Goal: Task Accomplishment & Management: Complete application form

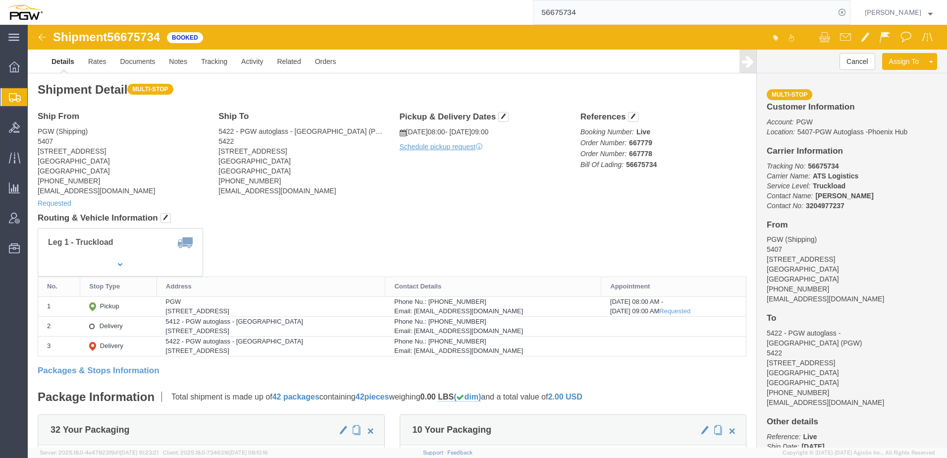
click at [0, 0] on span "Shipment Manager" at bounding box center [0, 0] width 0 height 0
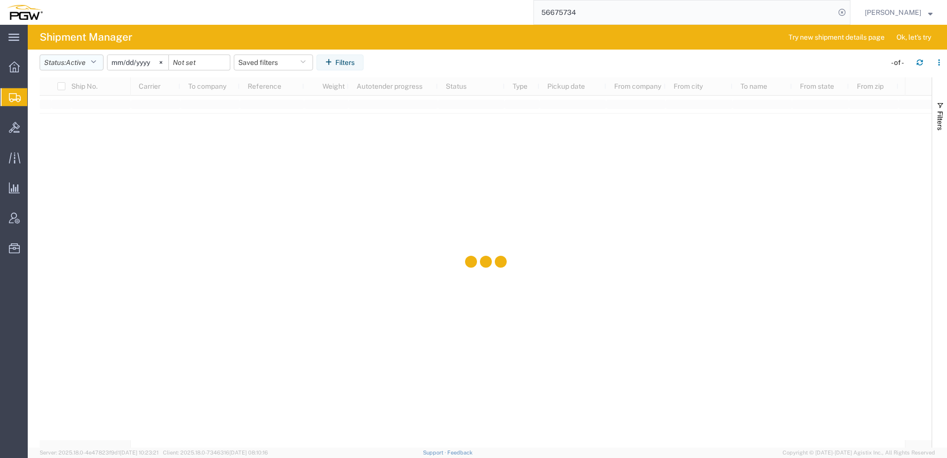
click at [81, 64] on span "Active" at bounding box center [76, 62] width 20 height 8
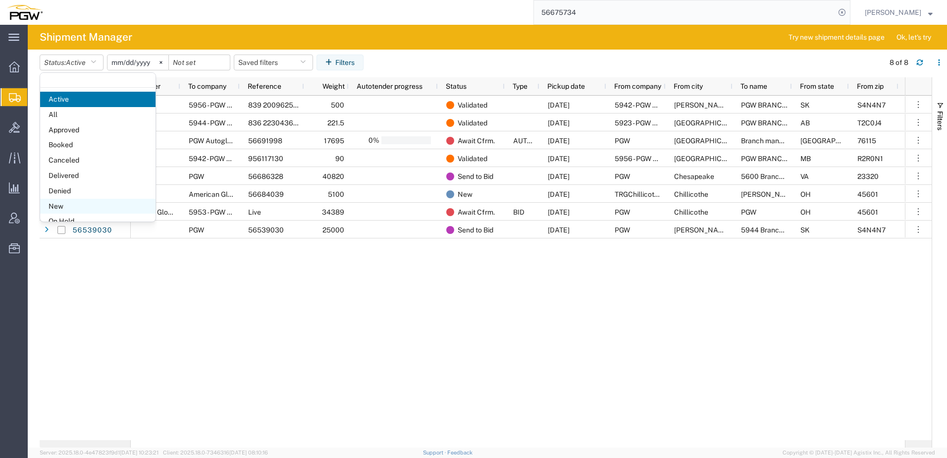
click at [83, 206] on span "New" at bounding box center [97, 206] width 115 height 15
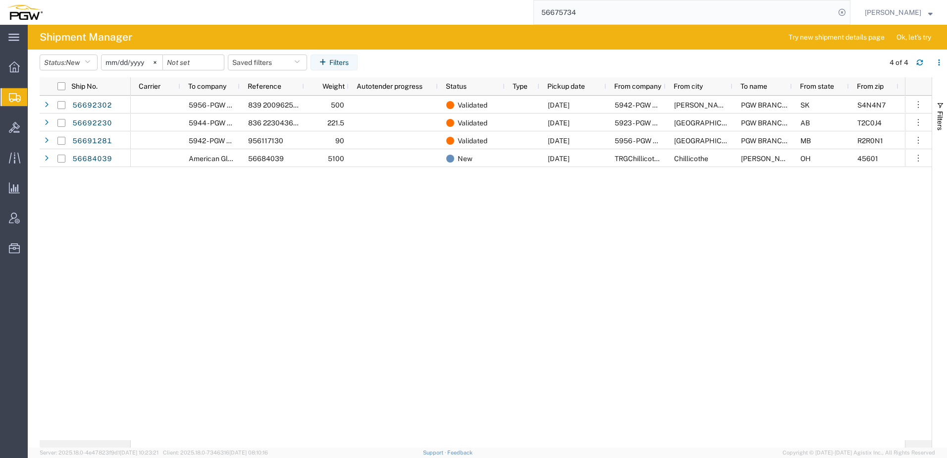
click at [293, 231] on div "5956 - PGW autoglass - Winnipeg 839 2009625 942-1264484 942-1264550 942-1264587…" at bounding box center [518, 268] width 775 height 344
click at [19, 132] on icon at bounding box center [14, 127] width 11 height 11
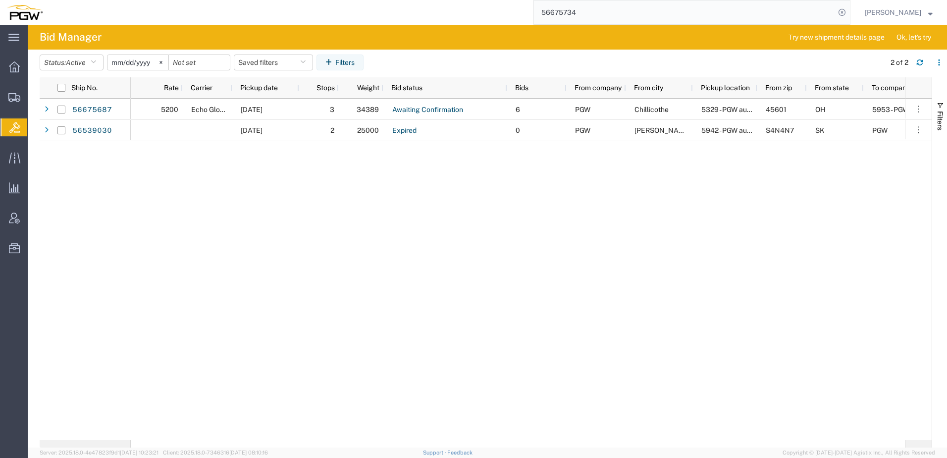
drag, startPoint x: 161, startPoint y: 220, endPoint x: 156, endPoint y: 158, distance: 61.6
click at [161, 220] on div "5200 Echo Global Logistics 09/05/2025 3 34389 Awaiting Confirmation 6 PGW Chill…" at bounding box center [518, 269] width 775 height 341
click at [0, 0] on span "Create Shipment" at bounding box center [0, 0] width 0 height 0
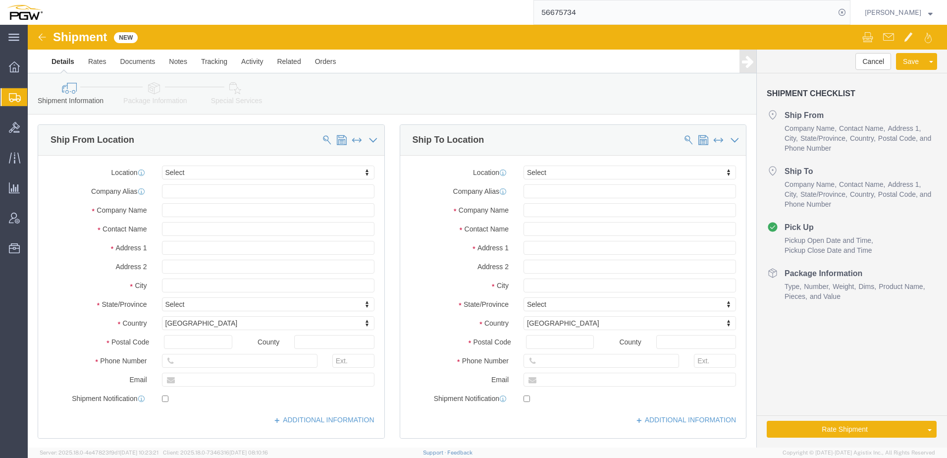
select select
click at [0, 0] on span "Create from Template" at bounding box center [0, 0] width 0 height 0
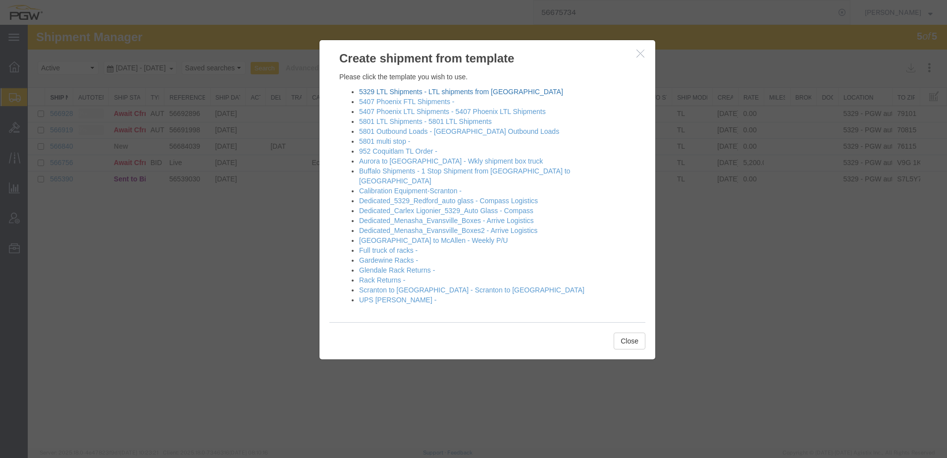
click at [395, 93] on link "5329 LTL Shipments - LTL shipments from Chili" at bounding box center [461, 92] width 204 height 8
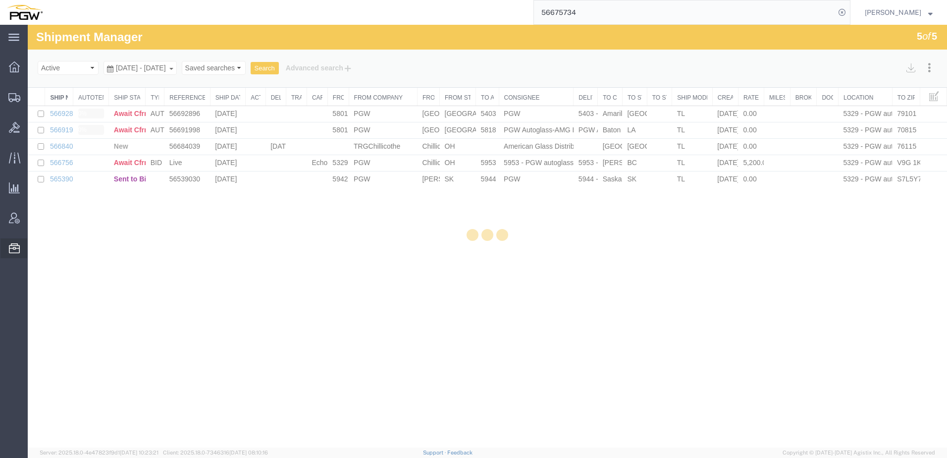
select select "28253"
select select "28405"
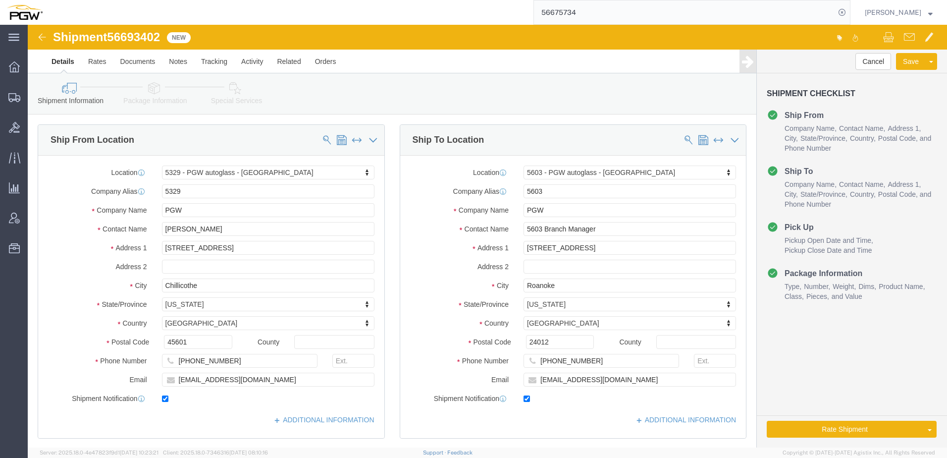
click link "Package Information"
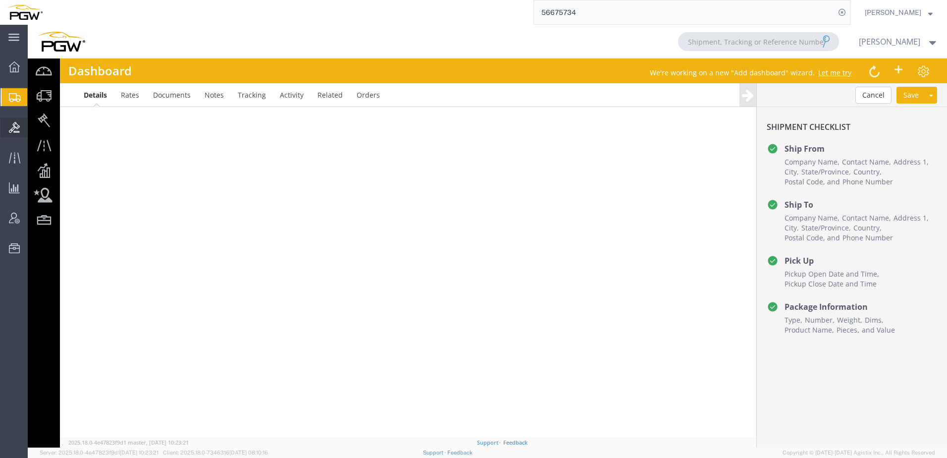
drag, startPoint x: 47, startPoint y: 113, endPoint x: 1, endPoint y: 134, distance: 50.1
click at [0, 0] on span "Shipment Manager" at bounding box center [0, 0] width 0 height 0
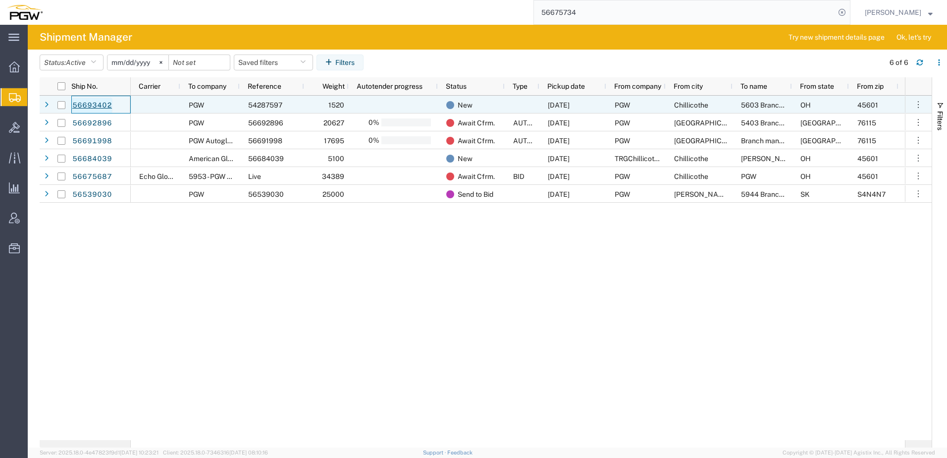
click at [98, 103] on link "56693402" at bounding box center [92, 106] width 41 height 16
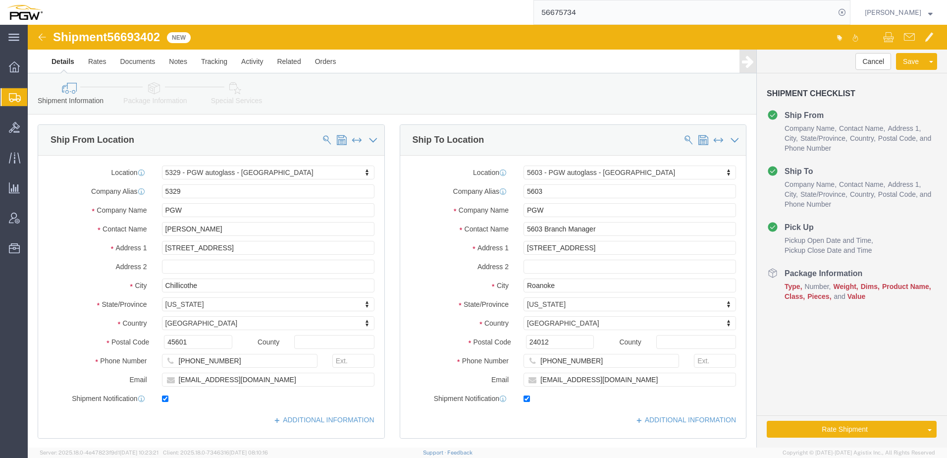
select select "28253"
select select "28405"
click icon
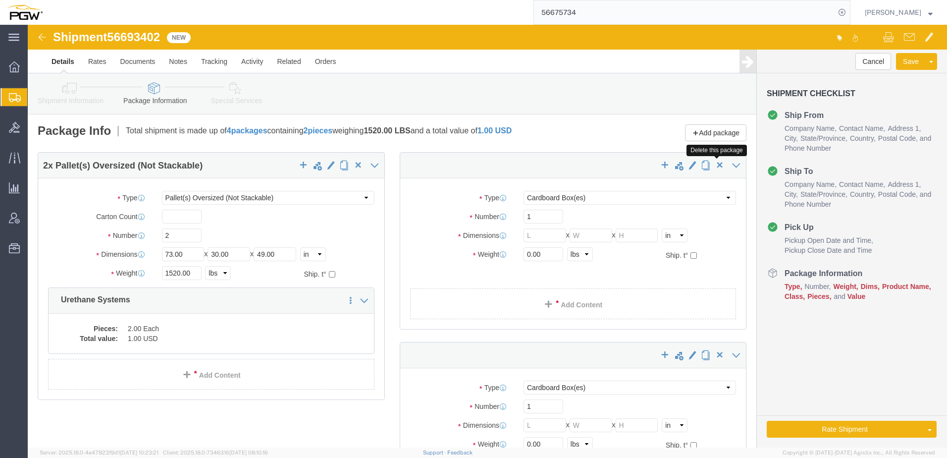
click span "button"
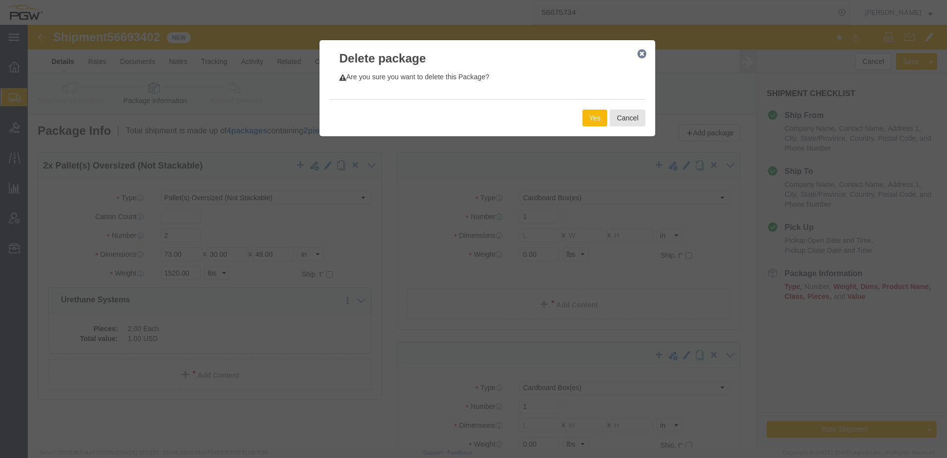
click button "Yes"
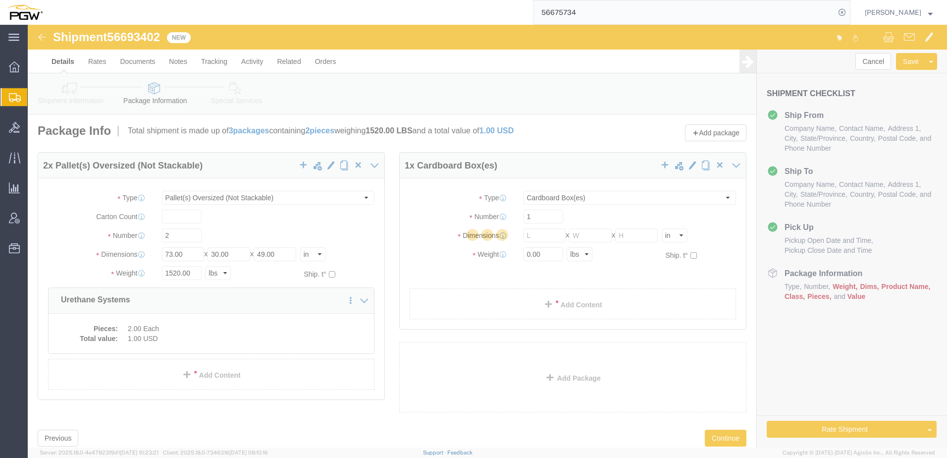
select select "PONS"
select select "CBOX"
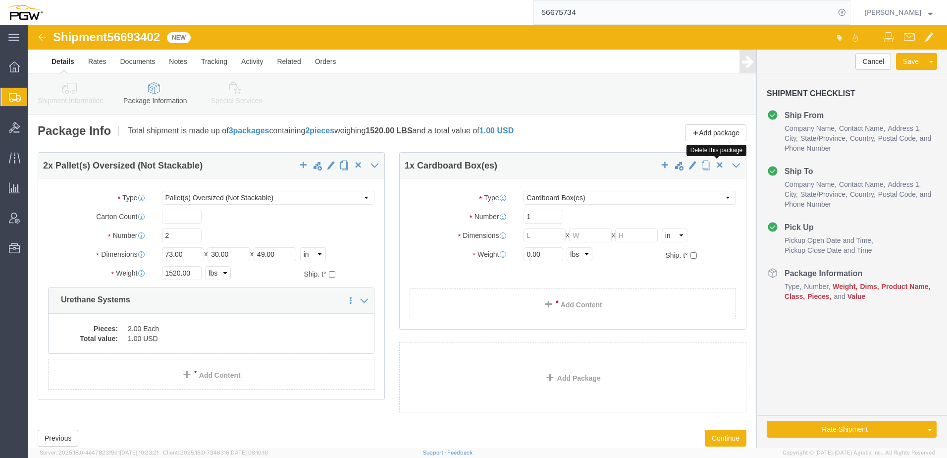
click span "button"
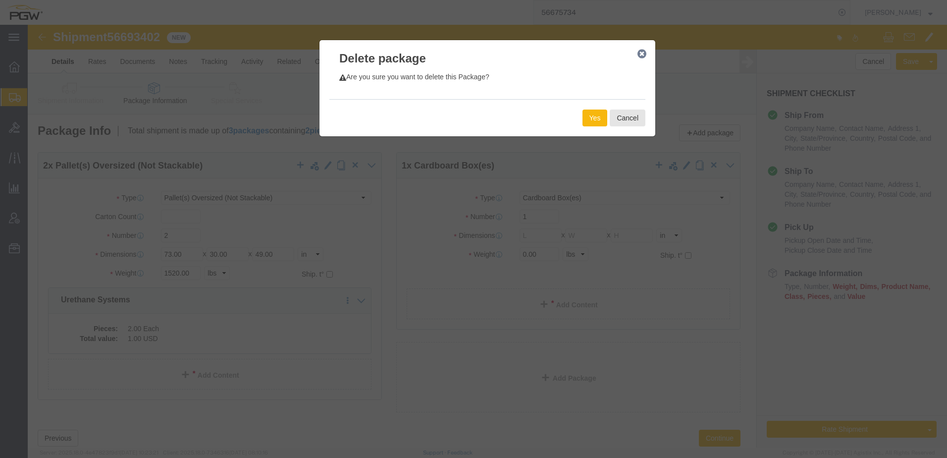
click button "Yes"
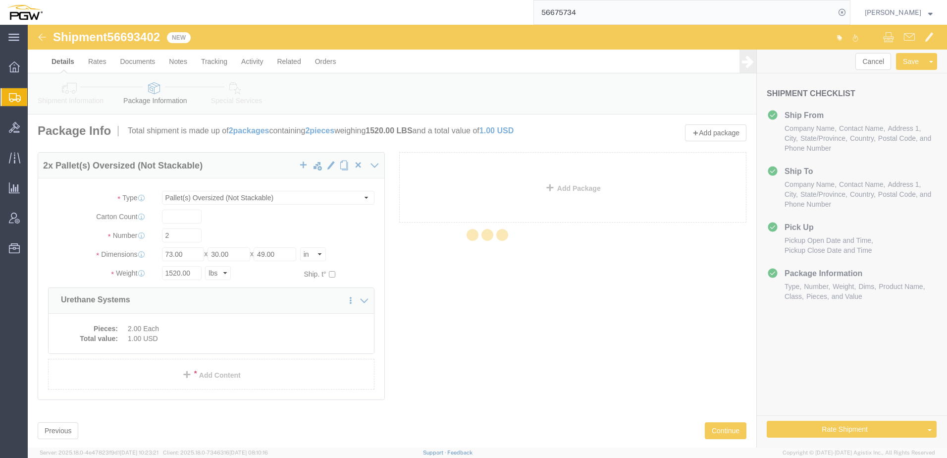
select select "PONS"
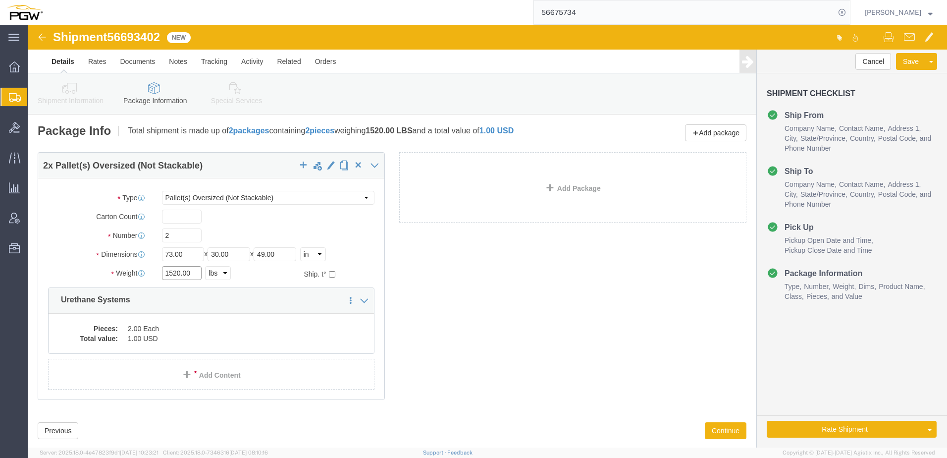
drag, startPoint x: 151, startPoint y: 250, endPoint x: 5, endPoint y: 252, distance: 145.2
click div "Please fix the following errors Ship From Location Location 5329 - PGW autoglas…"
drag, startPoint x: 146, startPoint y: 226, endPoint x: 71, endPoint y: 226, distance: 74.8
click div "Dimensions Length 73.00 x Width 30.00 x Height 49.00 Select cm ft in"
type input "108.00"
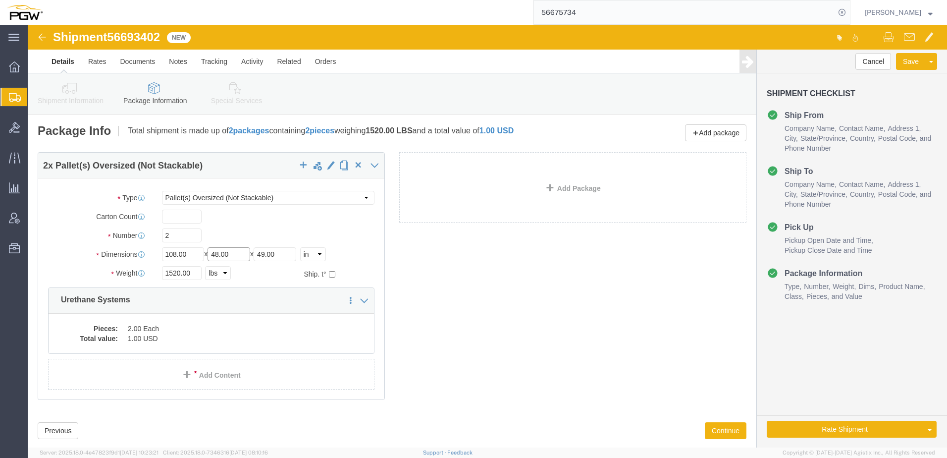
type input "48.00"
type input "60.00"
click select "Select Bale(s) Basket(s) Bolt(s) Bottle(s) Buckets Bulk Bundle(s) Can(s) Cardbo…"
drag, startPoint x: 151, startPoint y: 250, endPoint x: 86, endPoint y: 240, distance: 65.6
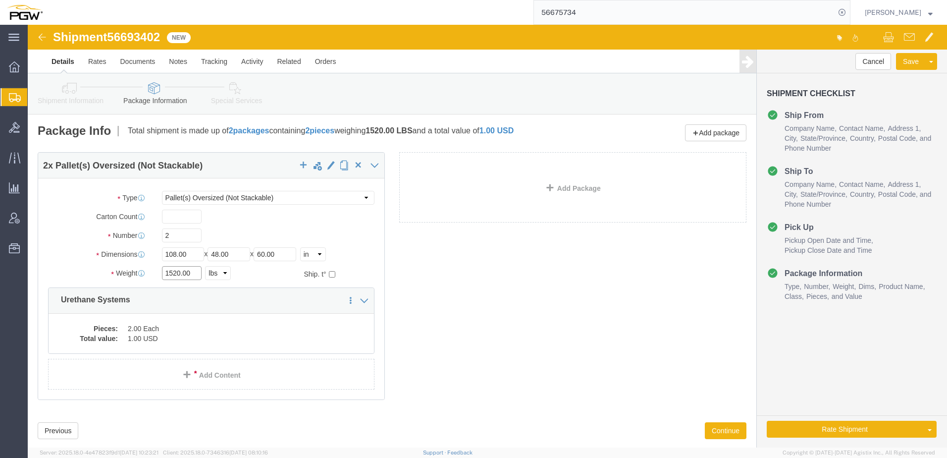
click div "Package Type Select Bale(s) Basket(s) Bolt(s) Bottle(s) Buckets Bulk Bundle(s) …"
type input "756.00"
click dd "1.00 USD"
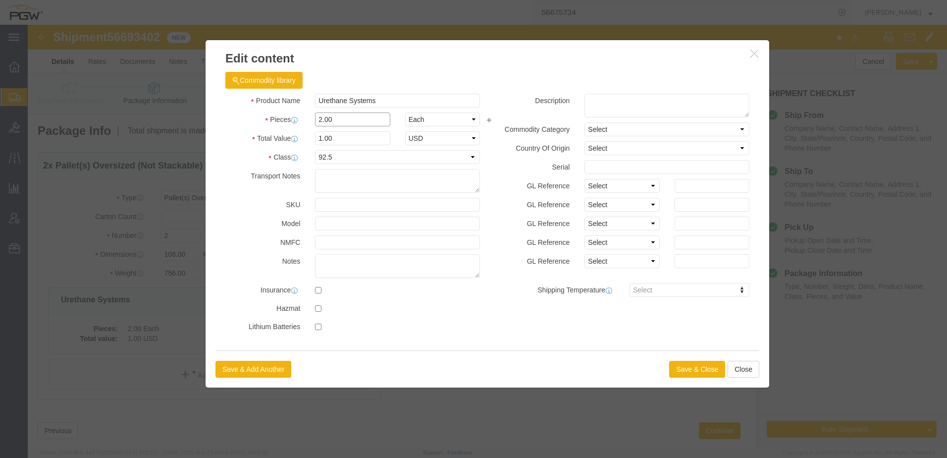
drag, startPoint x: 296, startPoint y: 96, endPoint x: 223, endPoint y: 93, distance: 72.4
click div "Pieces 2.00 Select Bag Barrels 100Board Feet Bottle Box Blister Pack Carats Can…"
type input "1.00"
type input "0.5"
type input "1.00"
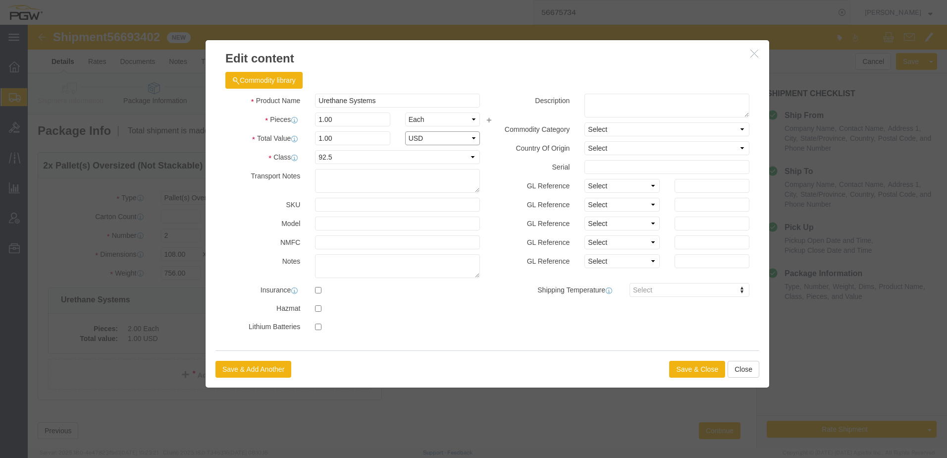
select select "USD"
drag, startPoint x: 374, startPoint y: 76, endPoint x: -189, endPoint y: 34, distance: 564.5
click html "Shipment 56693402 New Details Rates Documents Notes Tracking Activity Related O…"
type input "Calibration Equipment"
click button "Save & Close"
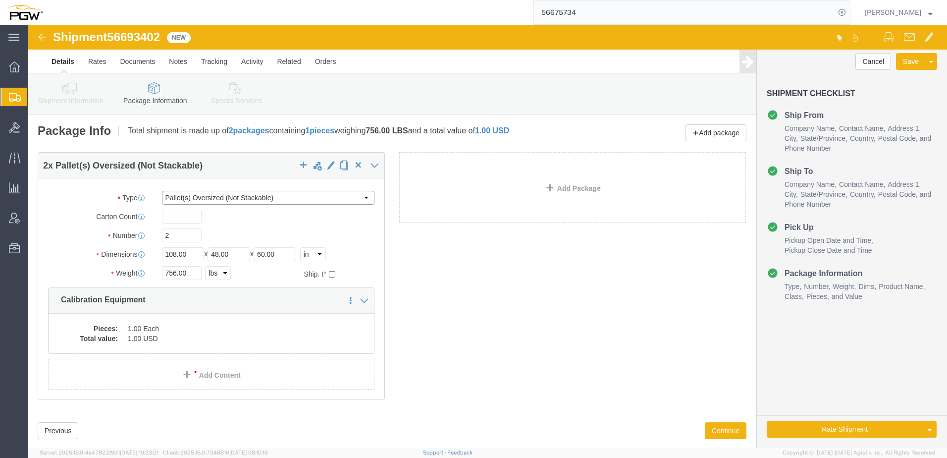
click select "Select Bale(s) Basket(s) Bolt(s) Bottle(s) Buckets Bulk Bundle(s) Can(s) Cardbo…"
click div "2 x Pallet(s) Oversized (Not Stackable) Package Type Select Bale(s) Basket(s) B…"
drag, startPoint x: 151, startPoint y: 212, endPoint x: 41, endPoint y: 201, distance: 110.5
click div "Package Type Select Bale(s) Basket(s) Bolt(s) Bottle(s) Buckets Bulk Bundle(s) …"
type input "1.00"
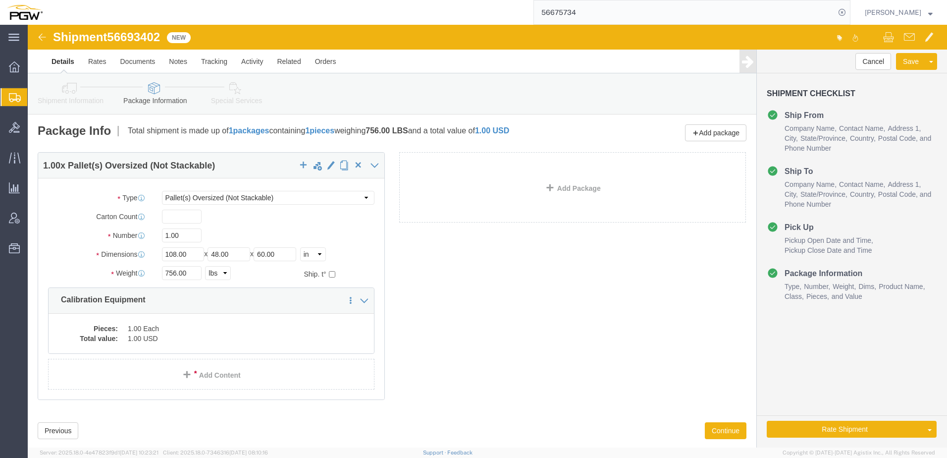
click link "Shipment Information"
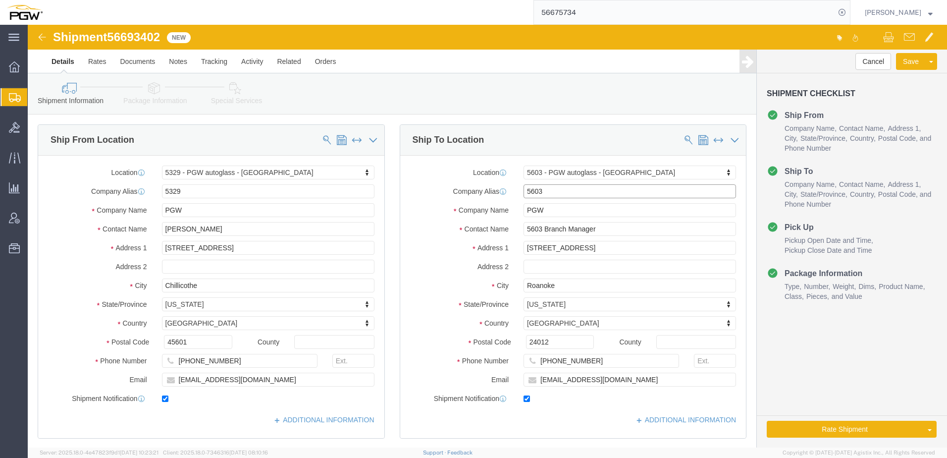
drag, startPoint x: 520, startPoint y: 167, endPoint x: 385, endPoint y: 180, distance: 136.5
click div "Company Alias 5603"
type input "8772"
click p "8772 - Lea Mobile Glass Inc - (Shipping Receiving) 810 SE CORPORATE WOODS DRIVE…"
select select
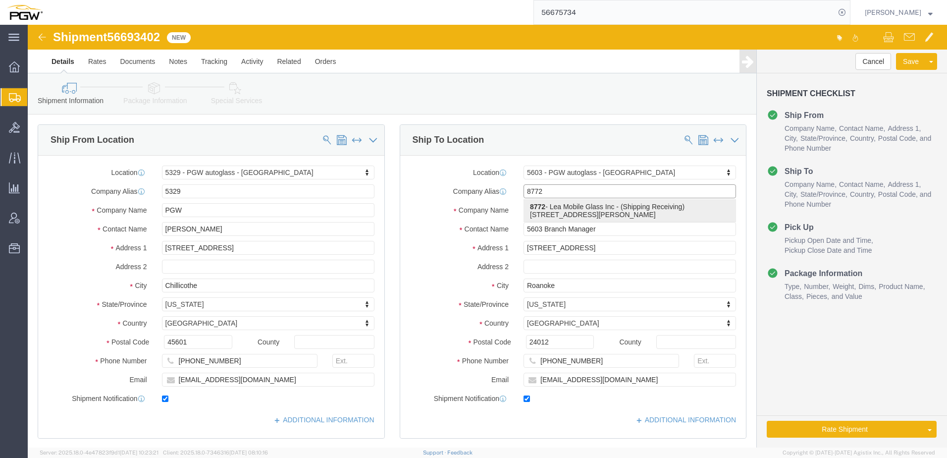
select select "IA"
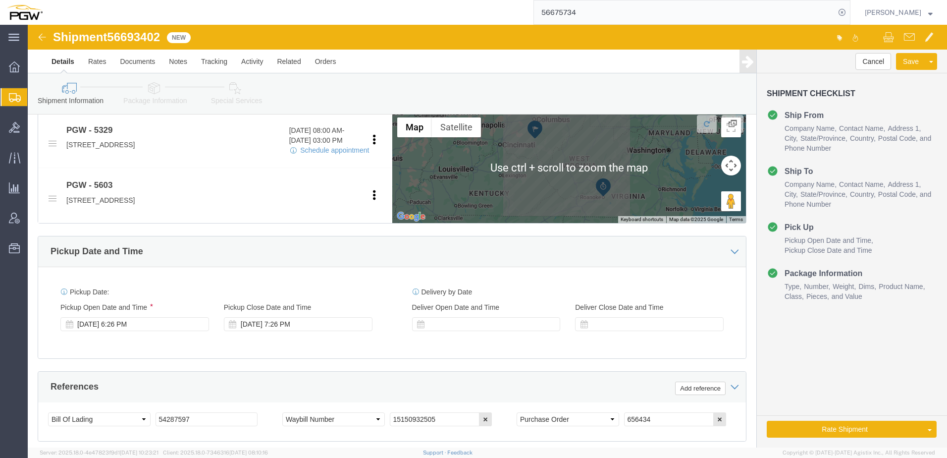
scroll to position [396, 0]
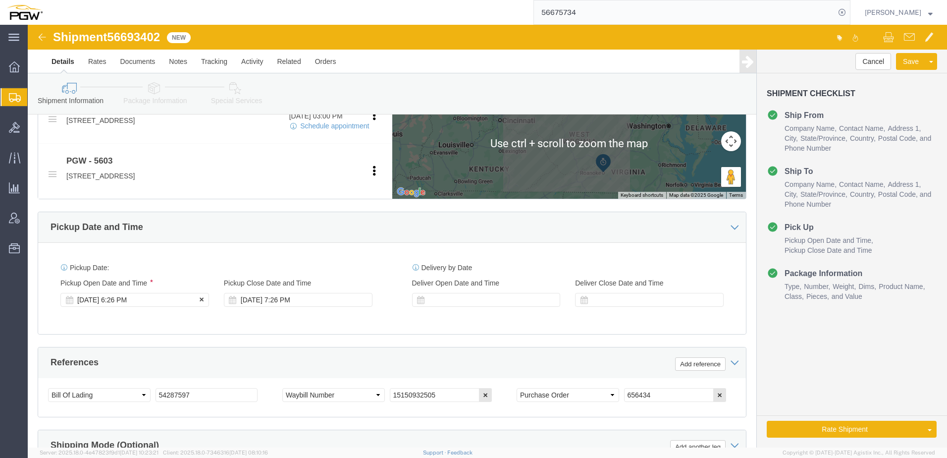
type input "8772"
click div "Pickup Start Date Pickup Start Time Pickup Open Date and Time Sep 02 2025 6:26 …"
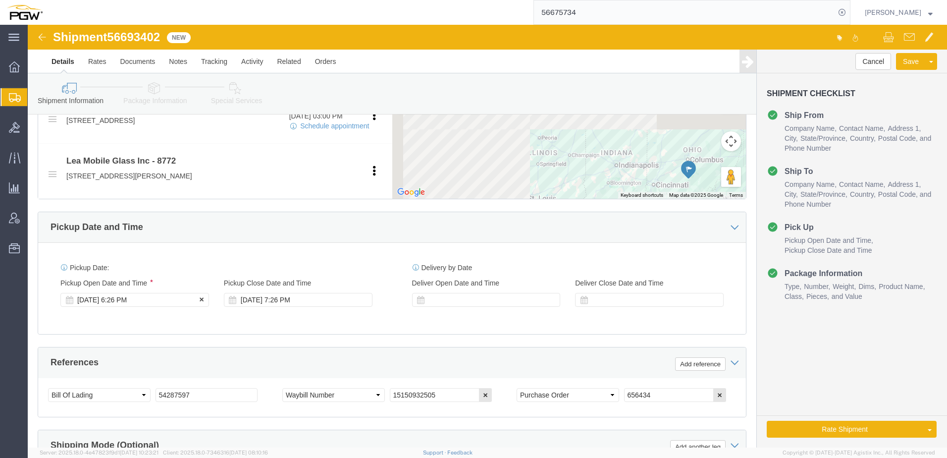
click div "Sep 02 2025 6:26 PM"
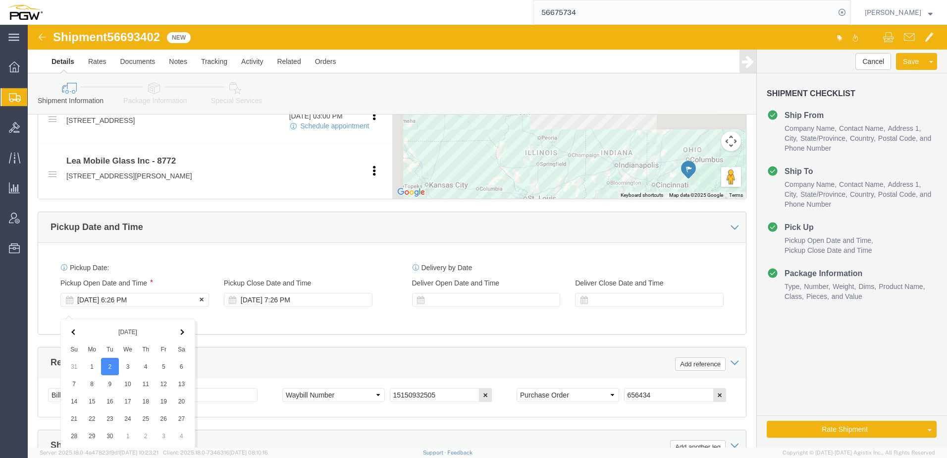
scroll to position [596, 0]
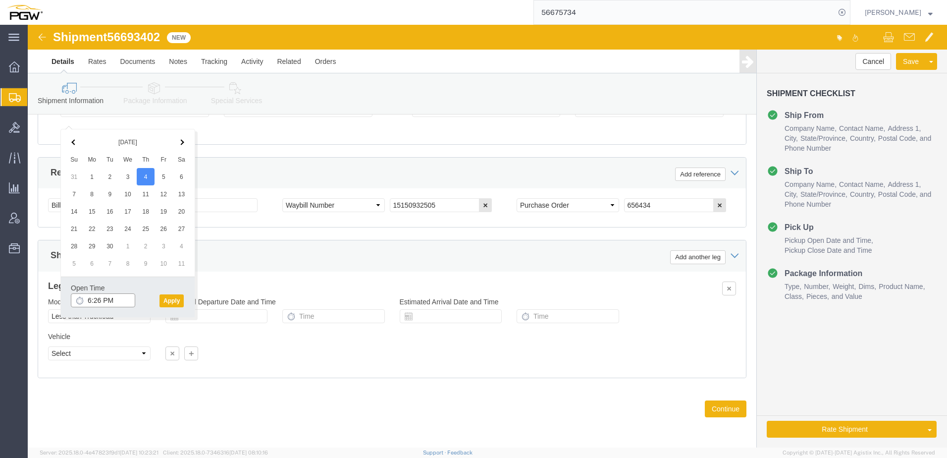
click input "6:26 PM"
type input "8:00 AM"
click button "Apply"
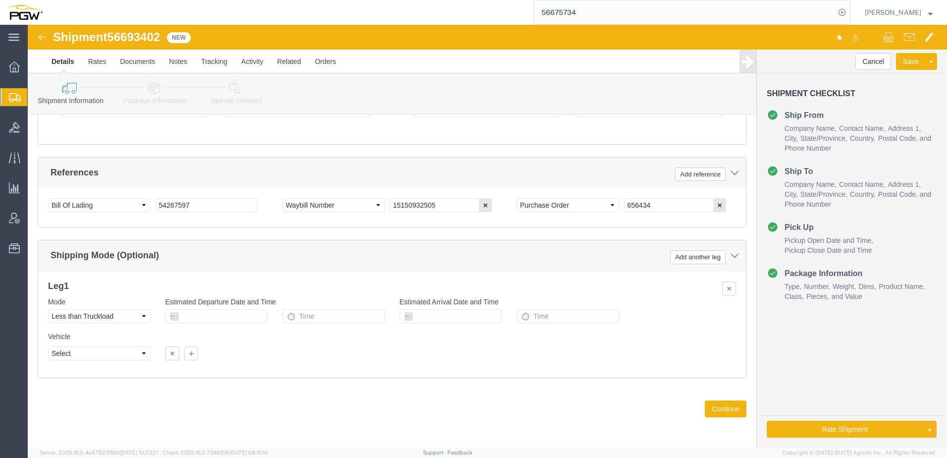
scroll to position [447, 0]
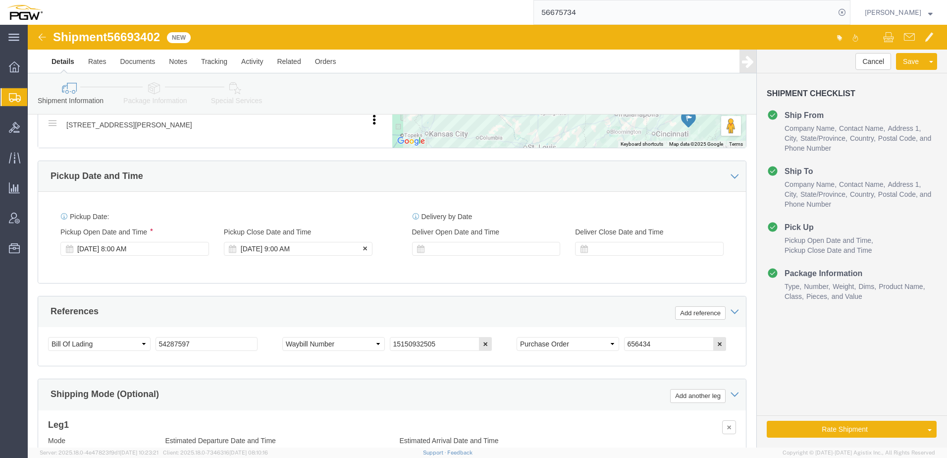
click div "[DATE] 9:00 AM"
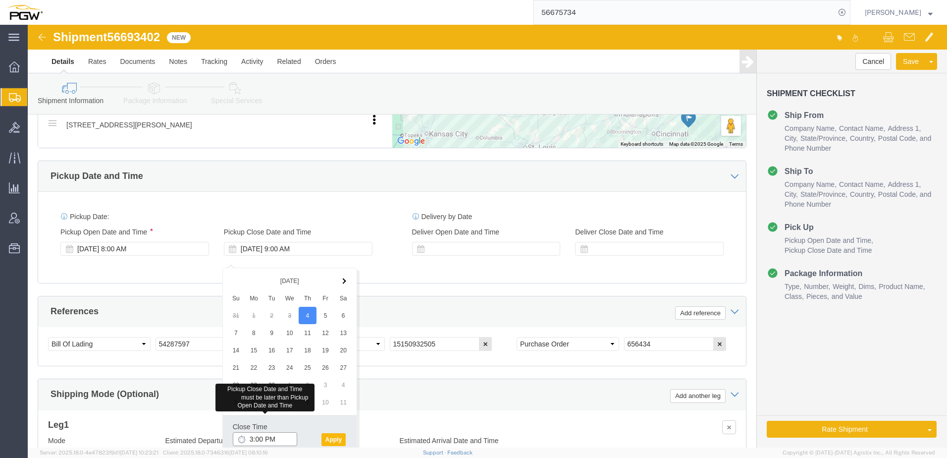
type input "3:00 PM"
click button "Apply"
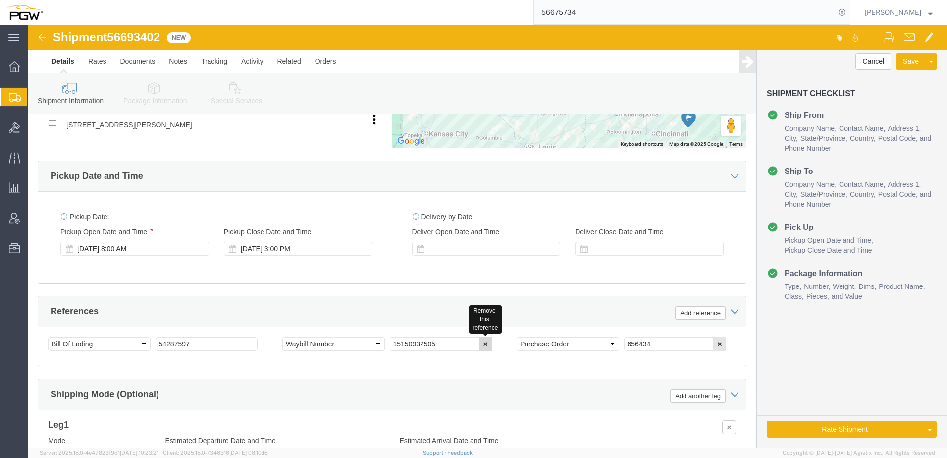
click button "button"
click select "Select Account Type Activity ID Airline Appointment Number ASN Batch Request # …"
select select "ORDERNUM"
click select "Select Account Type Activity ID Airline Appointment Number ASN Batch Request # …"
drag, startPoint x: 406, startPoint y: 327, endPoint x: 257, endPoint y: 305, distance: 150.8
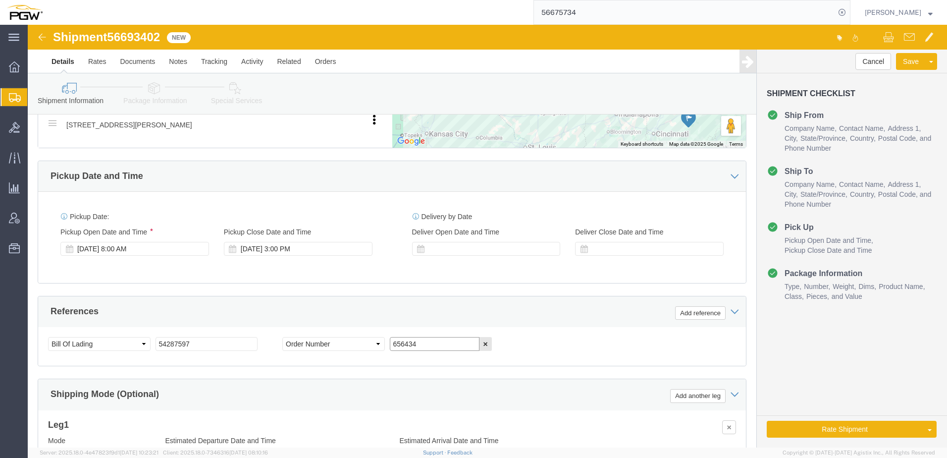
click div "References Add reference Select Account Type Activity ID Airline Appointment Nu…"
paste input "67893"
type input "667893"
drag, startPoint x: 84, startPoint y: 12, endPoint x: 137, endPoint y: 14, distance: 53.0
click div "Shipment 56693402 New"
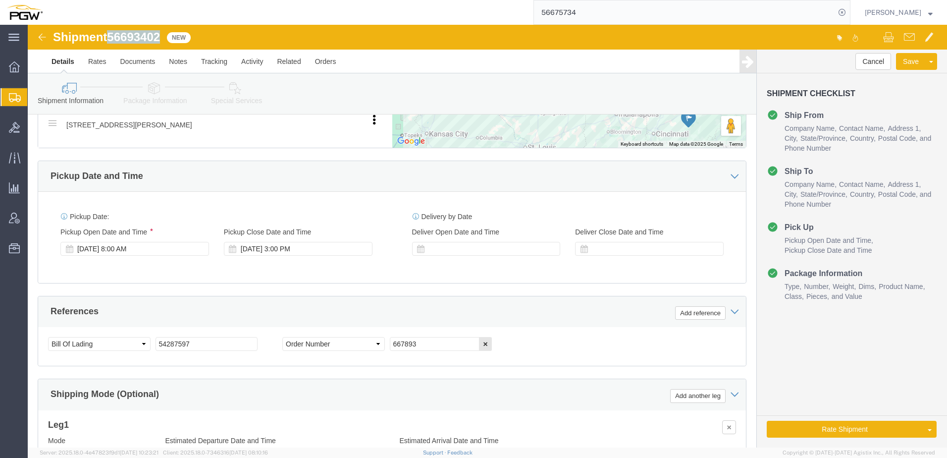
copy span "56693402"
drag, startPoint x: 176, startPoint y: 326, endPoint x: -50, endPoint y: 299, distance: 227.0
click html "Shipment 56693402 New Details Rates Documents Notes Tracking Activity Related O…"
paste input "6693402"
type input "56693402"
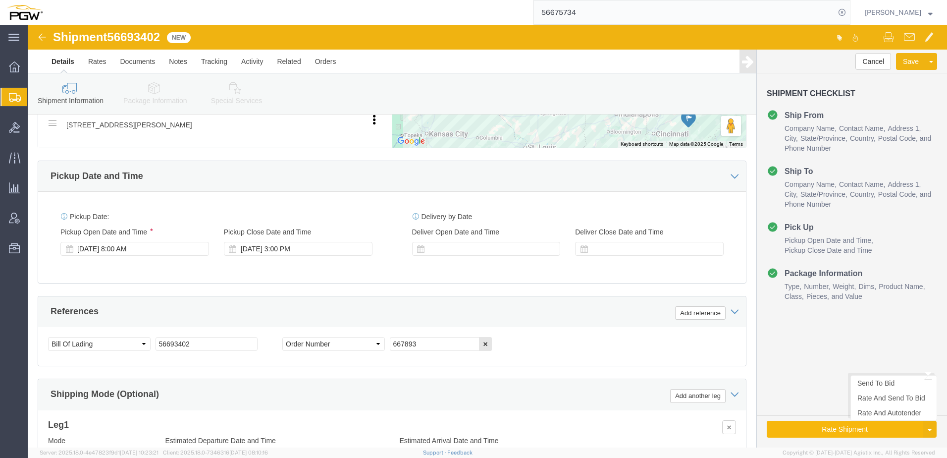
click button "Rate Shipment"
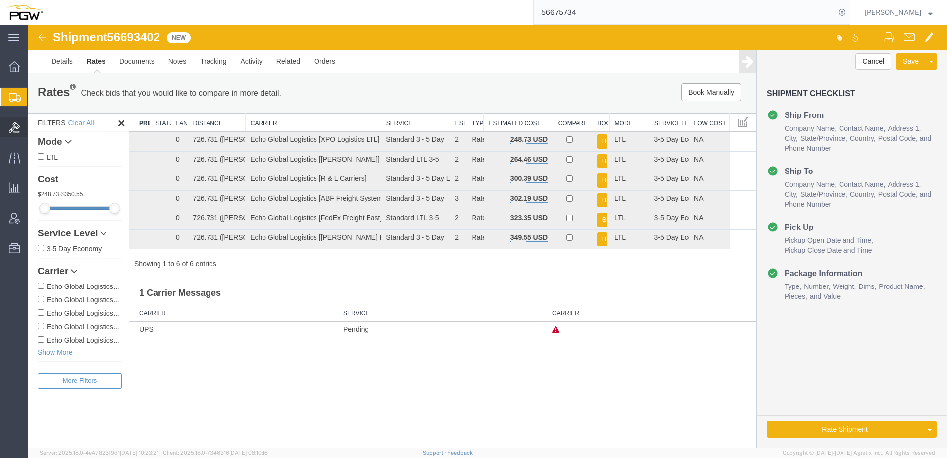
scroll to position [0, 0]
click at [600, 140] on button "Book" at bounding box center [603, 141] width 10 height 14
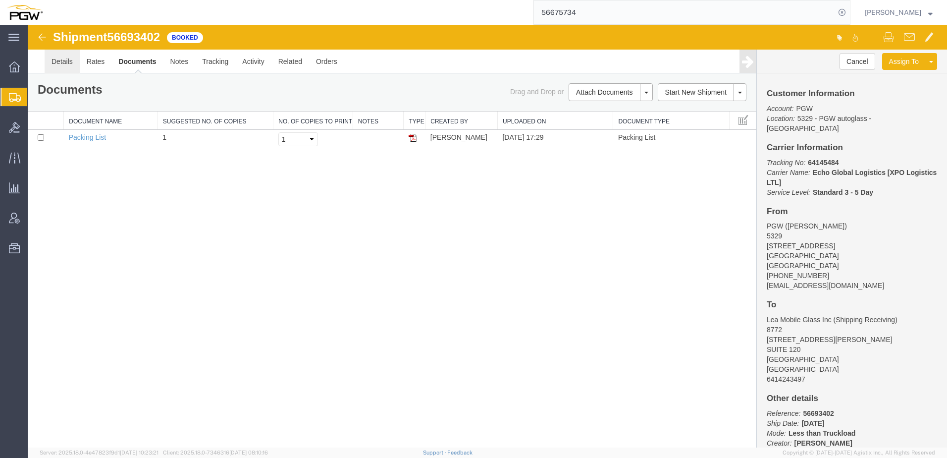
click at [70, 58] on link "Details" at bounding box center [62, 62] width 35 height 24
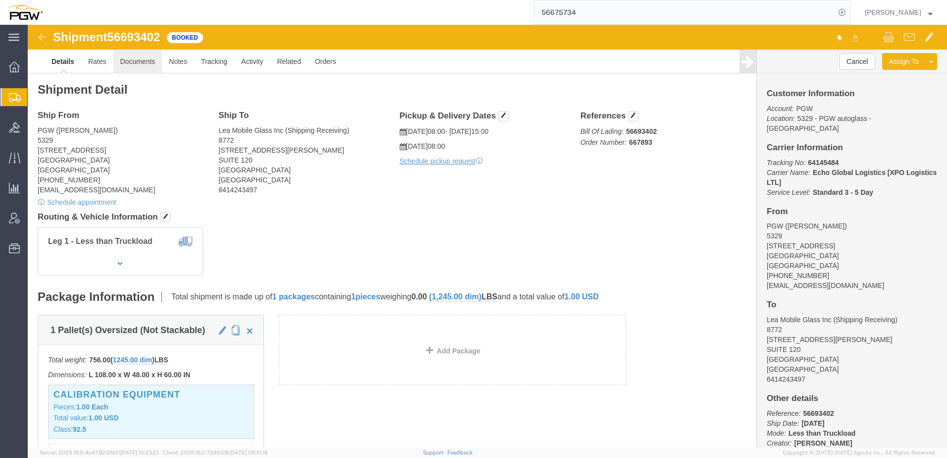
click link "Documents"
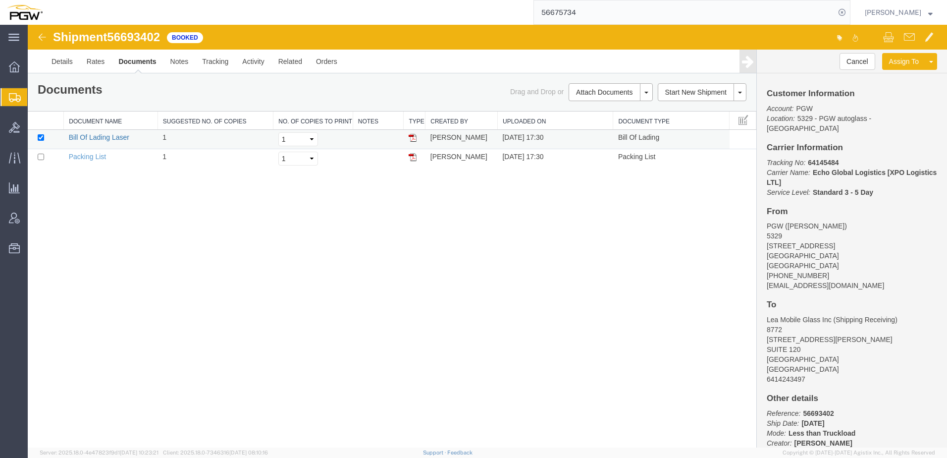
click at [108, 136] on link "Bill Of Lading Laser" at bounding box center [99, 137] width 60 height 8
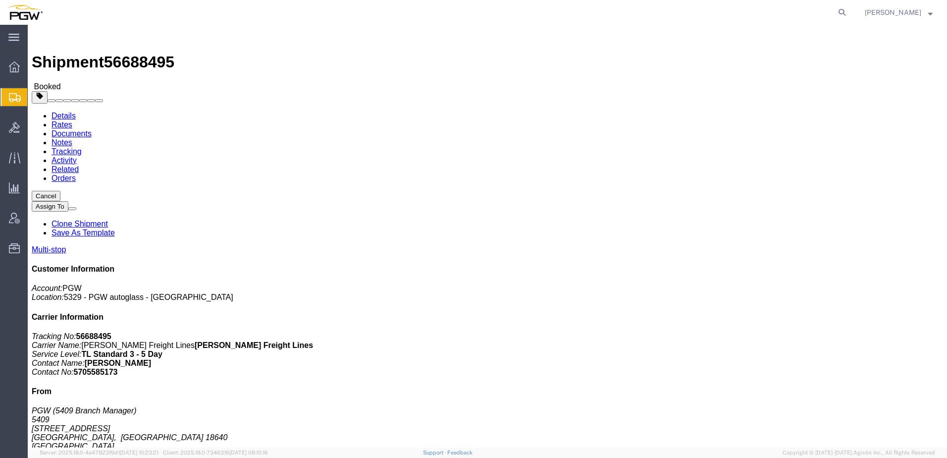
click at [849, 15] on icon at bounding box center [842, 12] width 14 height 14
click at [739, 15] on input "search" at bounding box center [684, 12] width 301 height 24
paste input "56686328"
type input "56686328"
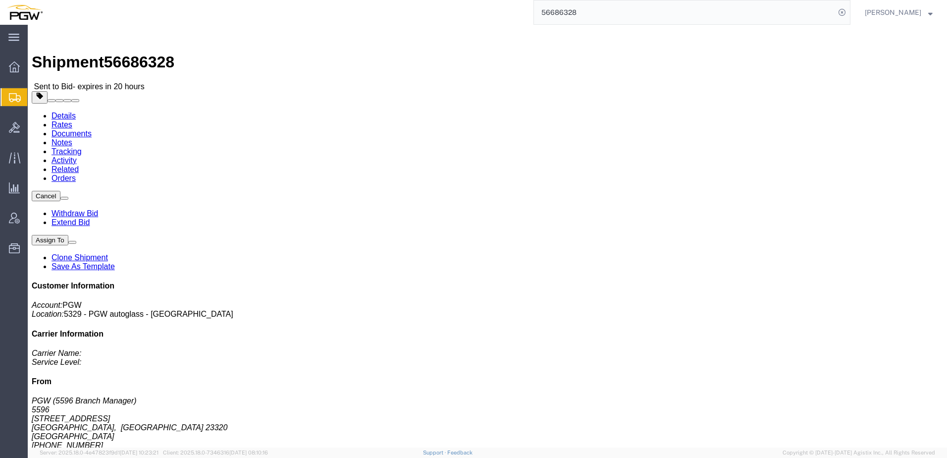
click link "Rates"
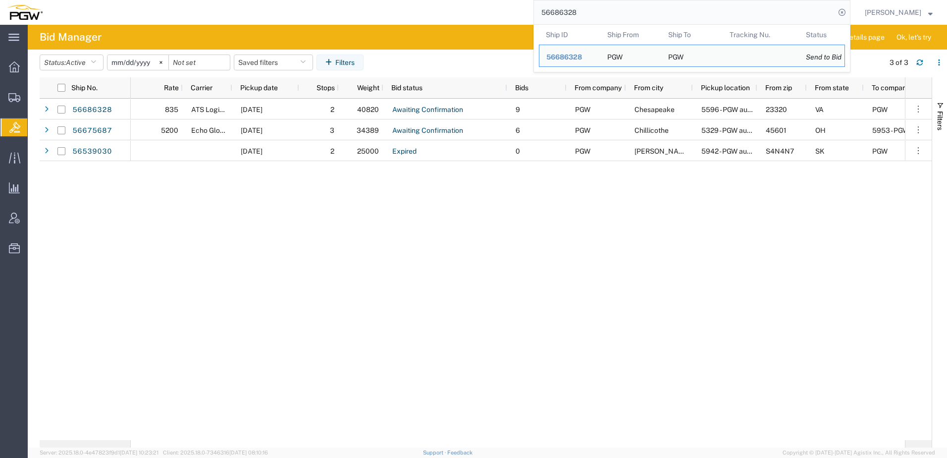
drag, startPoint x: 671, startPoint y: 15, endPoint x: 188, endPoint y: 4, distance: 483.3
click at [192, 5] on div "56686328 Ship ID Ship From Ship To Tracking Nu. Status Ship ID 56686328 Ship Fr…" at bounding box center [450, 12] width 801 height 25
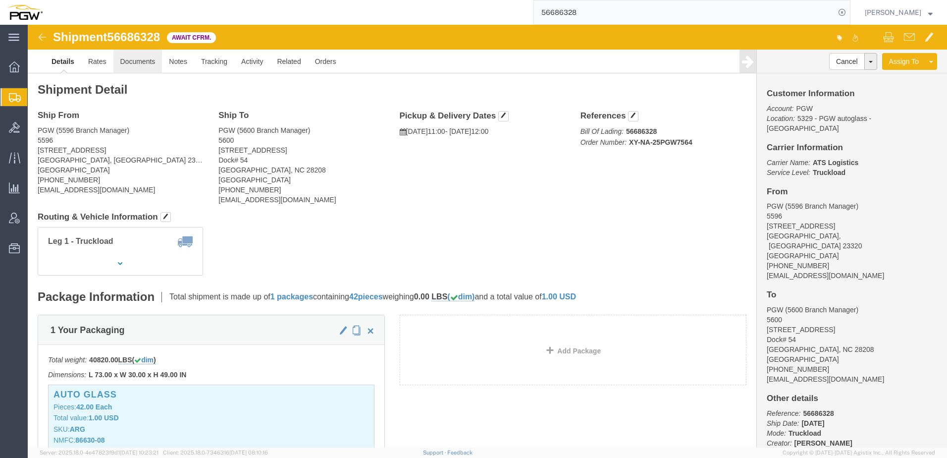
click link "Documents"
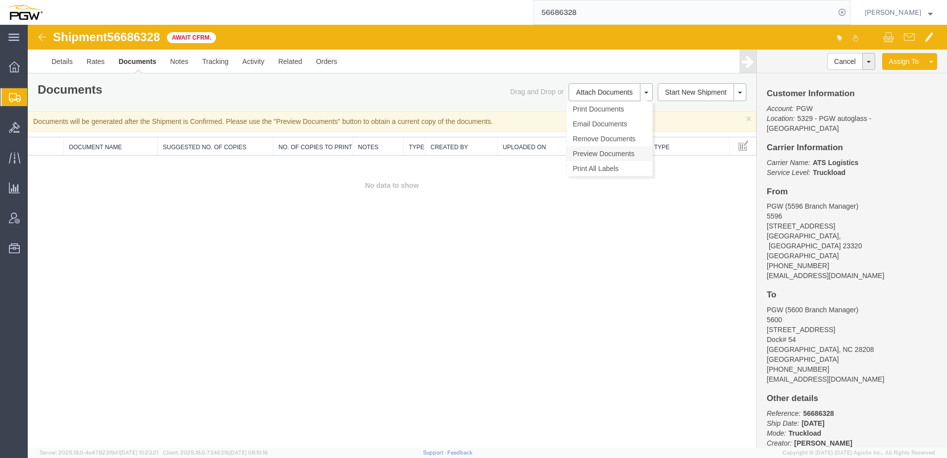
click at [609, 154] on link "Preview Documents" at bounding box center [610, 153] width 86 height 15
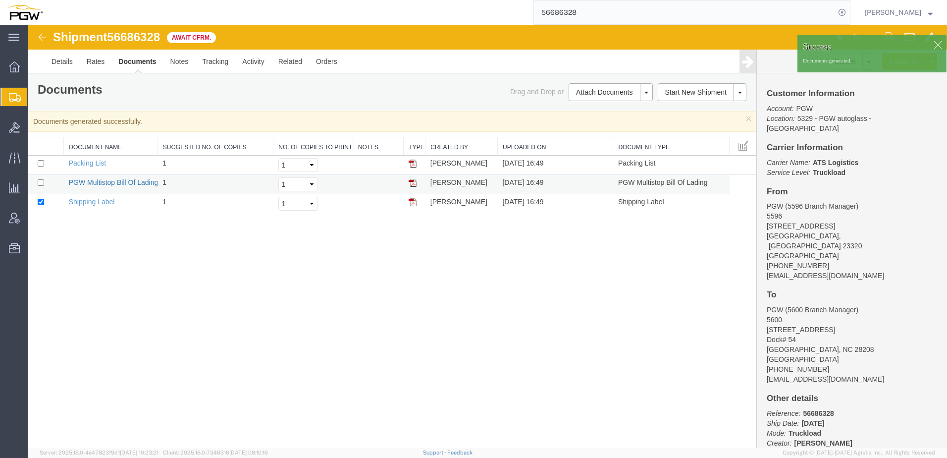
click at [119, 185] on link "PGW Multistop Bill Of Lading" at bounding box center [114, 182] width 90 height 8
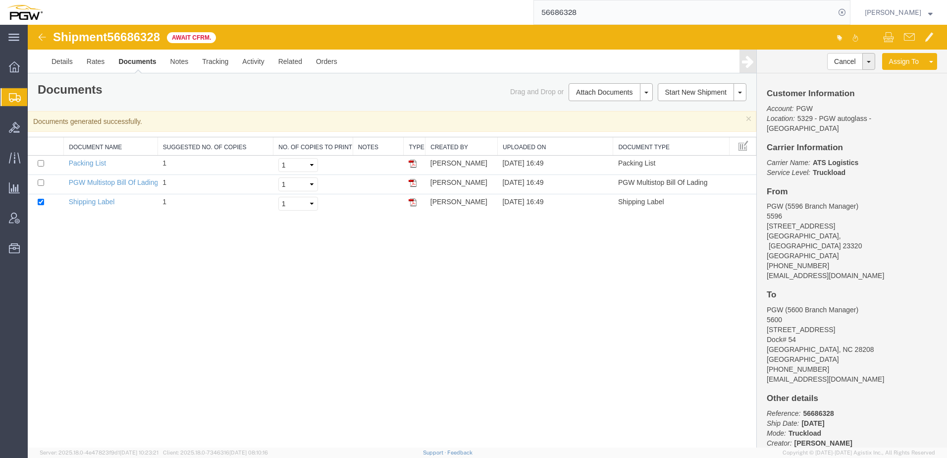
click at [146, 267] on div "Shipment 56686328 3 of 3 Await Cfrm. Details Rates Documents Notes Tracking Act…" at bounding box center [488, 236] width 920 height 423
drag, startPoint x: 249, startPoint y: 257, endPoint x: 250, endPoint y: 238, distance: 18.4
click at [249, 257] on div "Shipment 56686328 3 of 3 Await Cfrm. Details Rates Documents Notes Tracking Act…" at bounding box center [488, 236] width 920 height 423
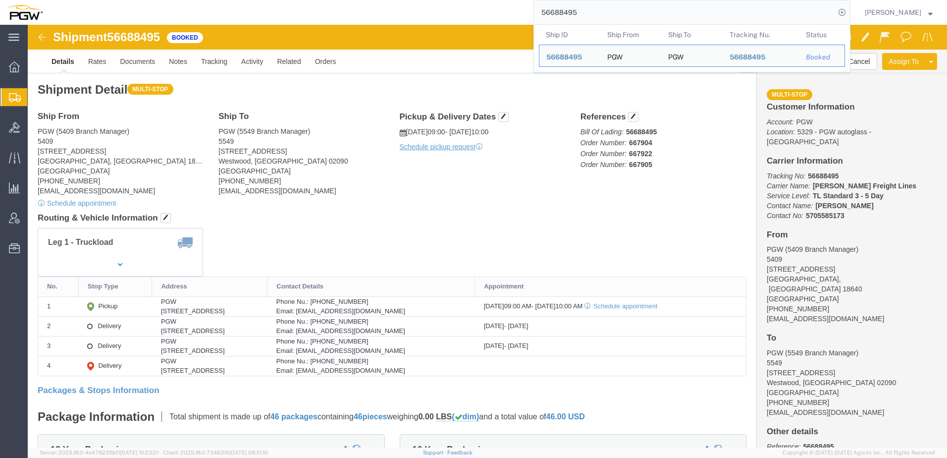
click address "PGW (5409 Branch Manager) 5409 125 Enterprise Way Pittston, PA 18640 United Sta…"
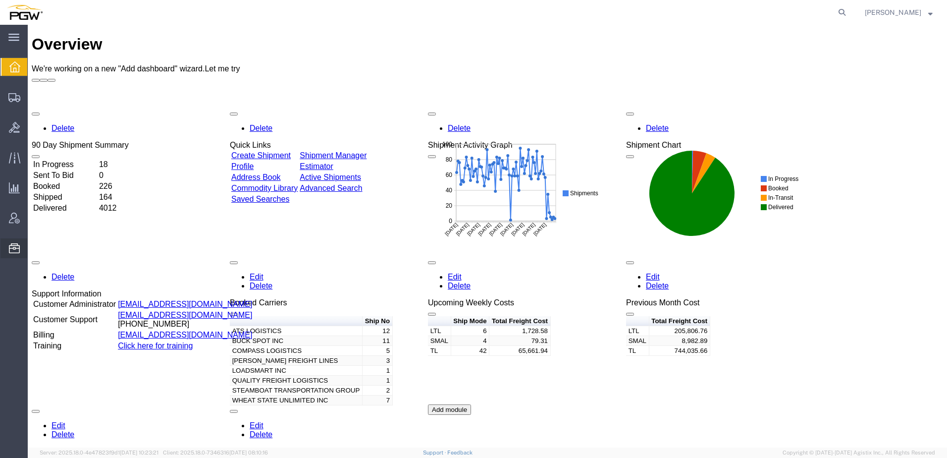
click at [0, 0] on span "Address Book" at bounding box center [0, 0] width 0 height 0
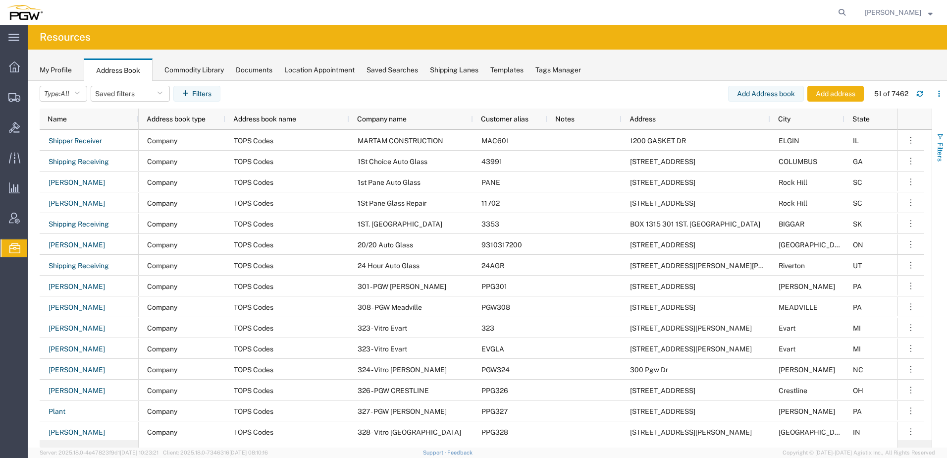
click at [938, 140] on button "Filters" at bounding box center [940, 147] width 15 height 54
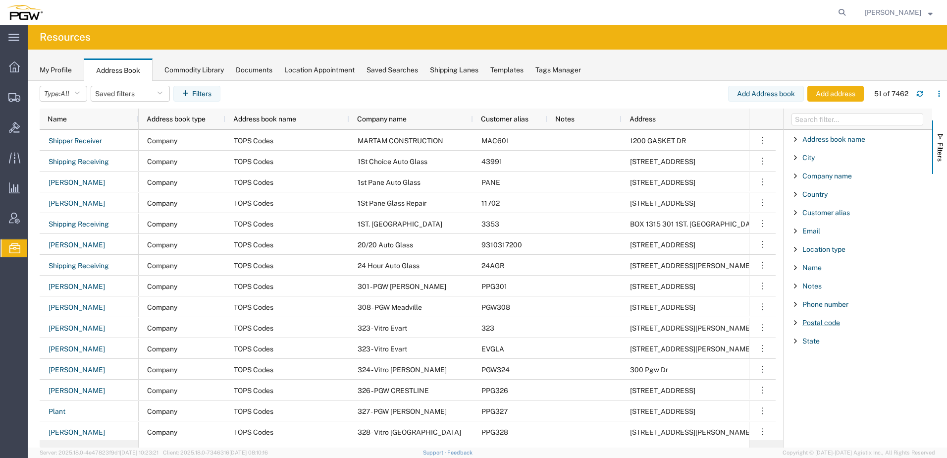
click at [823, 325] on span "Postal code" at bounding box center [822, 323] width 38 height 8
click at [835, 364] on input "Filter Value" at bounding box center [862, 364] width 130 height 12
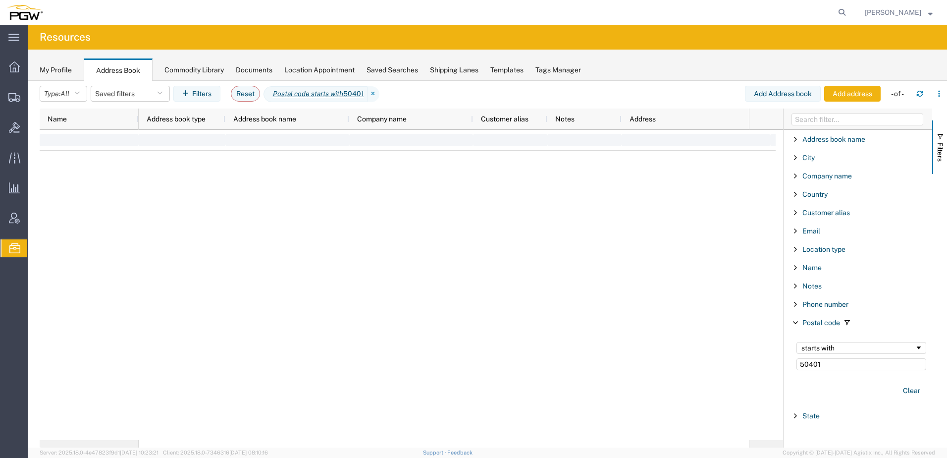
type input "50401"
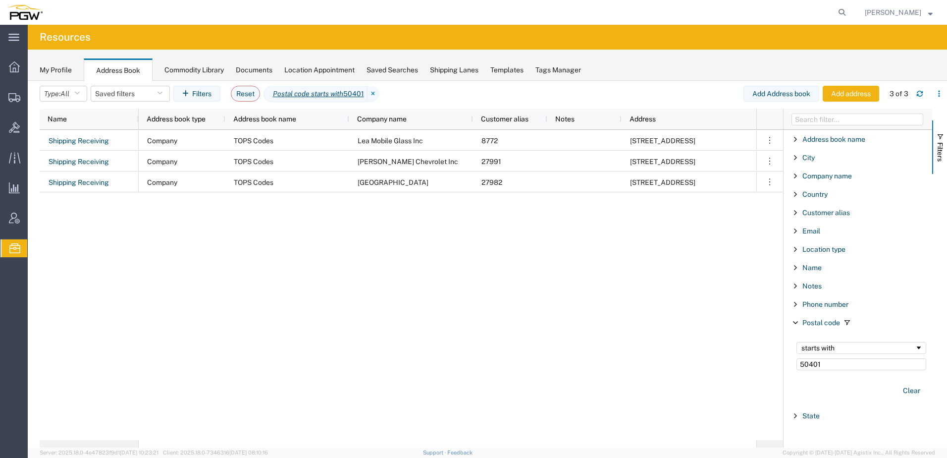
click at [452, 271] on div "Company TOPS Codes Lea Mobile Glass Inc 8772 801 S Federal Ave MASON CITY IA Co…" at bounding box center [448, 285] width 618 height 310
click at [944, 136] on button "Filters" at bounding box center [940, 147] width 15 height 54
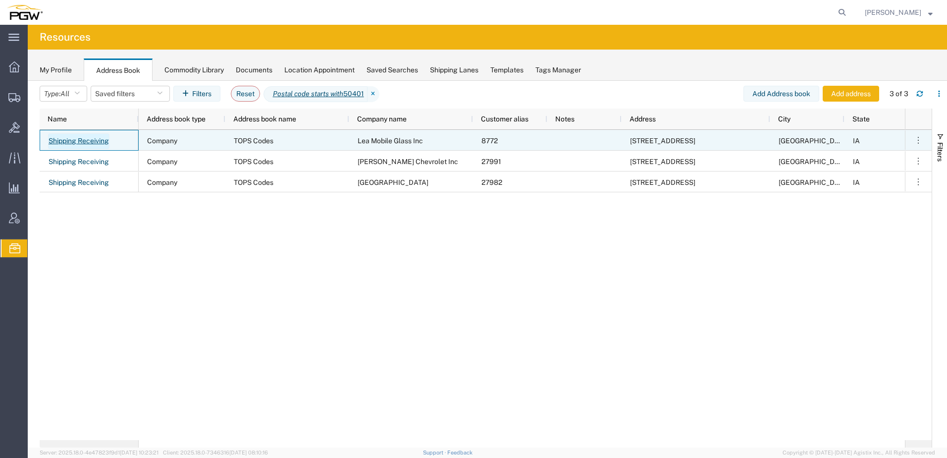
click at [88, 141] on link "Shipping Receiving" at bounding box center [78, 141] width 61 height 16
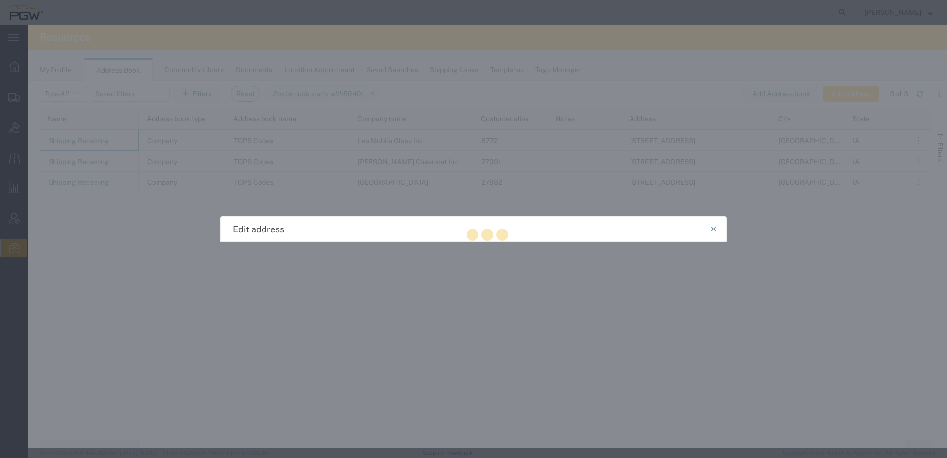
select select "COMPANY"
select select "IA"
select select "US"
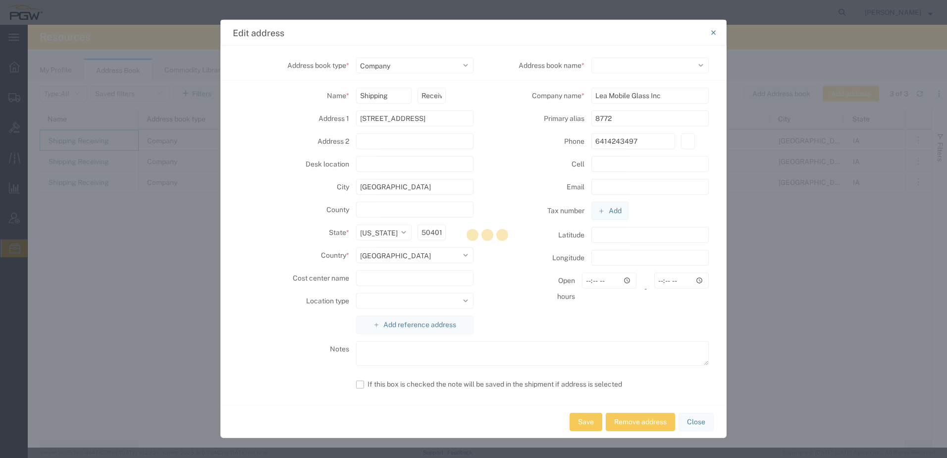
select select
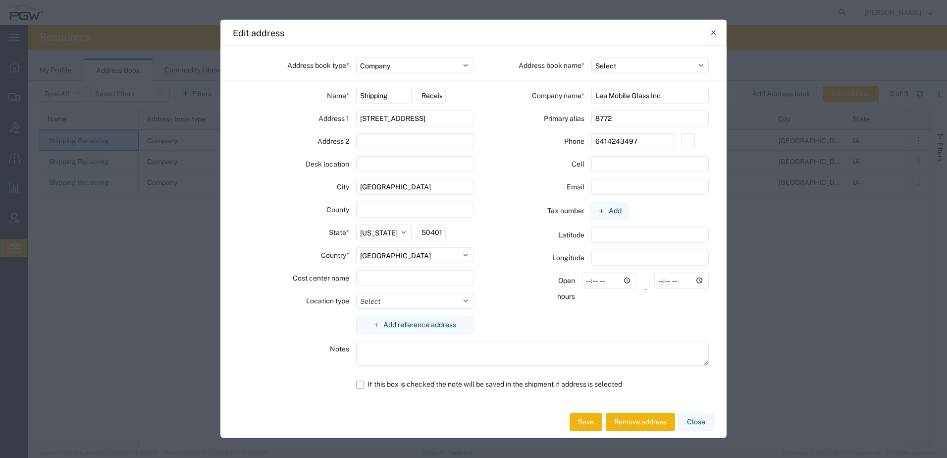
drag, startPoint x: 449, startPoint y: 123, endPoint x: 303, endPoint y: 122, distance: 146.2
click at [303, 122] on div "Address 1 801 S Federal Ave" at bounding box center [355, 119] width 235 height 16
paste input "10 SE CORPORATE WOODS DRIVE"
type input "810 SE CORPORATE WOODS DRIVE"
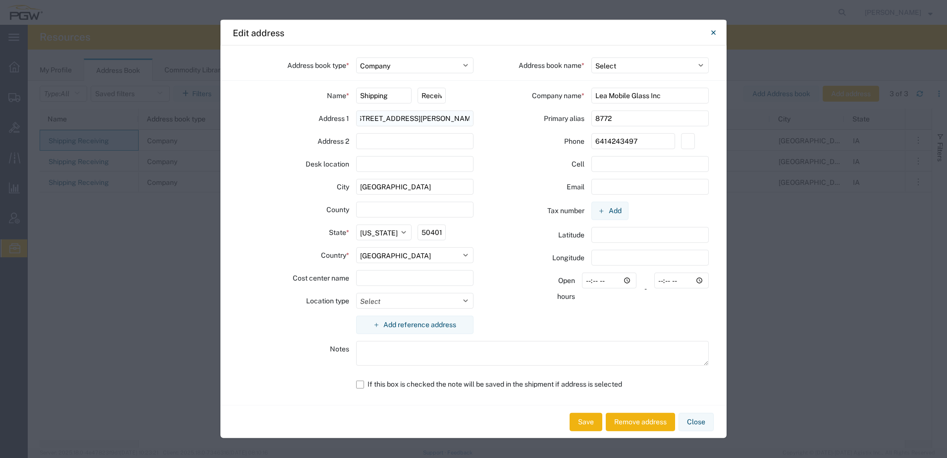
type input "SUITE 120"
type input "810 SE CORPORATE WOODS DRIVE"
click at [431, 138] on input "SUITE 120" at bounding box center [415, 141] width 118 height 16
click at [260, 169] on div "Desk location" at bounding box center [293, 164] width 111 height 16
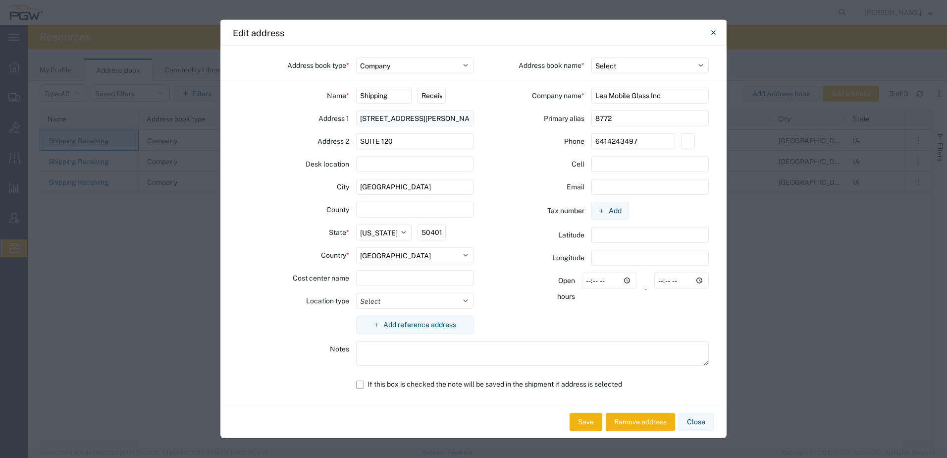
drag, startPoint x: 417, startPoint y: 125, endPoint x: 422, endPoint y: 122, distance: 5.1
click at [417, 125] on input "810 SE CORPORATE WOODS DRIVE" at bounding box center [415, 119] width 118 height 16
click at [429, 114] on input "810 SE CORPORATE WOODS DRIVE" at bounding box center [415, 119] width 118 height 16
click at [463, 117] on input "810 SE CORPORATE WOODS DRIVE" at bounding box center [415, 119] width 118 height 16
click at [278, 131] on div "Name * Shipping Receiving Address 1 810 SE CORPORATE WOODS DRIVE Address 2 SUIT…" at bounding box center [355, 214] width 235 height 253
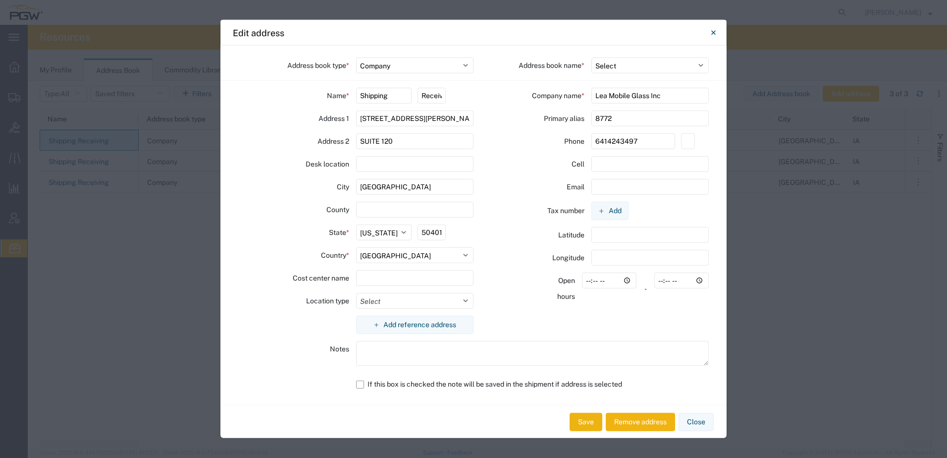
click at [577, 428] on button "Save" at bounding box center [586, 422] width 33 height 18
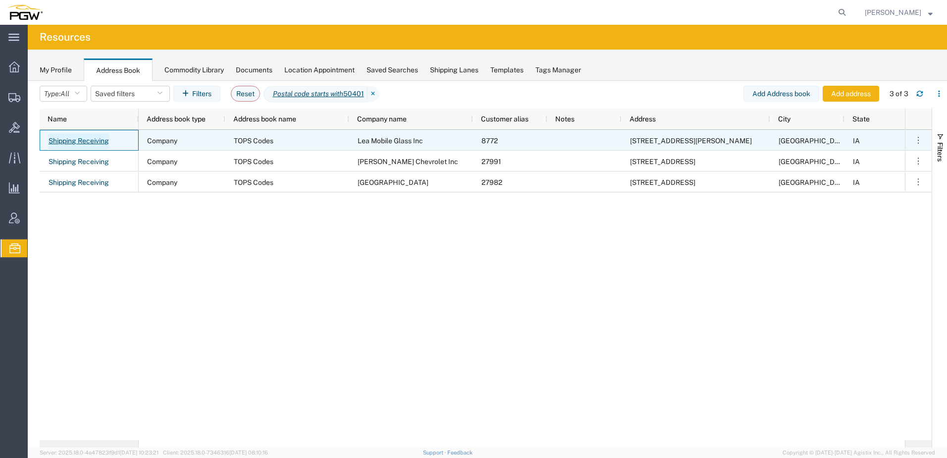
click at [64, 141] on link "Shipping Receiving" at bounding box center [78, 141] width 61 height 16
select select "US"
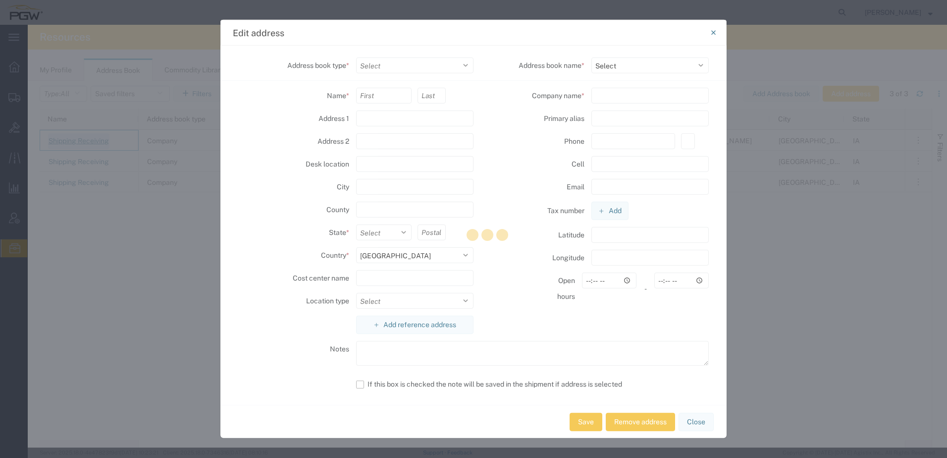
select select "COMPANY"
type input "Shipping"
type input "Receiving"
type input "810 SE CORPORATE WOODS DRIVE"
type input "SUITE 120"
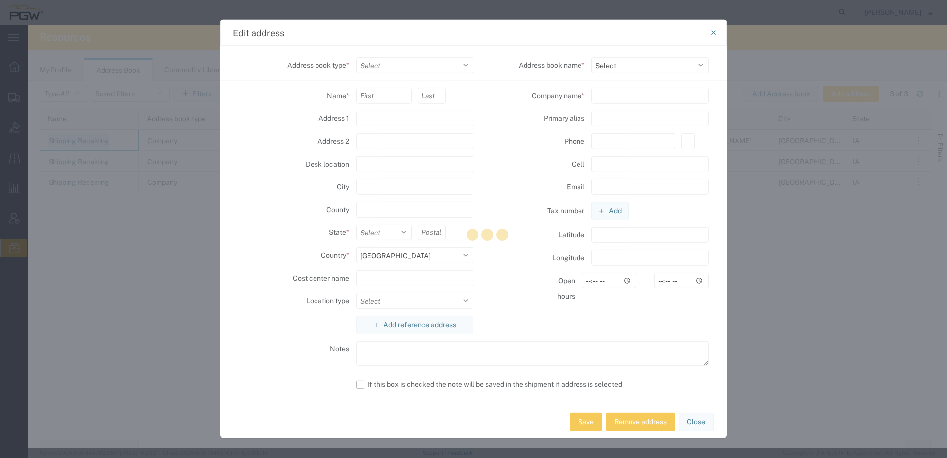
type input "MASON CITY"
type input "50401"
select select
type input "Lea Mobile Glass Inc"
type input "8772"
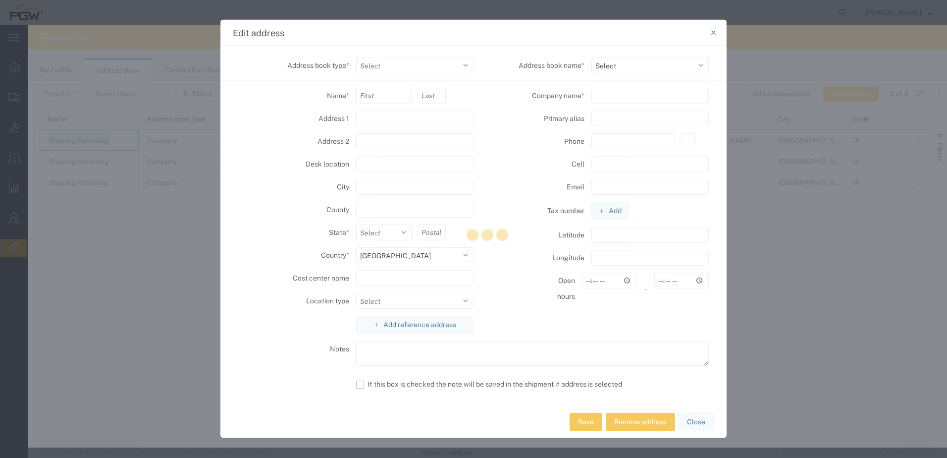
type input "6414243497"
select select "17689"
select select "IA"
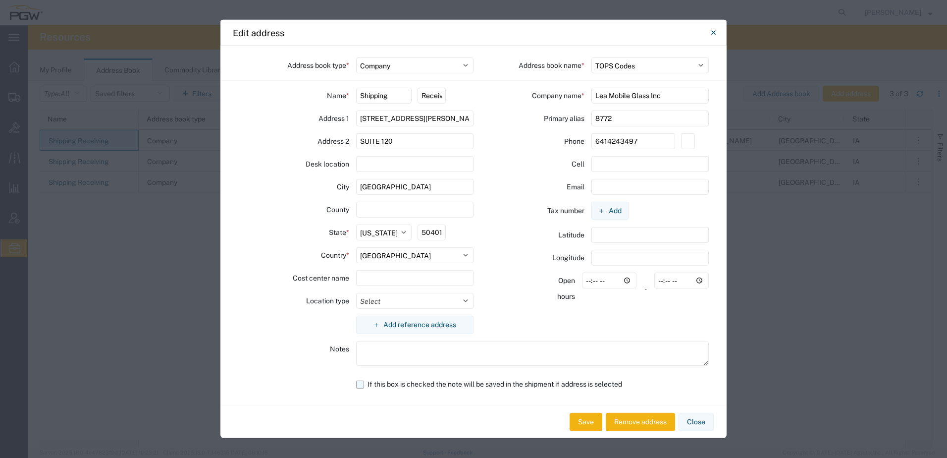
click at [356, 386] on label "If this box is checked the note will be saved in the shipment if address is sel…" at bounding box center [532, 384] width 353 height 17
click at [0, 0] on input "If this box is checked the note will be saved in the shipment if address is sel…" at bounding box center [0, 0] width 0 height 0
click at [372, 351] on textarea at bounding box center [532, 353] width 353 height 25
type textarea "Liftgate Needed"
click at [592, 423] on button "Save" at bounding box center [586, 422] width 33 height 18
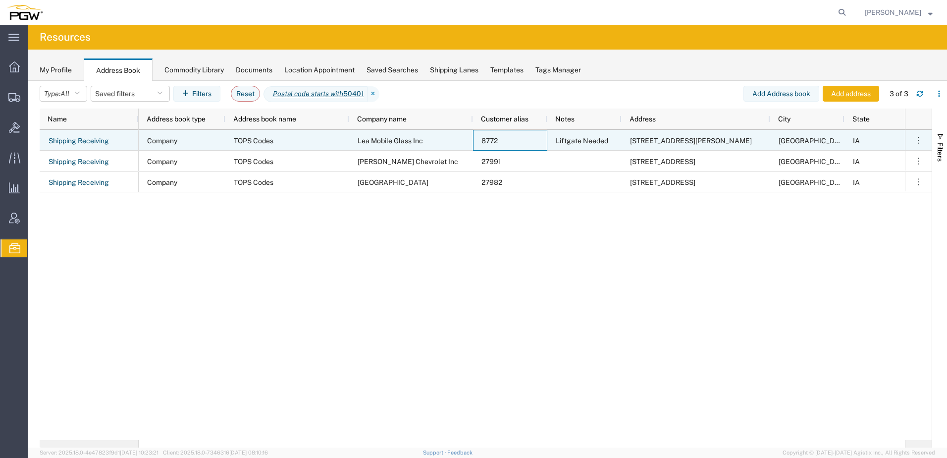
drag, startPoint x: 473, startPoint y: 140, endPoint x: 515, endPoint y: 141, distance: 42.1
click at [515, 141] on div "8772" at bounding box center [510, 140] width 74 height 21
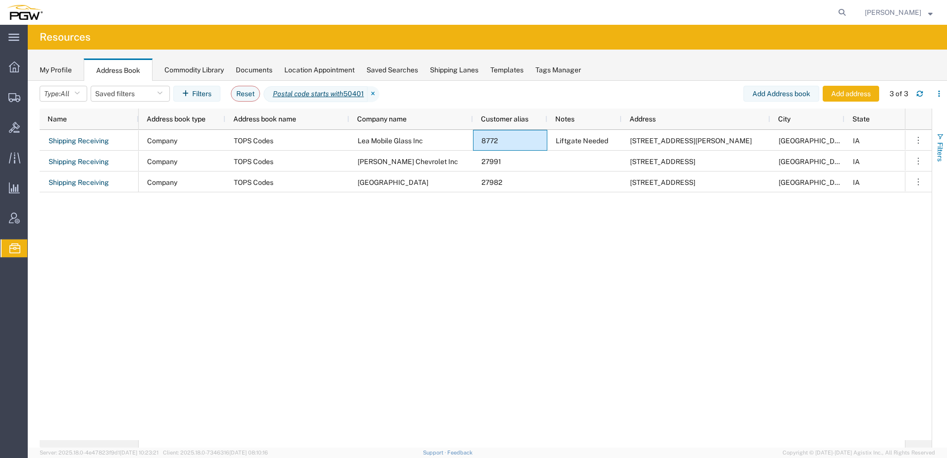
click at [944, 142] on span "Filters" at bounding box center [941, 151] width 8 height 19
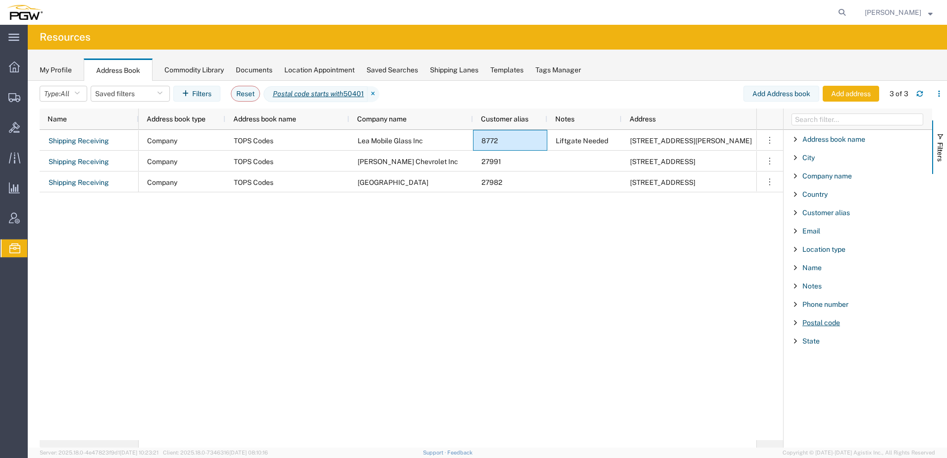
click at [828, 319] on span "Postal code" at bounding box center [822, 323] width 38 height 8
click at [814, 366] on input "Filter Value" at bounding box center [862, 364] width 130 height 12
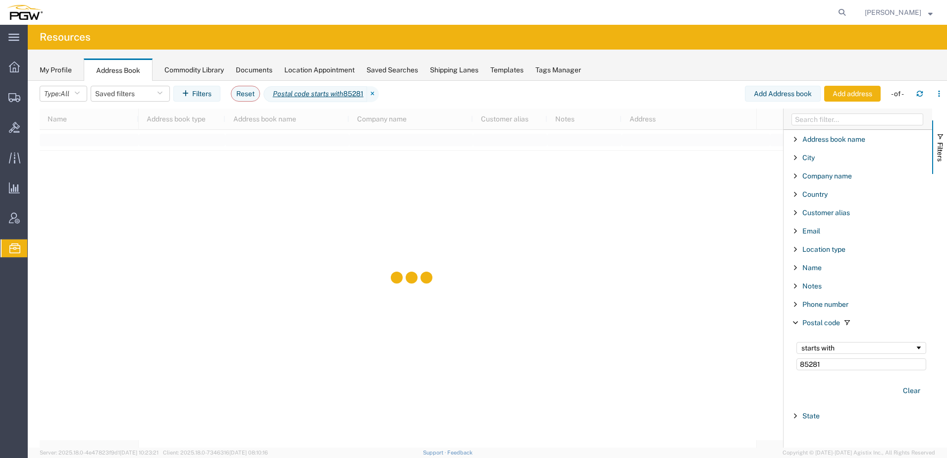
type input "85281"
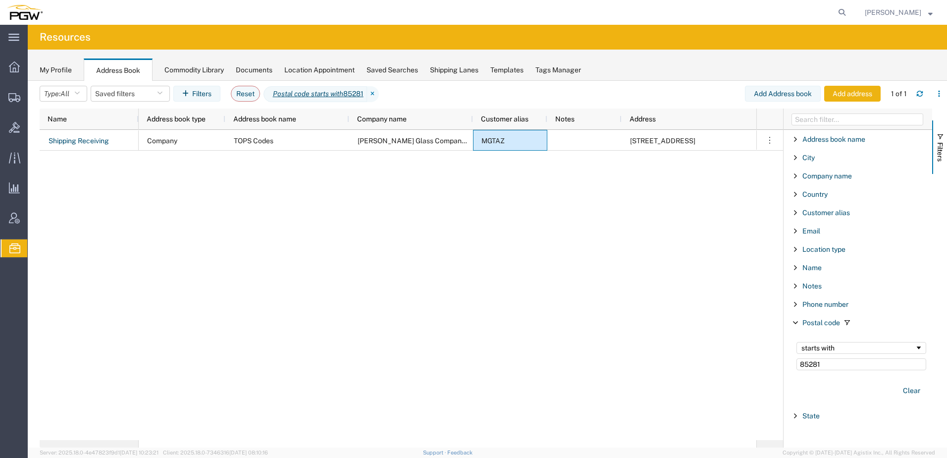
click at [845, 96] on button "Add address" at bounding box center [853, 94] width 56 height 16
select select "US"
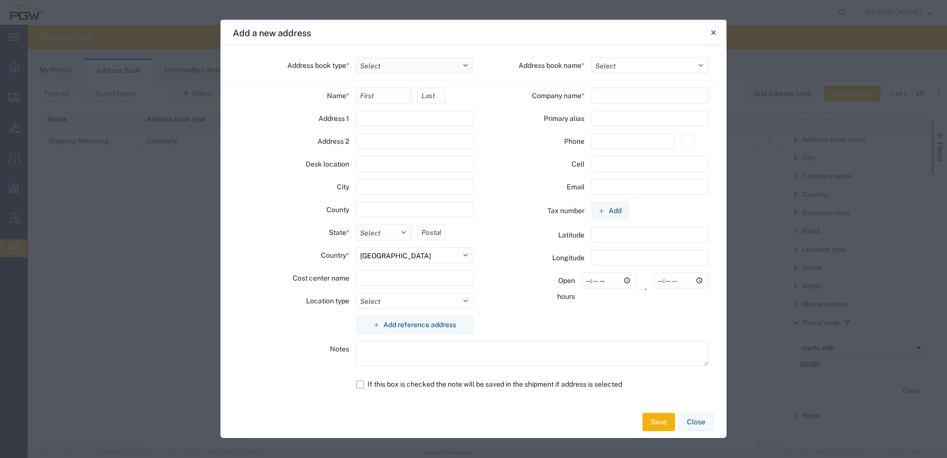
click at [381, 66] on select "Select Location Company Personal Other Shared" at bounding box center [415, 65] width 118 height 16
select select "COMPANY"
click at [356, 57] on select "Select Location Company Personal Other Shared" at bounding box center [415, 65] width 118 height 16
click at [642, 67] on select "Select TOPS Codes Company Addressbook ATLASBX" at bounding box center [651, 65] width 118 height 16
select select "17689"
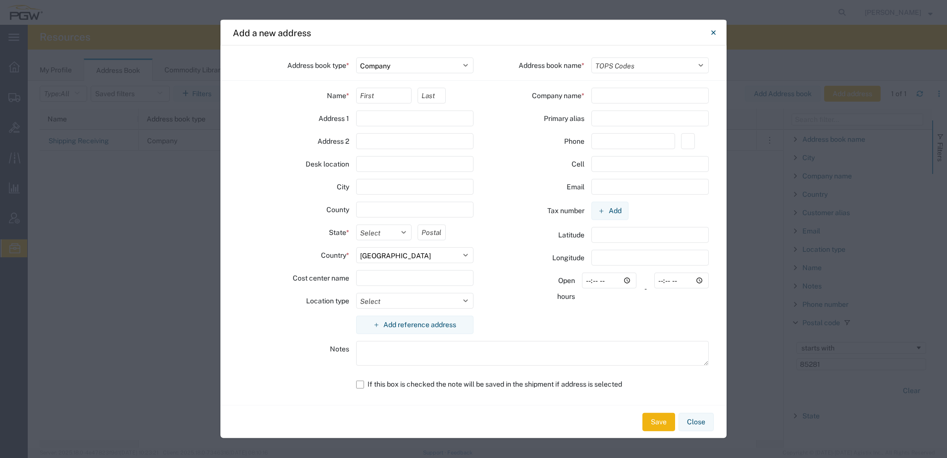
click at [592, 57] on select "Select TOPS Codes Company Addressbook ATLASBX" at bounding box center [651, 65] width 118 height 16
click at [372, 101] on input "text" at bounding box center [384, 96] width 56 height 16
type input "Shipper"
type input "Receiver"
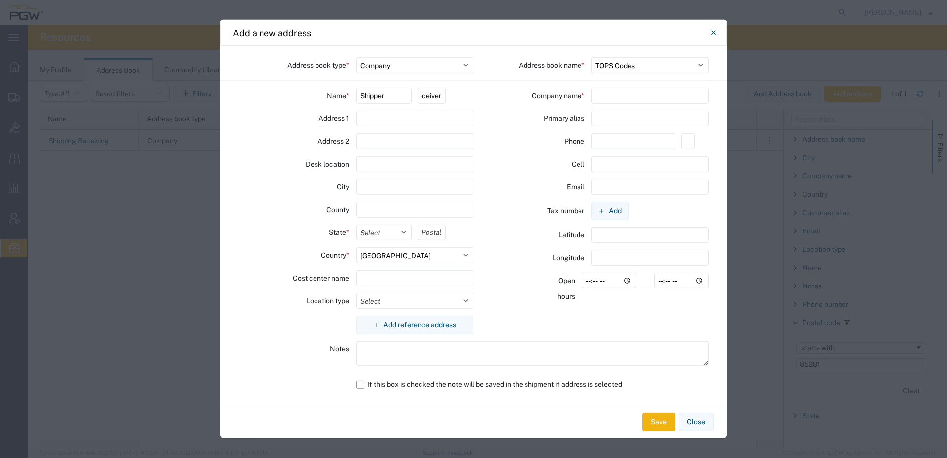
scroll to position [0, 0]
paste input "2465 w. 12th street"
drag, startPoint x: 384, startPoint y: 121, endPoint x: 390, endPoint y: 115, distance: 8.8
click at [384, 121] on input "2465 w. 12th street" at bounding box center [415, 119] width 118 height 16
click at [431, 114] on input "2465 W. 12th street" at bounding box center [415, 119] width 118 height 16
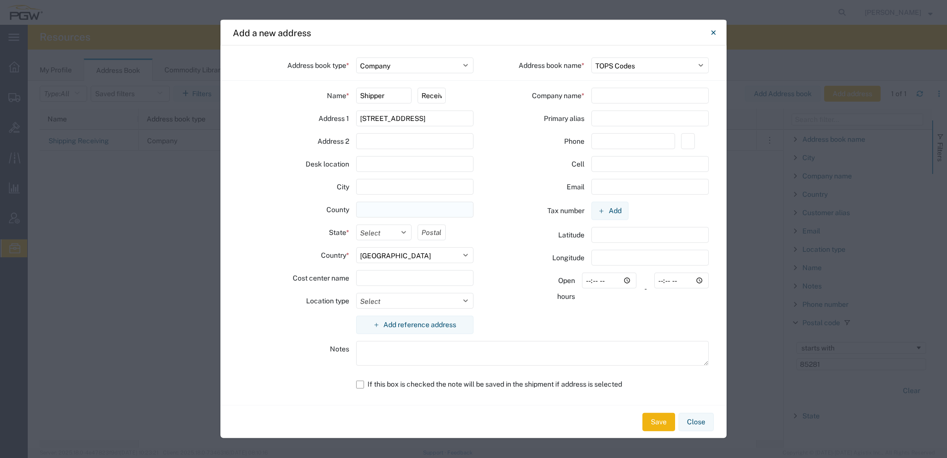
type input "[STREET_ADDRESS]"
drag, startPoint x: 382, startPoint y: 206, endPoint x: 380, endPoint y: 201, distance: 5.2
click at [382, 206] on input "text" at bounding box center [415, 210] width 118 height 16
click at [381, 189] on input "text" at bounding box center [415, 187] width 118 height 16
type input "Tempe"
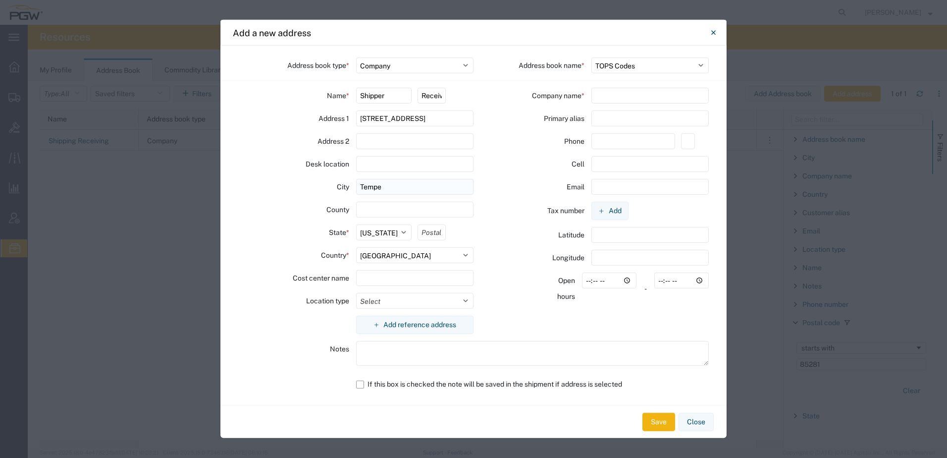
select select "AZ"
type input "85281"
click at [609, 142] on input "text" at bounding box center [634, 141] width 84 height 16
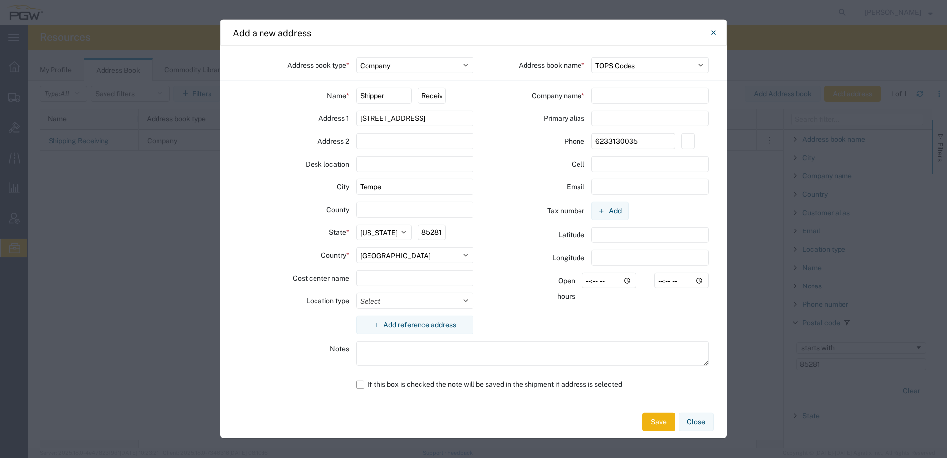
type input "6233130035"
click at [614, 99] on input "text" at bounding box center [651, 96] width 118 height 16
paste input "SUPER CLEAR"
type input "SUPER CLEAR AUTO GLASS"
click at [637, 114] on input "text" at bounding box center [651, 119] width 118 height 16
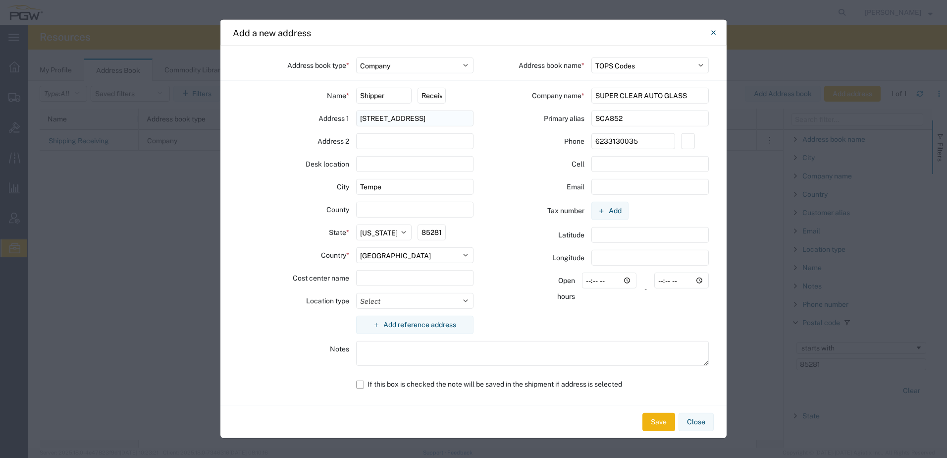
drag, startPoint x: 637, startPoint y: 114, endPoint x: 450, endPoint y: 113, distance: 186.8
click at [451, 113] on div "Address book type * Select Location Company Personal Other Shared Address book …" at bounding box center [474, 225] width 506 height 359
type input "SCA852"
click at [358, 385] on label "If this box is checked the note will be saved in the shipment if address is sel…" at bounding box center [532, 384] width 353 height 17
click at [0, 0] on input "If this box is checked the note will be saved in the shipment if address is sel…" at bounding box center [0, 0] width 0 height 0
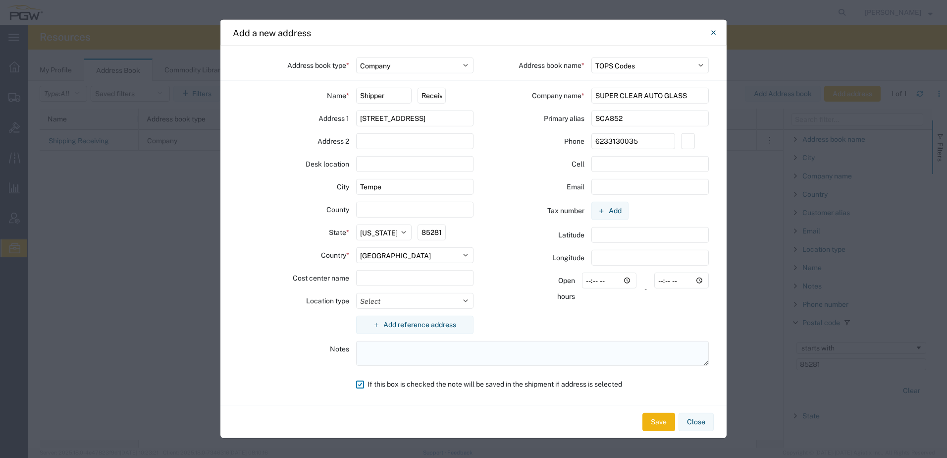
click at [388, 353] on textarea at bounding box center [532, 353] width 353 height 25
type textarea "N"
type textarea "Liftgate Needed"
click at [651, 420] on button "Save" at bounding box center [659, 422] width 33 height 18
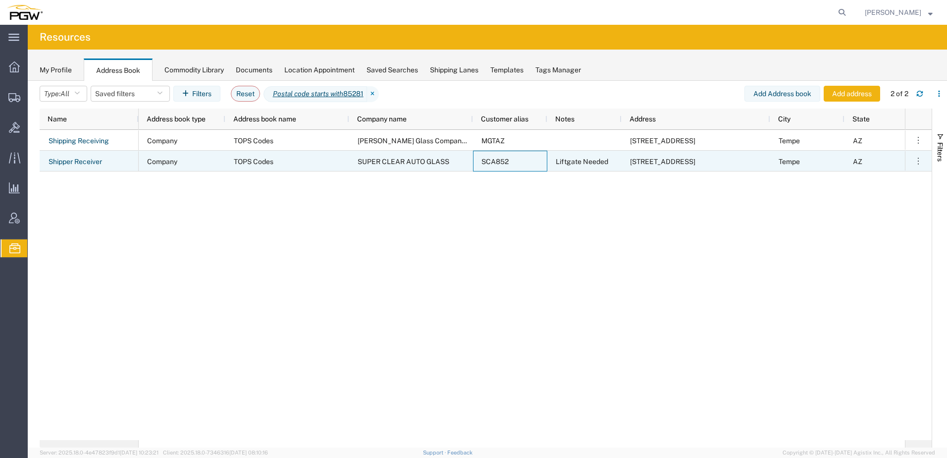
click at [481, 160] on div "SCA852" at bounding box center [510, 161] width 74 height 21
drag, startPoint x: 482, startPoint y: 160, endPoint x: 521, endPoint y: 162, distance: 39.2
click at [521, 162] on div "SCA852" at bounding box center [510, 161] width 74 height 21
click at [60, 162] on link "Shipper Receiver" at bounding box center [75, 162] width 55 height 16
select select "US"
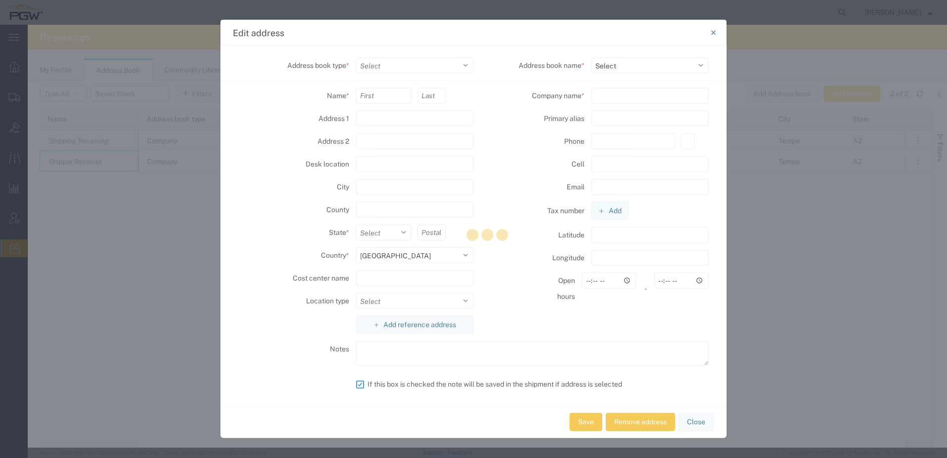
select select "COMPANY"
type input "Shipper"
type input "Receiver"
type input "[STREET_ADDRESS]"
type input "Tempe"
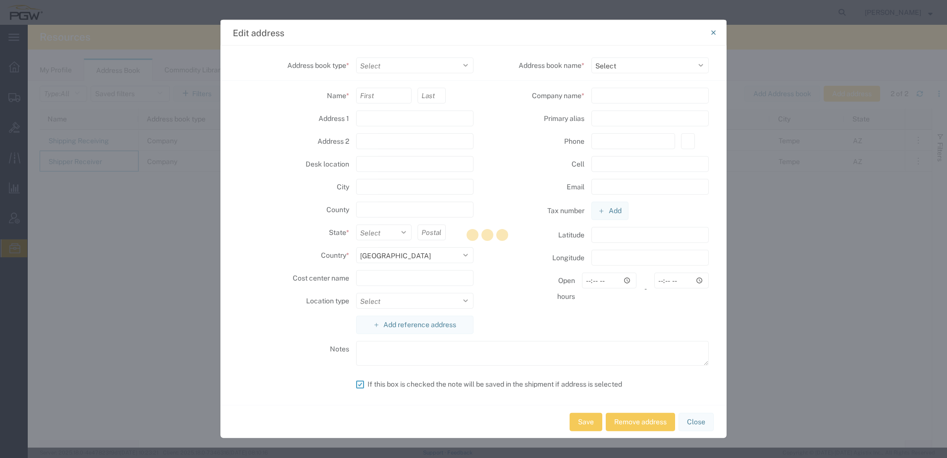
type input "85281"
select select
type input "SUPER CLEAR AUTO GLASS"
type input "SCA852"
type input "6233130035"
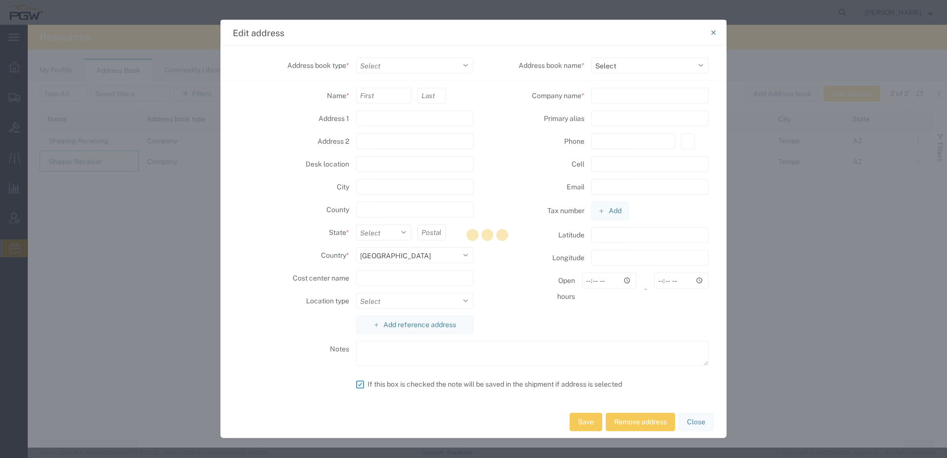
type textarea "Liftgate Needed"
select select "17689"
select select "AZ"
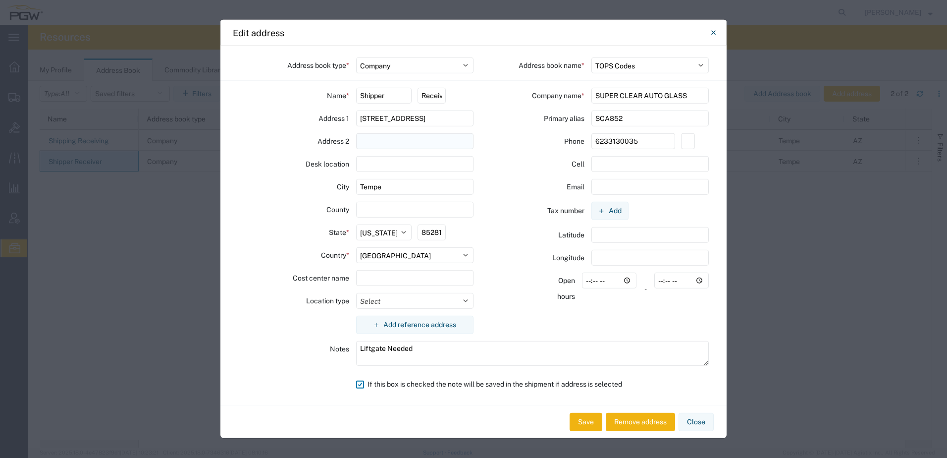
drag, startPoint x: 643, startPoint y: 115, endPoint x: 392, endPoint y: 135, distance: 251.6
click at [349, 111] on div "Address book type * Select Location Company Personal Other Shared Address book …" at bounding box center [474, 225] width 506 height 359
click at [582, 424] on button "Save" at bounding box center [586, 422] width 33 height 18
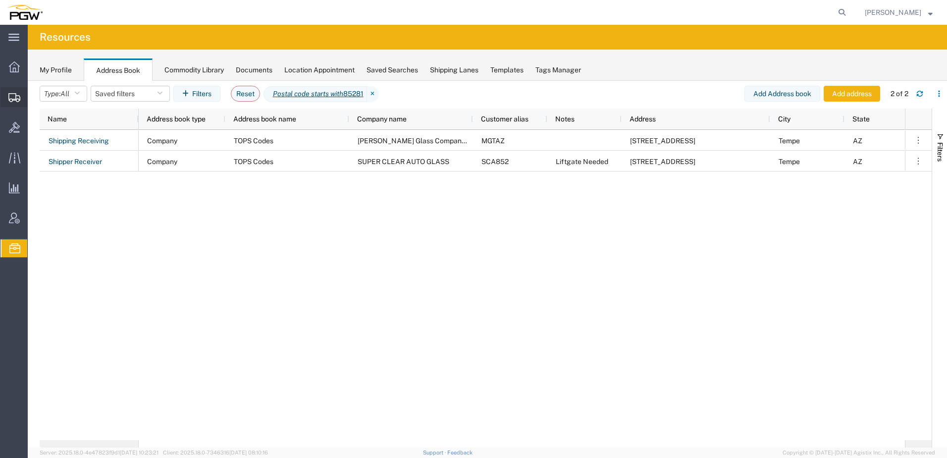
click at [0, 0] on span "Create Shipment" at bounding box center [0, 0] width 0 height 0
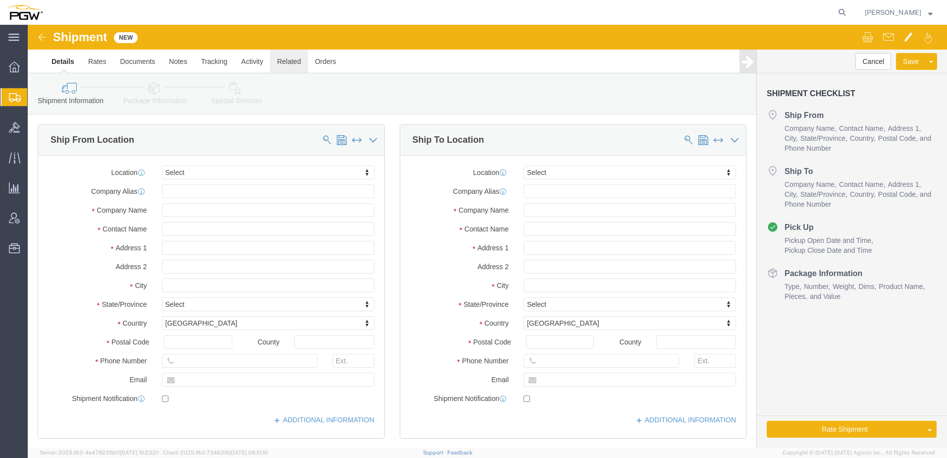
select select
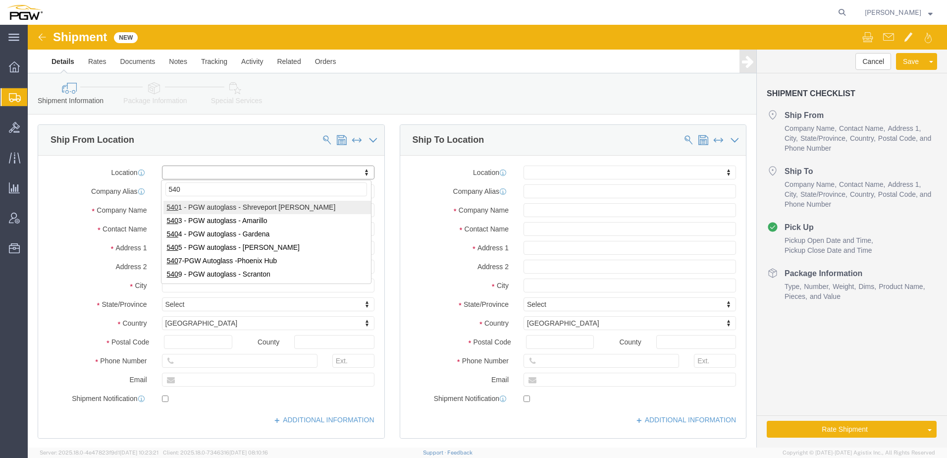
type input "5407"
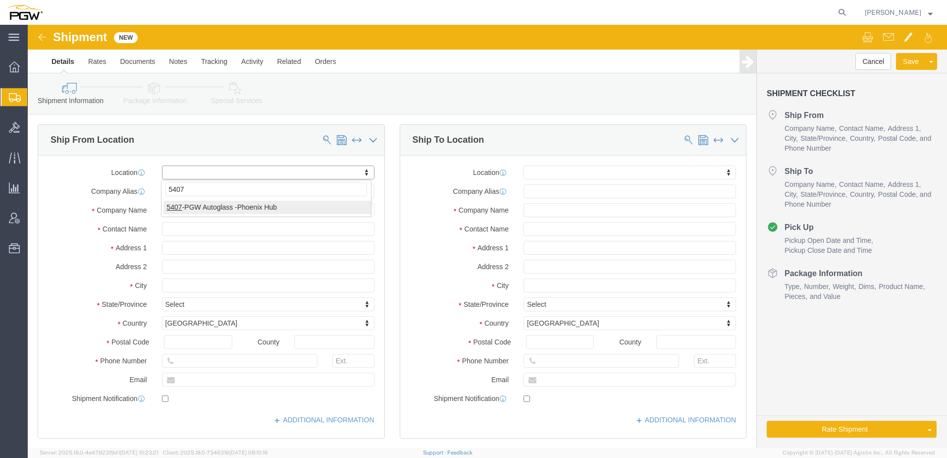
select select "62351"
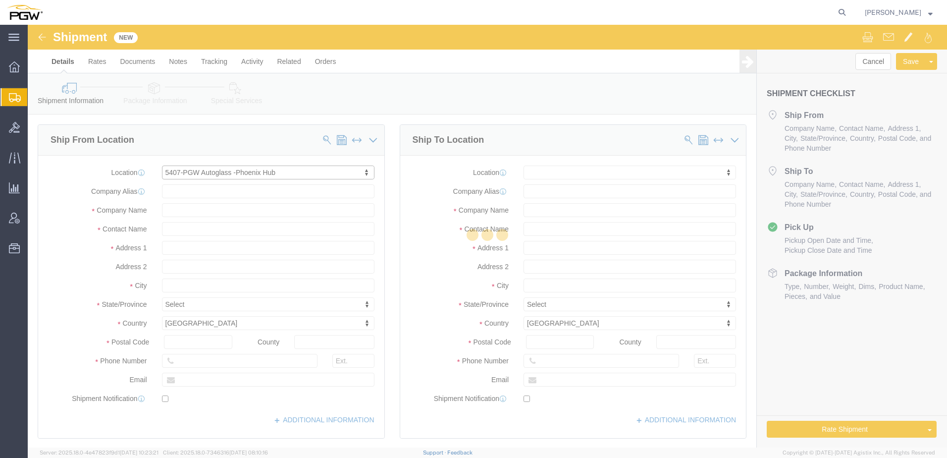
select select "AZ"
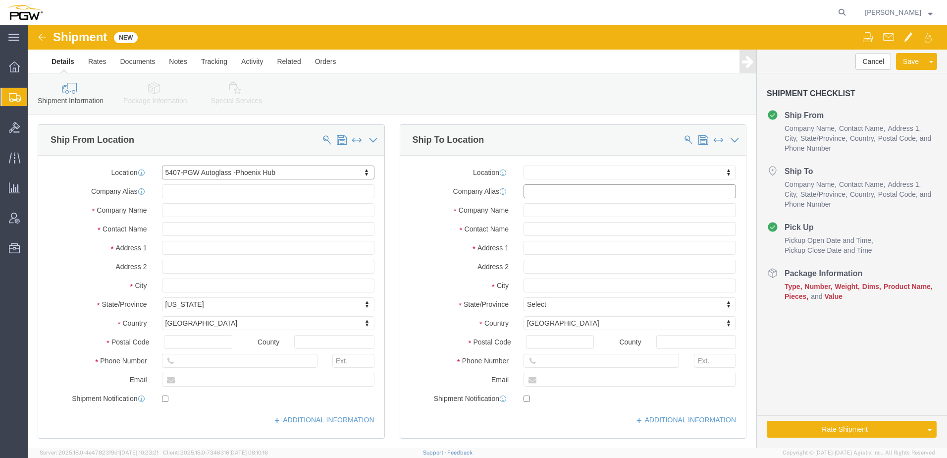
click input "text"
paste input "SCA852"
type input "SCA852"
click p "SCA852 - SUPER CLEAR AUTO GLASS - (Shipper Receiver) 2465 W. 12th St, Suite 4, …"
select select "AZ"
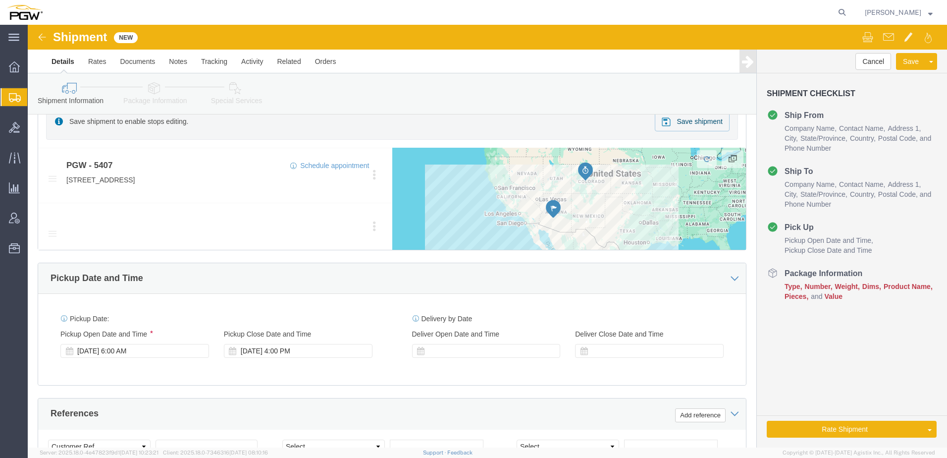
scroll to position [396, 0]
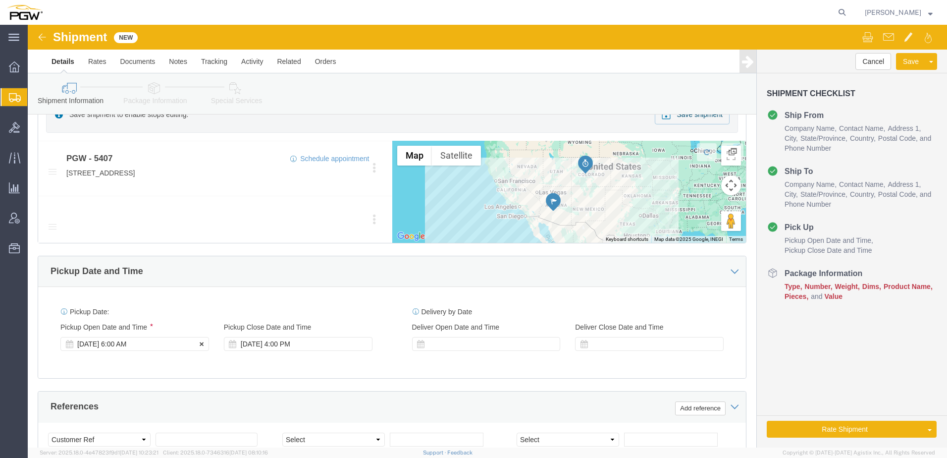
type input "SCA852"
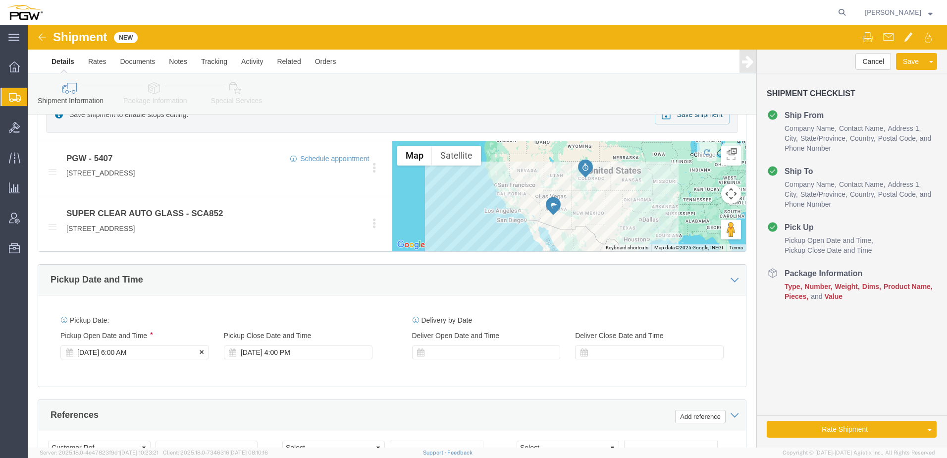
click div "Sep 02 2025 6:00 AM"
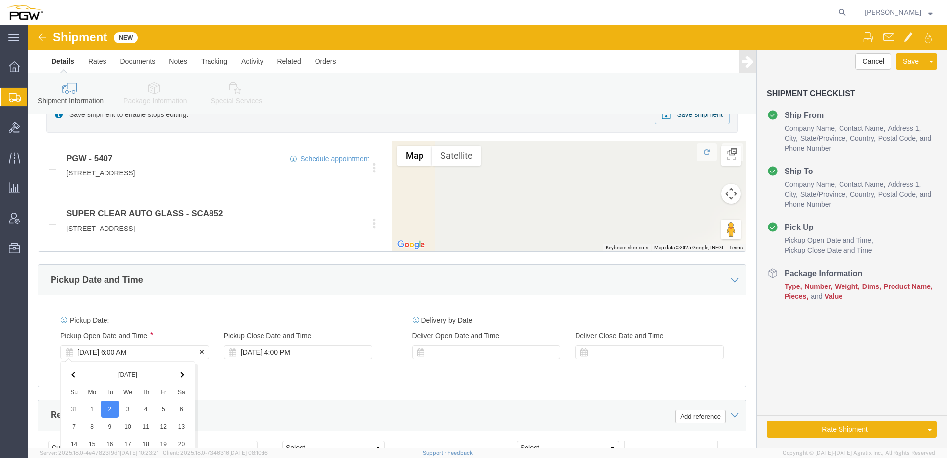
scroll to position [639, 0]
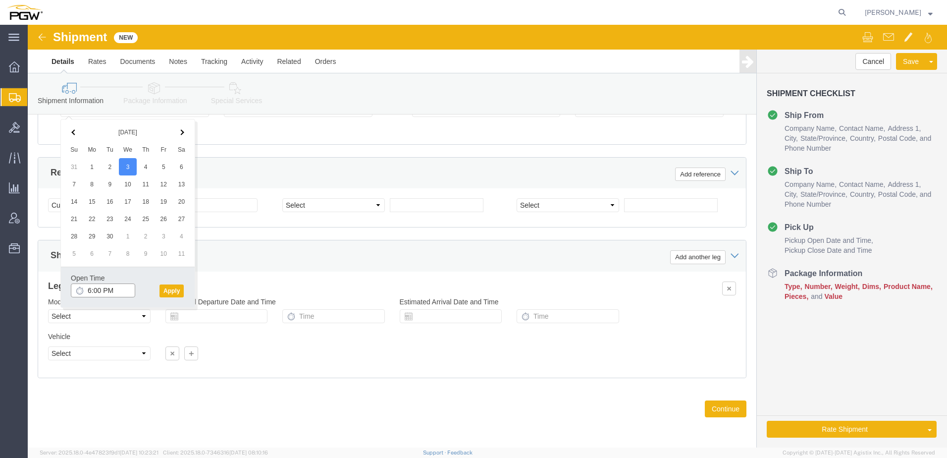
click input "6:00 PM"
type input "3:00 PM"
click button "Apply"
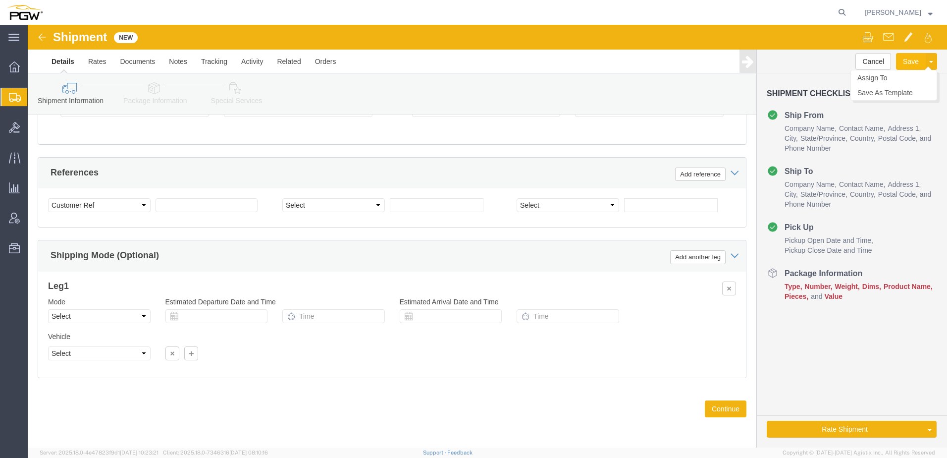
click button "Save"
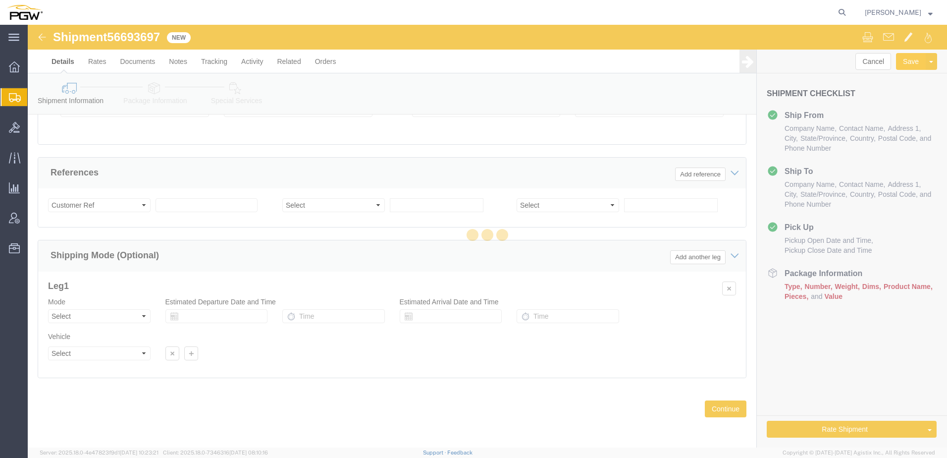
select select "62351"
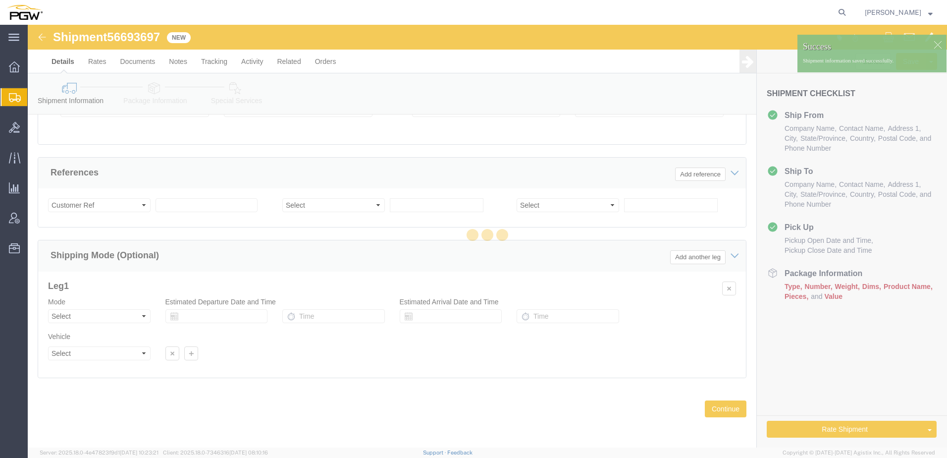
scroll to position [586, 0]
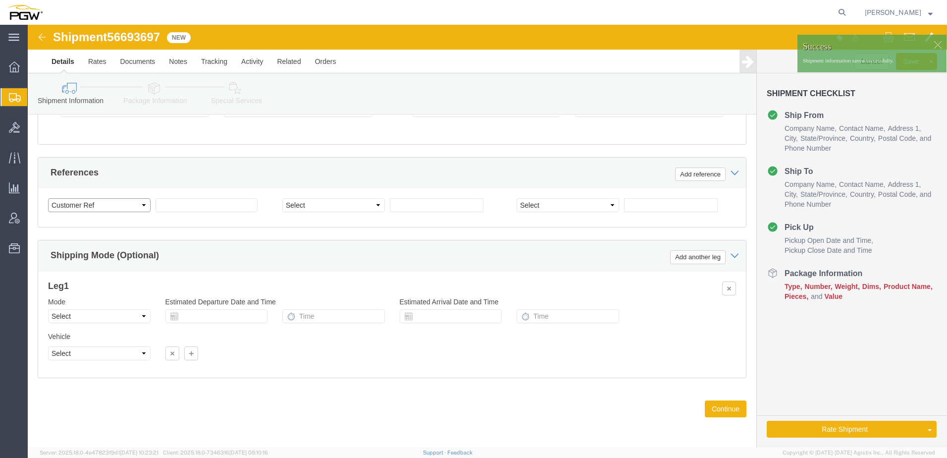
click select "Select Account Type Activity ID Airline Appointment Number ASN Batch Request # …"
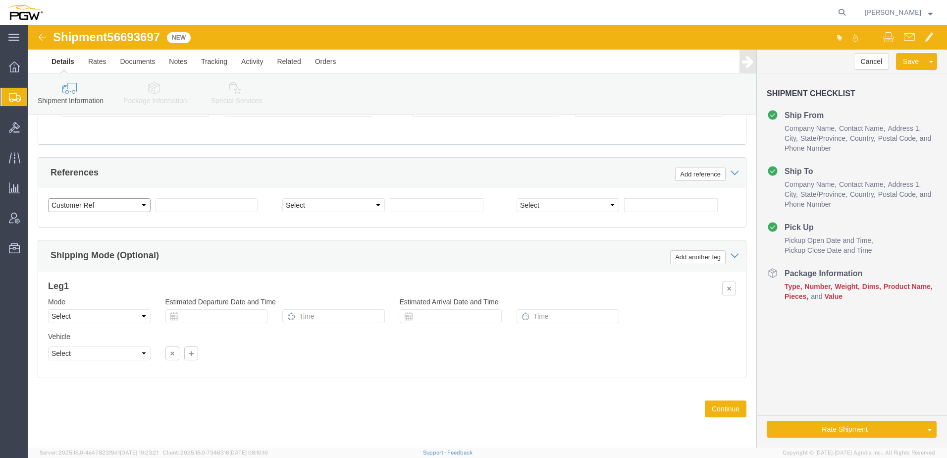
select select "BOL"
click select "Select Account Type Activity ID Airline Appointment Number ASN Batch Request # …"
drag, startPoint x: 85, startPoint y: 8, endPoint x: 133, endPoint y: 7, distance: 48.1
click span "56693697"
copy span "56693697"
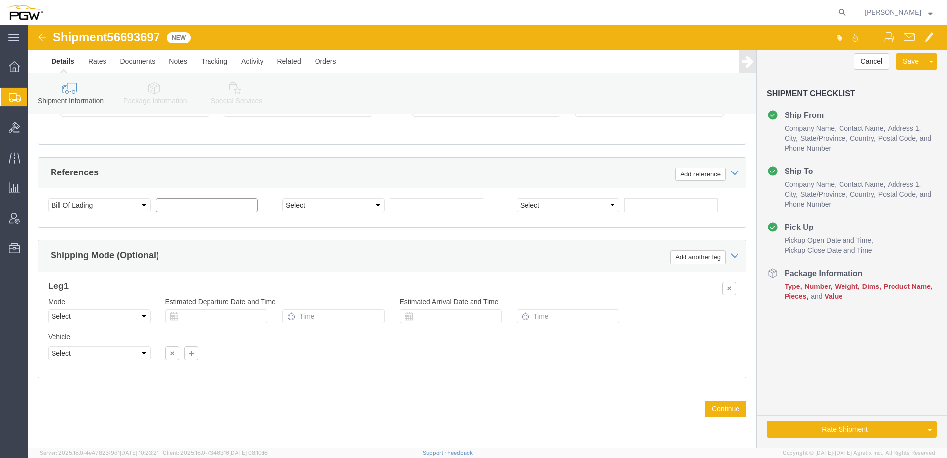
click input "text"
paste input "56693697"
drag, startPoint x: 199, startPoint y: 179, endPoint x: -221, endPoint y: 152, distance: 420.6
click html "Shipment 56693697 New Details Rates Documents Notes Tracking Activity Related O…"
type input "56693697"
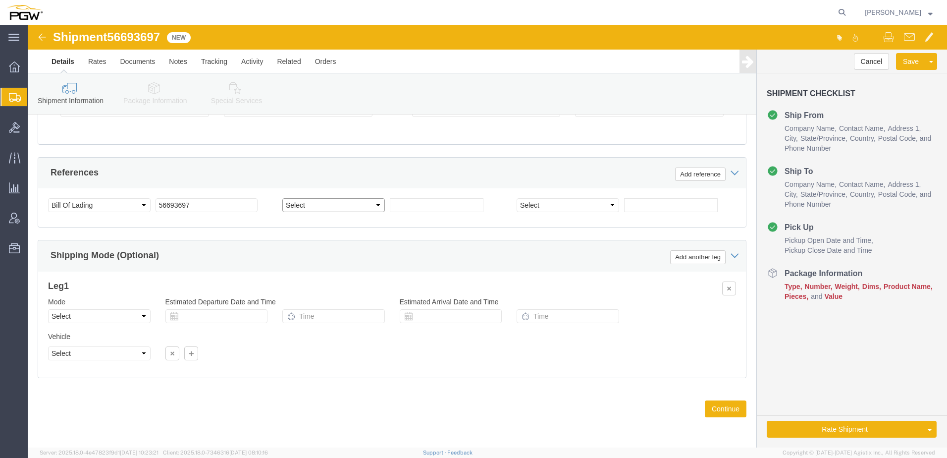
click select "Select Account Type Activity ID Airline Appointment Number ASN Batch Request # …"
select select "ORDERNUM"
click select "Select Account Type Activity ID Airline Appointment Number ASN Batch Request # …"
click input "text"
paste input "667862"
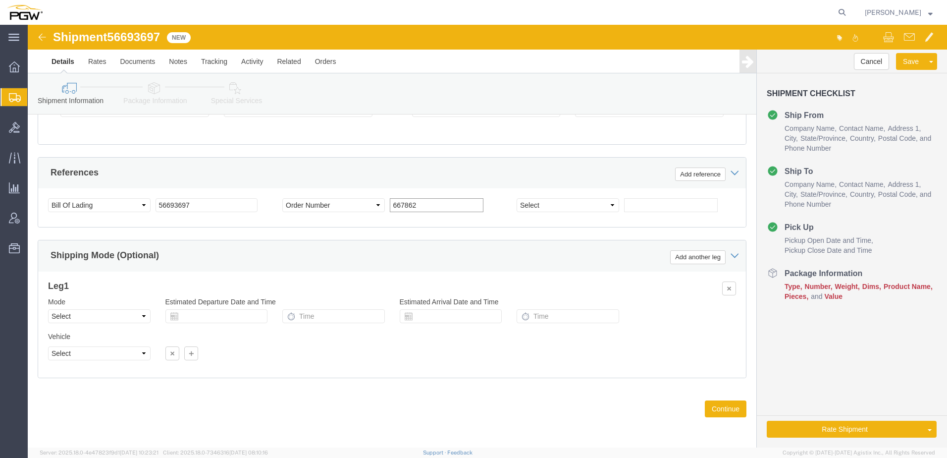
type input "667862"
click select "Select Air Less than Truckload Multi-Leg Ocean Freight Rail Small Parcel Truckl…"
select select "TL"
click select "Select Air Less than Truckload Multi-Leg Ocean Freight Rail Small Parcel Truckl…"
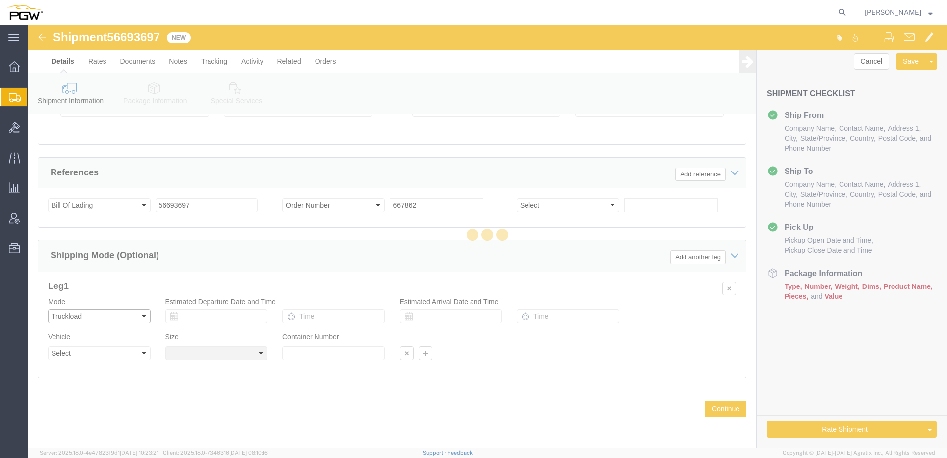
select select
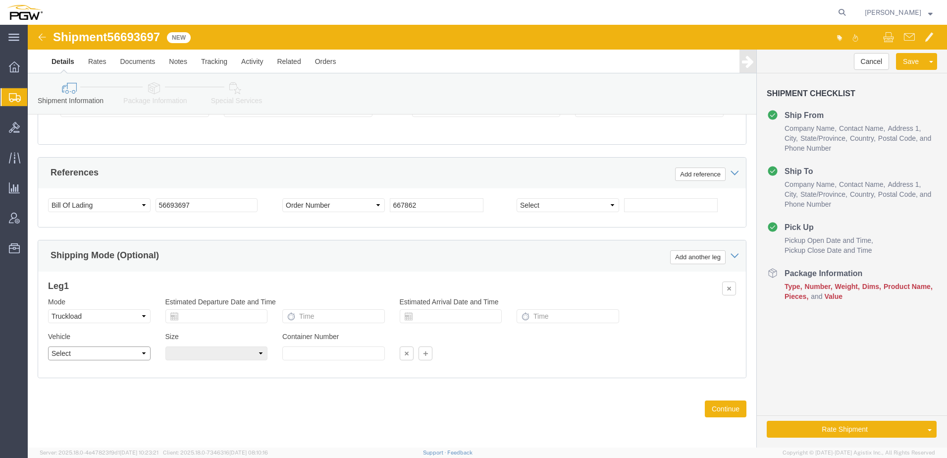
click select "Select 1-Ton (PSS) 10 Wheel 10 Yard Dump Truck 20 Yard Dump Truck Bobtail Botto…"
select select "BXVN"
click select "Select 1-Ton (PSS) 10 Wheel 10 Yard Dump Truck 20 Yard Dump Truck Bobtail Botto…"
click select "Select 28 Feet 53 Feet 20 Feet 40 Feet 35 Feet 48 Feet"
select select "28FT"
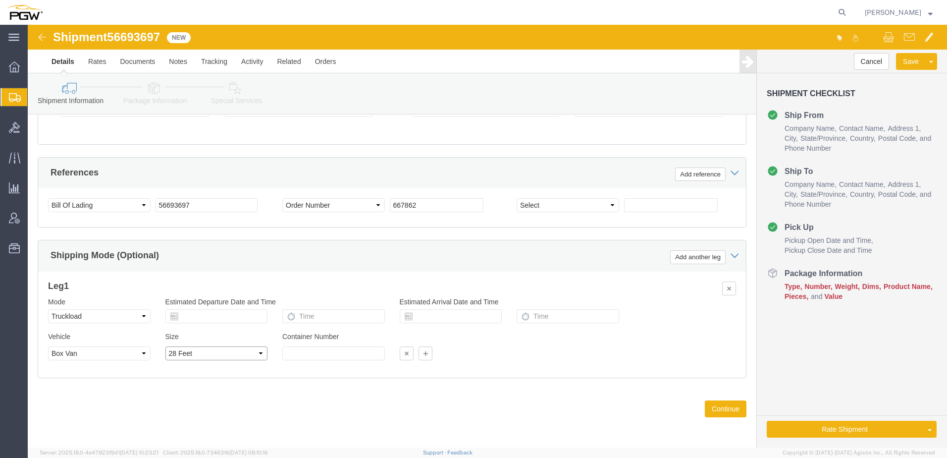
click select "Select 28 Feet 53 Feet 20 Feet 40 Feet 35 Feet 48 Feet"
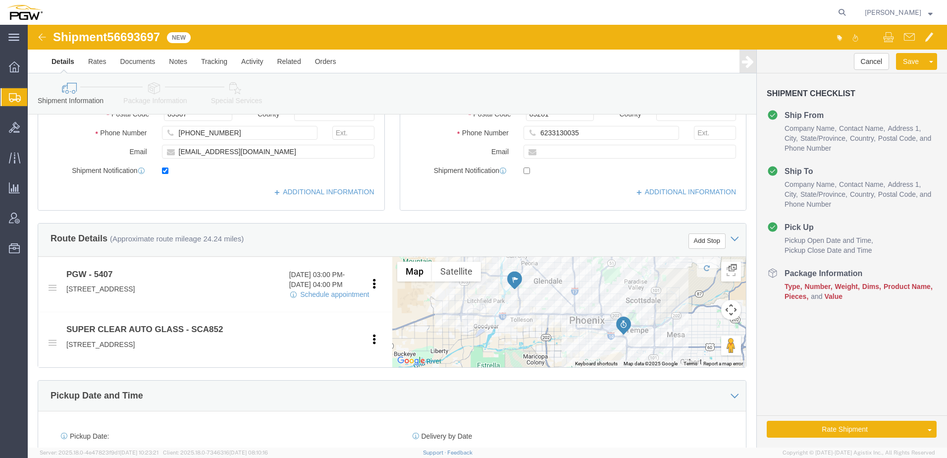
scroll to position [140, 0]
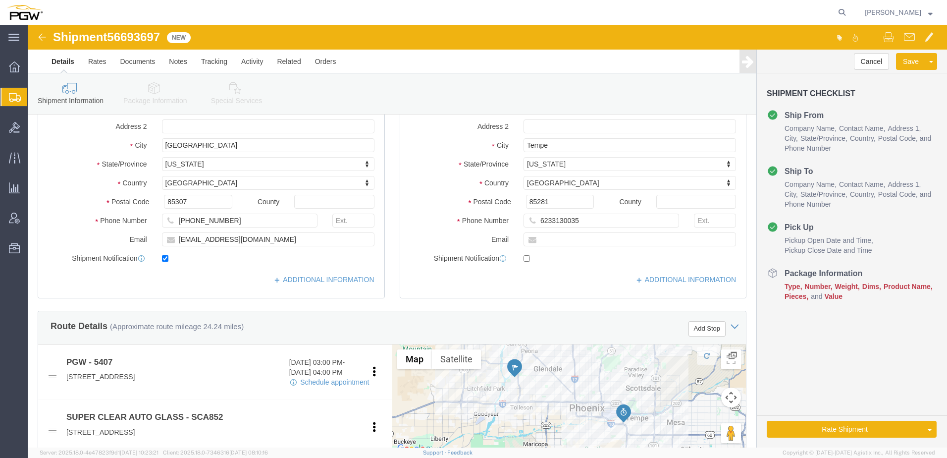
click icon
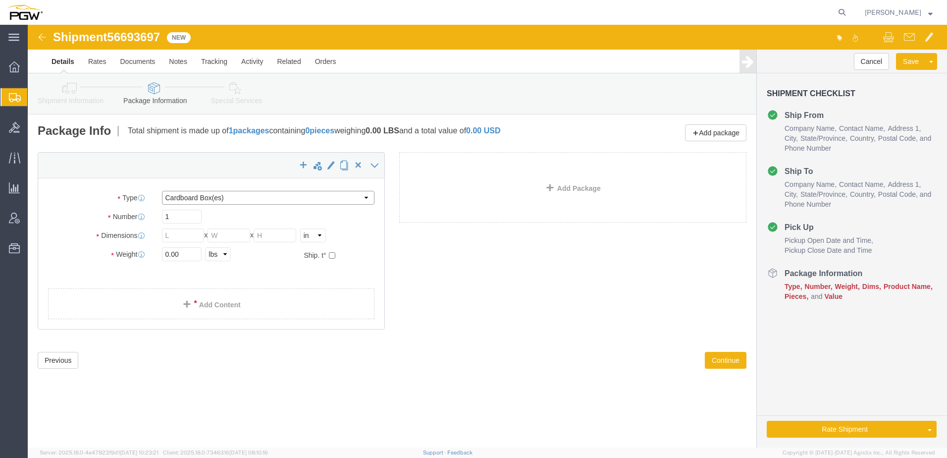
click select "Select Bale(s) Basket(s) Bolt(s) Bottle(s) Buckets Bulk Bundle(s) Can(s) Cardbo…"
select select "YRPK"
click select "Select Bale(s) Basket(s) Bolt(s) Bottle(s) Buckets Bulk Bundle(s) Can(s) Cardbo…"
click input "text"
type input "73"
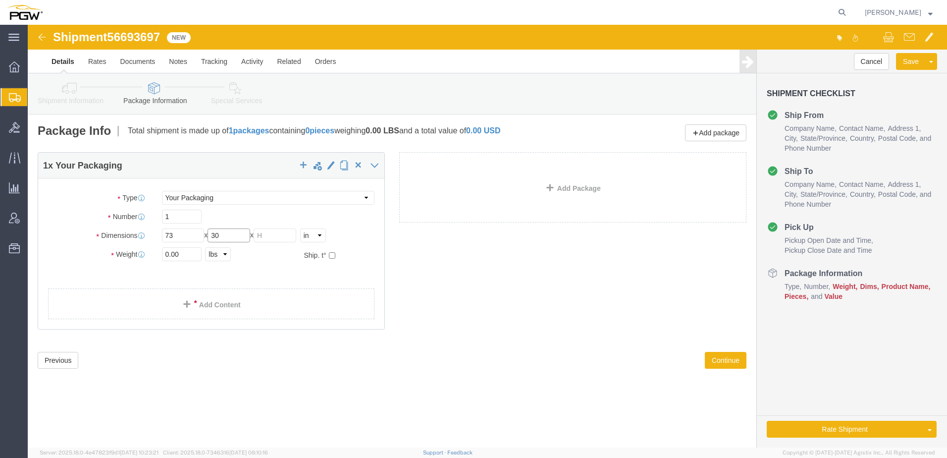
type input "30"
type input "49"
click input "1"
type input "12"
drag, startPoint x: 138, startPoint y: 228, endPoint x: 143, endPoint y: 226, distance: 5.6
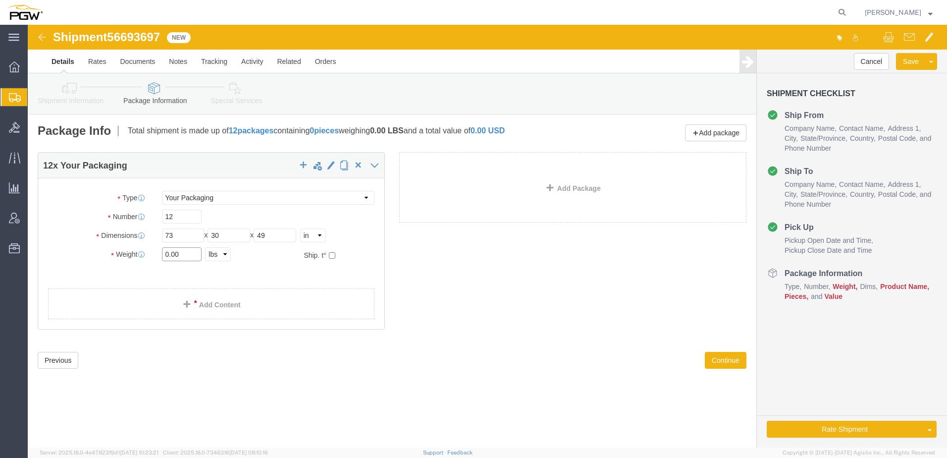
click input "0.00"
type input "10804.00"
click span
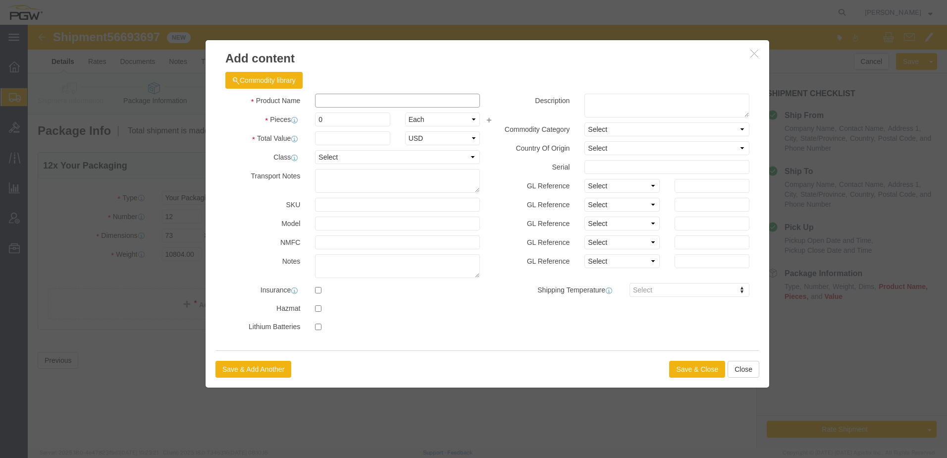
click input "text"
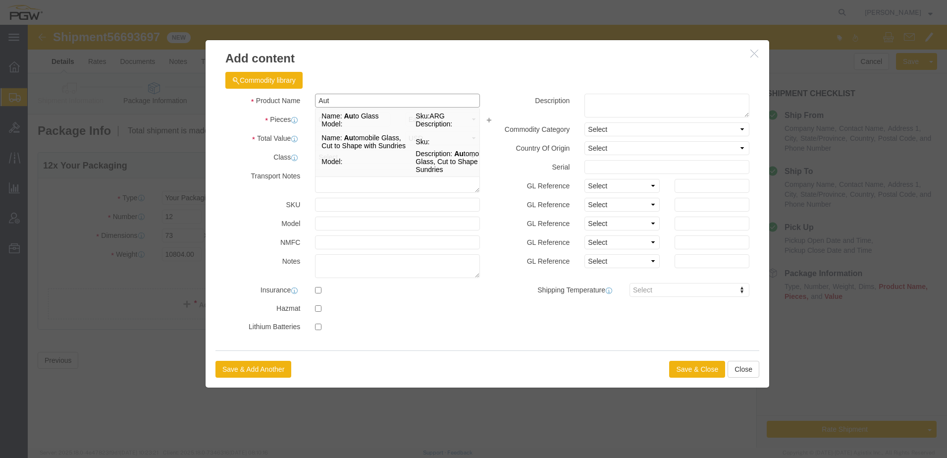
type input "Auto"
click span "Name:"
type input "1"
select select "USD"
select select
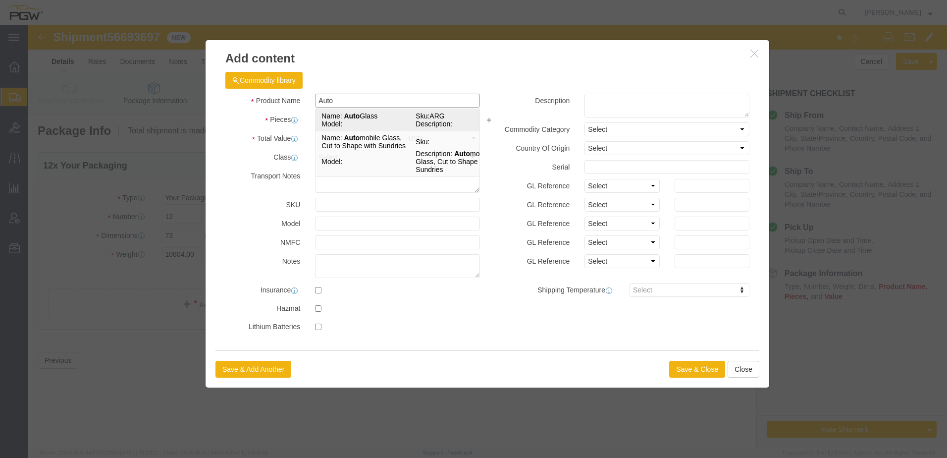
type input "86630-08"
type input "Auto Glass"
type input "ARG"
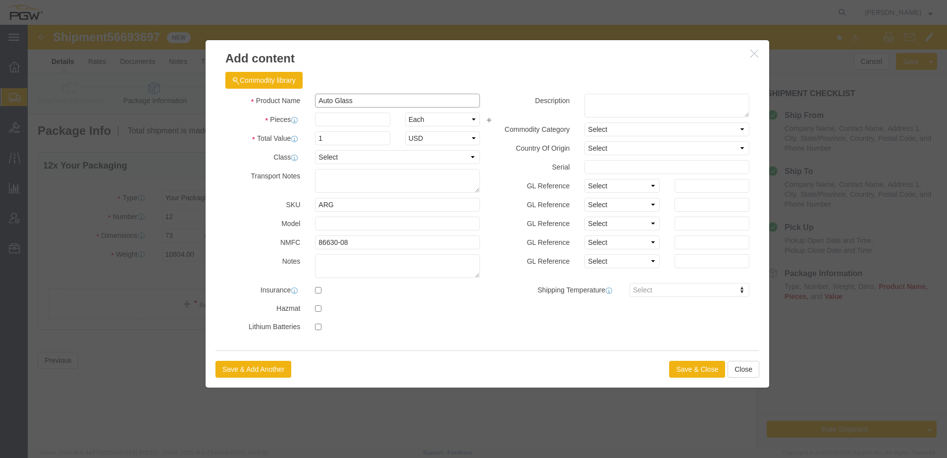
type input "Auto Glass"
click input "text"
type input "12.00"
type input "12"
type input "1.00"
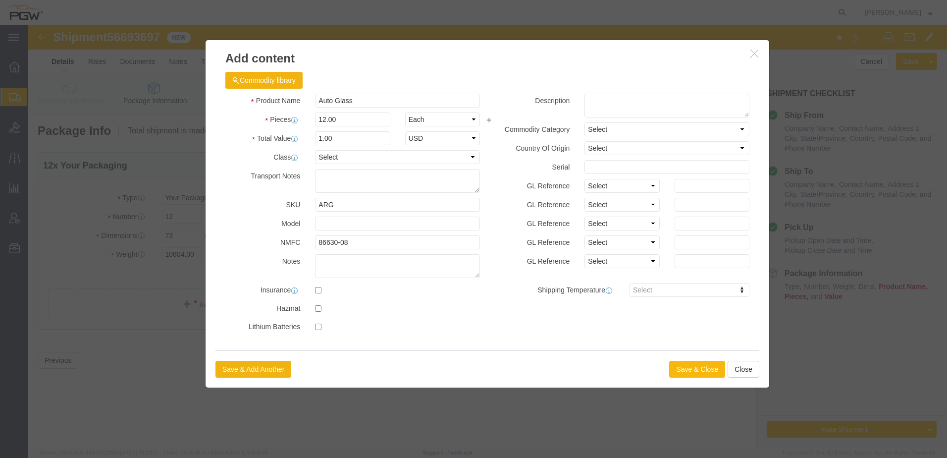
click button "Save & Close"
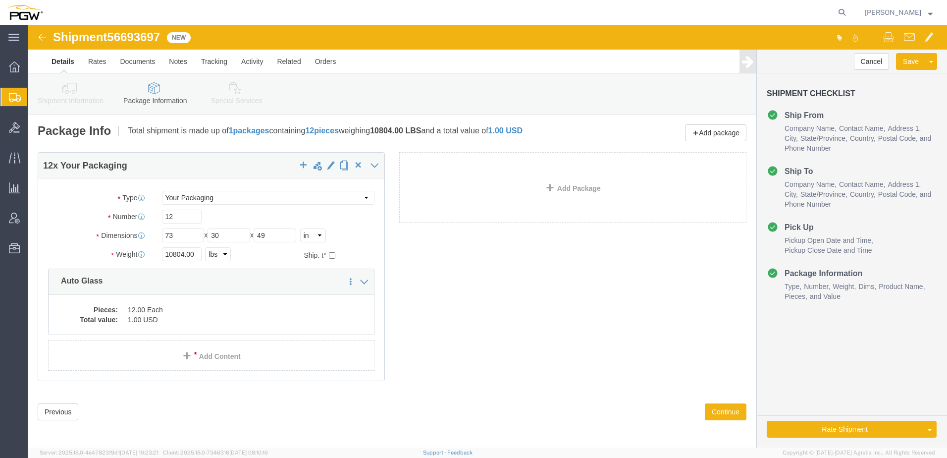
click label "Number"
click input "10804.00"
type input "10400.00"
click icon
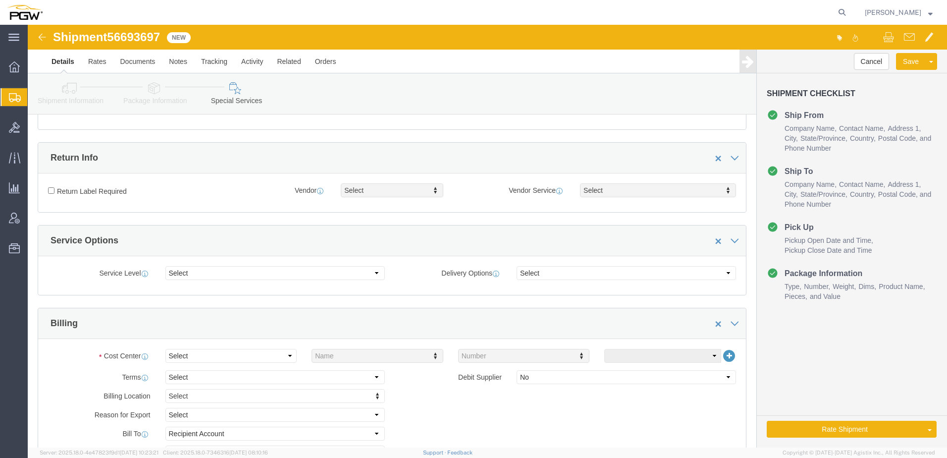
scroll to position [248, 0]
click select "Select Buyer Cost Center Department Operations Number Order Number Sales Person"
select select "COSTCENTER"
click select "Select Buyer Cost Center Department Operations Number Order Number Sales Person"
click icon
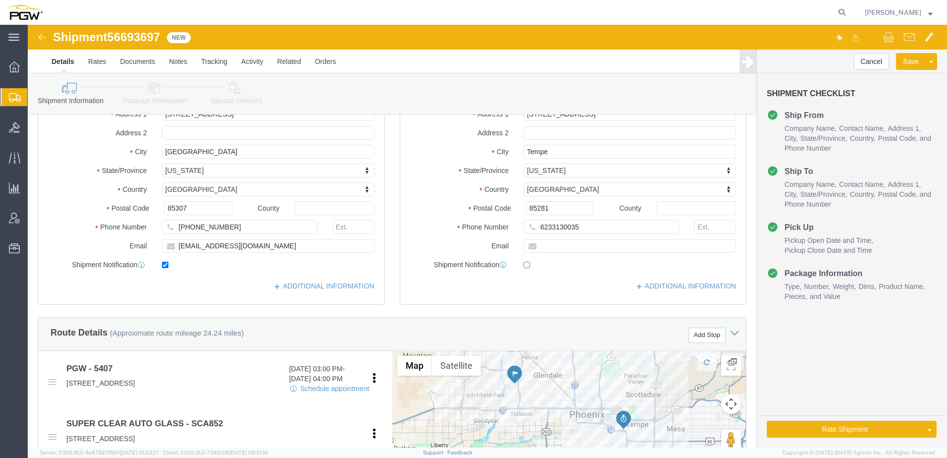
scroll to position [50, 0]
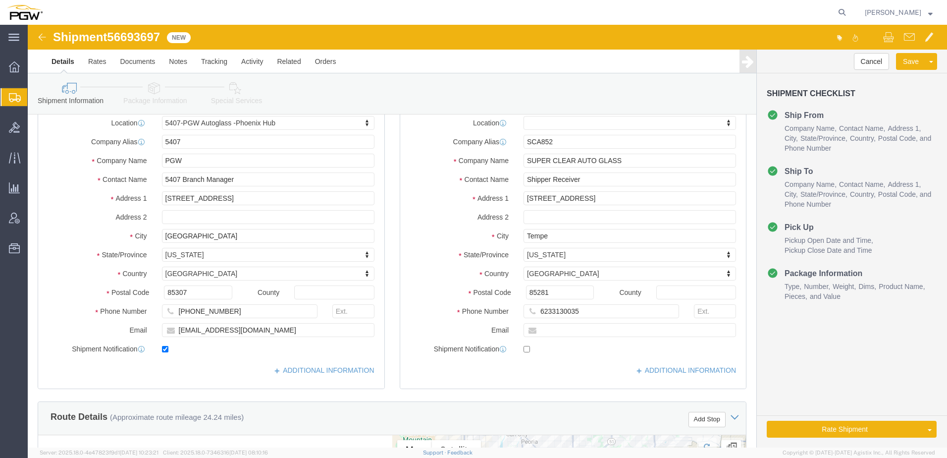
click link "Special Services"
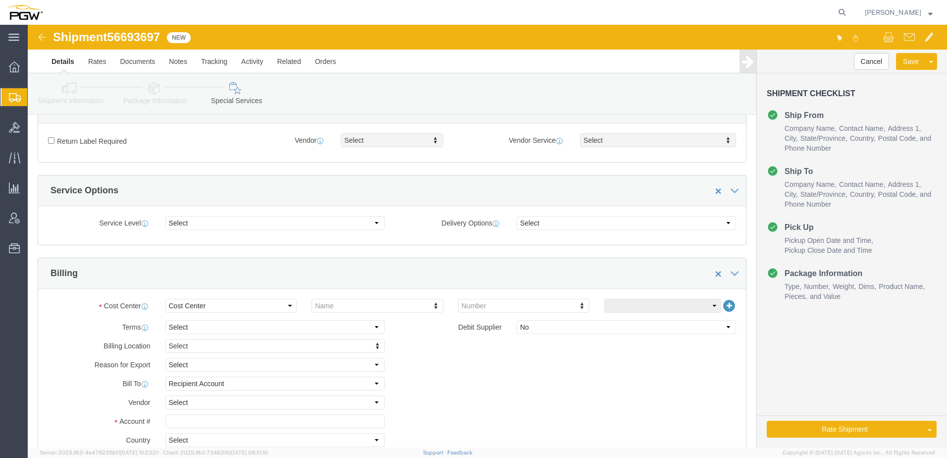
scroll to position [297, 0]
type input "5407"
drag, startPoint x: 163, startPoint y: 402, endPoint x: 168, endPoint y: 398, distance: 6.7
click input "text"
type input "5407"
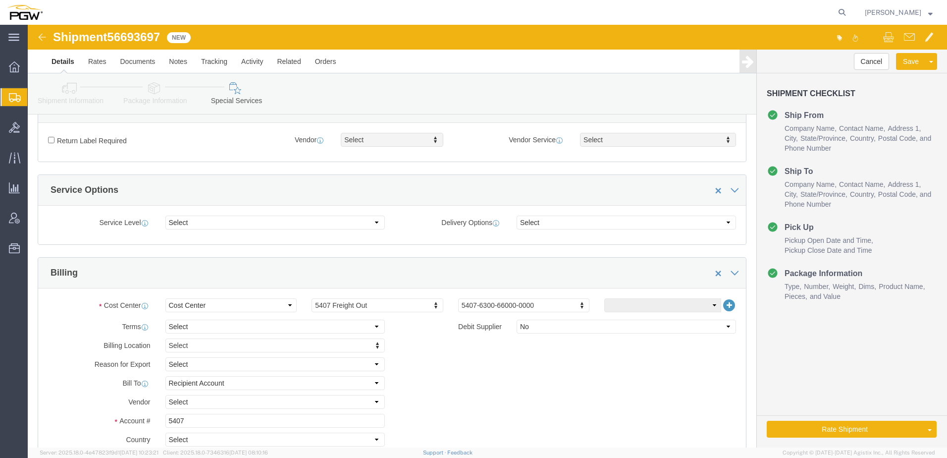
click link "Shipment Information"
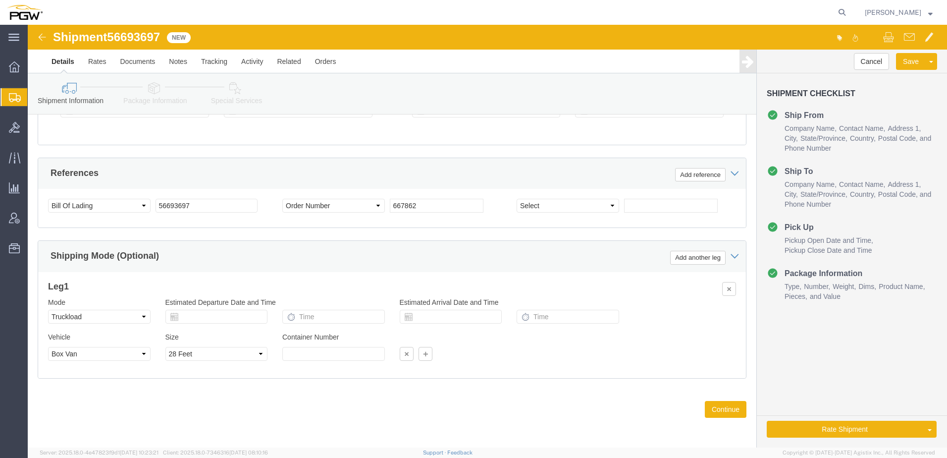
scroll to position [586, 0]
click link "Send To Bid"
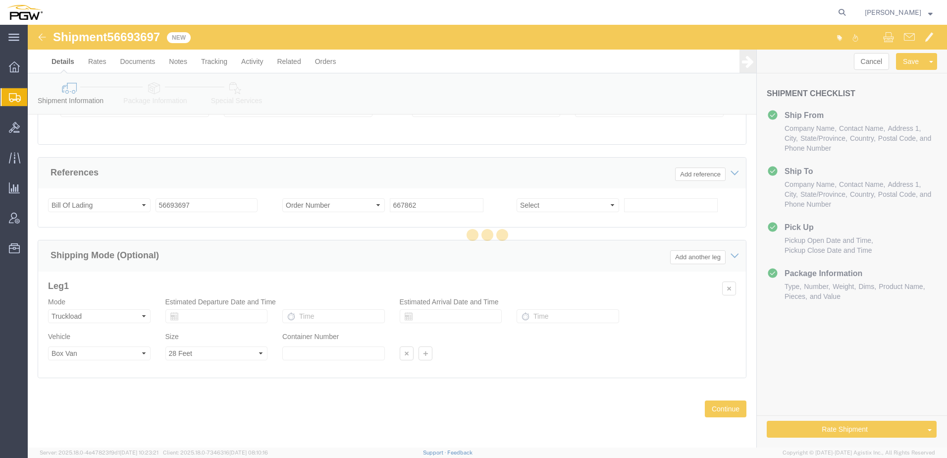
select select "TL"
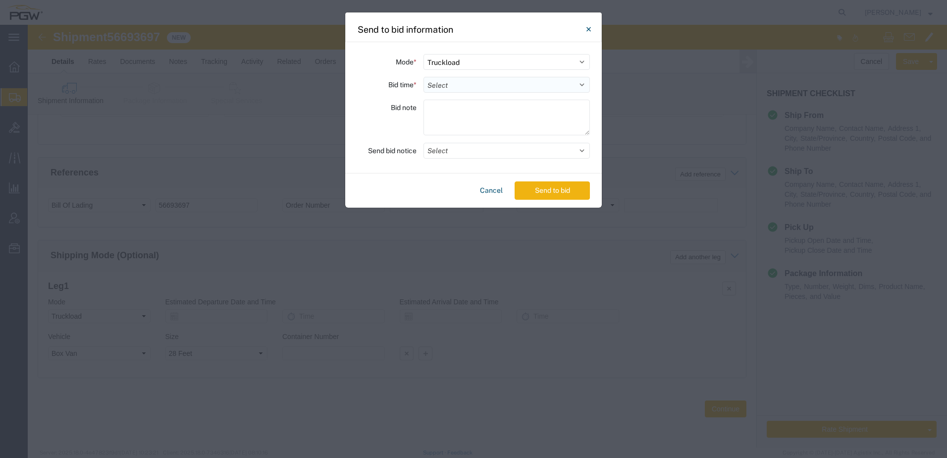
drag, startPoint x: 479, startPoint y: 83, endPoint x: 479, endPoint y: 91, distance: 7.9
click at [479, 83] on select "Select 30 Min (Rush) 1 Hour (Rush) 2 Hours (Rush) 4 Hours (Rush) 8 Hours (Rush)…" at bounding box center [507, 85] width 167 height 16
select select "24"
click at [424, 77] on select "Select 30 Min (Rush) 1 Hour (Rush) 2 Hours (Rush) 4 Hours (Rush) 8 Hours (Rush)…" at bounding box center [507, 85] width 167 height 16
click at [476, 109] on textarea at bounding box center [507, 118] width 167 height 36
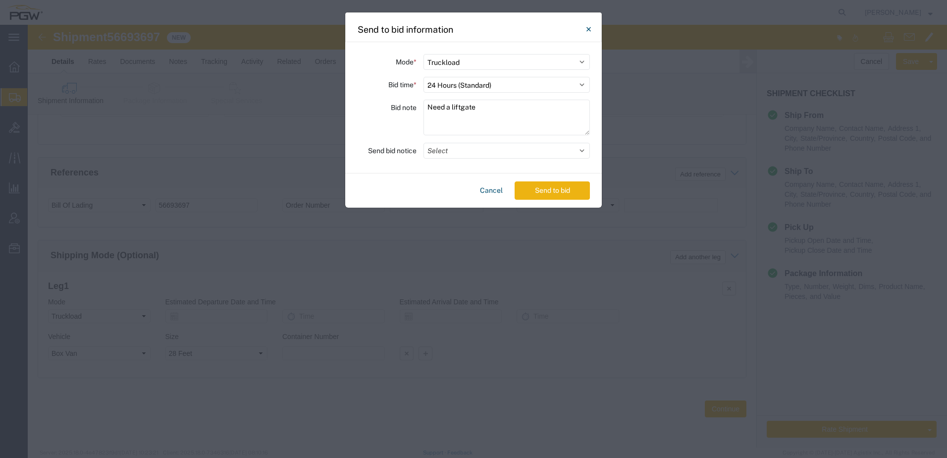
type textarea "Need a liftgate"
click at [550, 190] on button "Send to bid" at bounding box center [552, 190] width 75 height 18
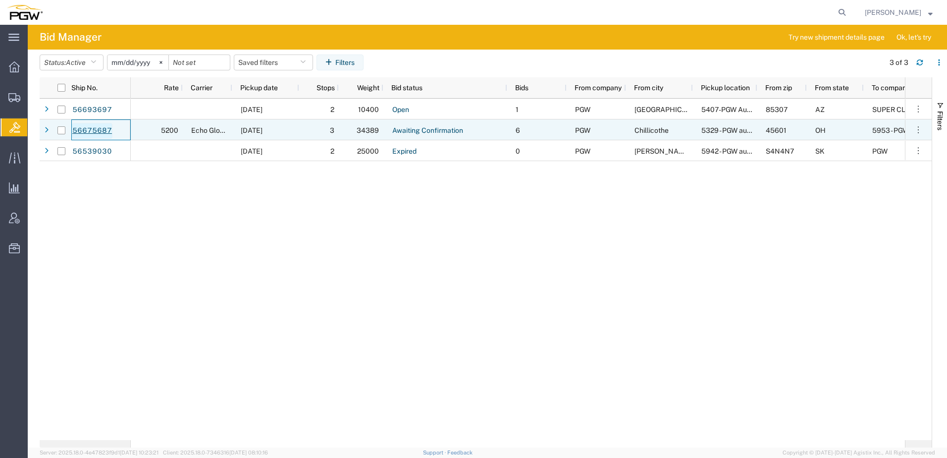
click at [84, 128] on link "56675687" at bounding box center [92, 131] width 41 height 16
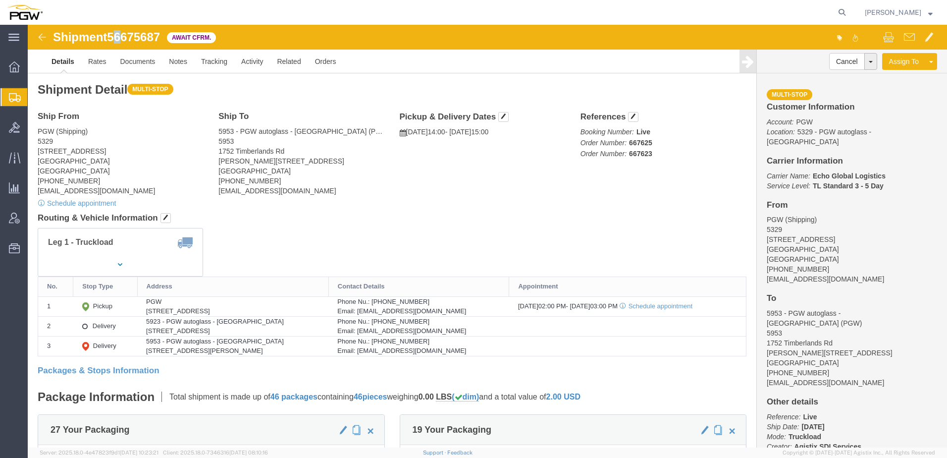
click span "56675687"
drag, startPoint x: 87, startPoint y: 13, endPoint x: 135, endPoint y: 13, distance: 48.1
click span "56675687"
copy span "56675687"
click address "PGW (Shipping) 5329 850 Southern Ave Chillicothe, OH 45601 United States 740-77…"
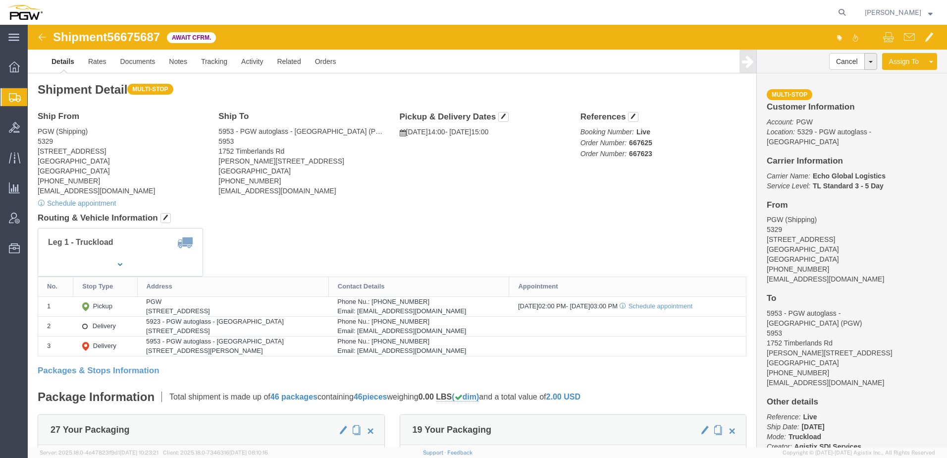
click address "PGW (Shipping) 5329 850 Southern Ave Chillicothe, OH 45601 United States 740-77…"
drag, startPoint x: 67, startPoint y: 22, endPoint x: 68, endPoint y: 30, distance: 8.6
click div "Shipment 56675687 Await Cfrm."
click link "Rates"
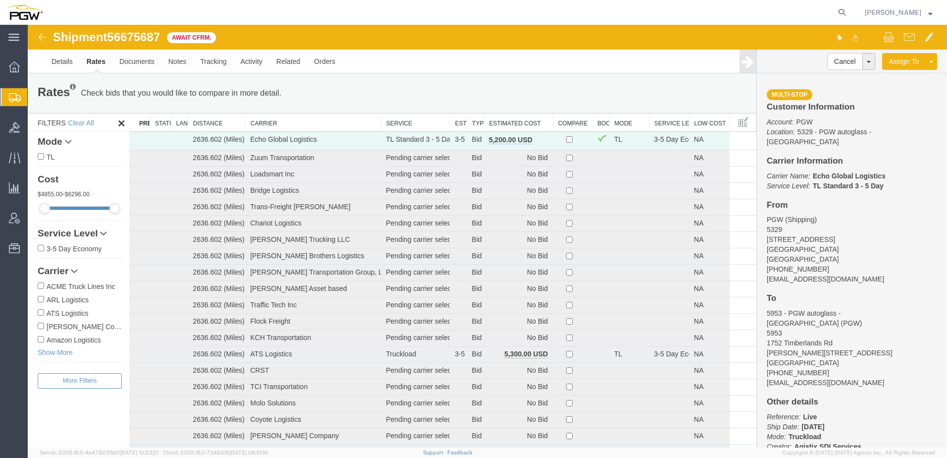
click at [511, 122] on th "Estimated Cost" at bounding box center [518, 122] width 69 height 18
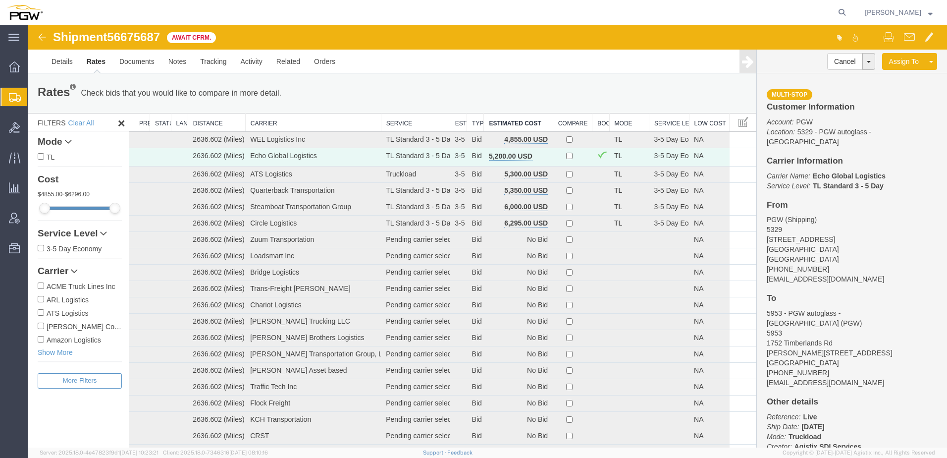
click at [206, 82] on div "Rates Check bids that you would like to compare in more detail. Compare Filter …" at bounding box center [392, 93] width 729 height 40
click at [250, 61] on link "Activity" at bounding box center [252, 62] width 36 height 24
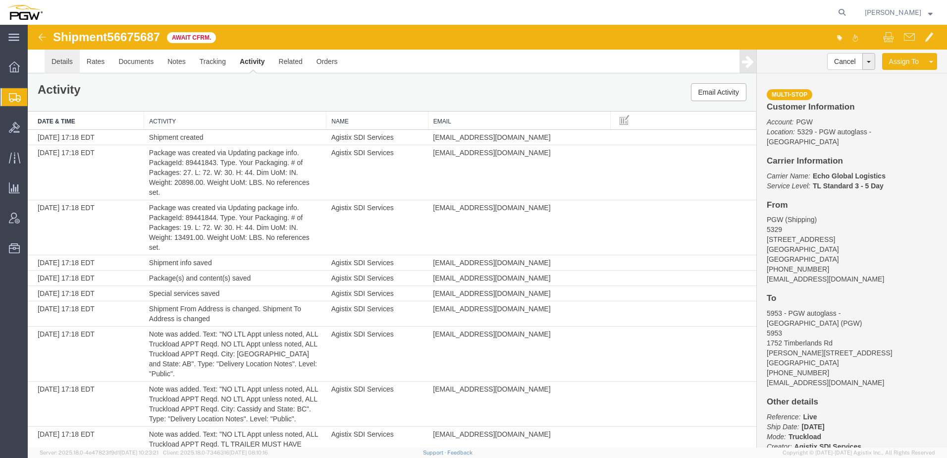
click at [66, 63] on link "Details" at bounding box center [62, 62] width 35 height 24
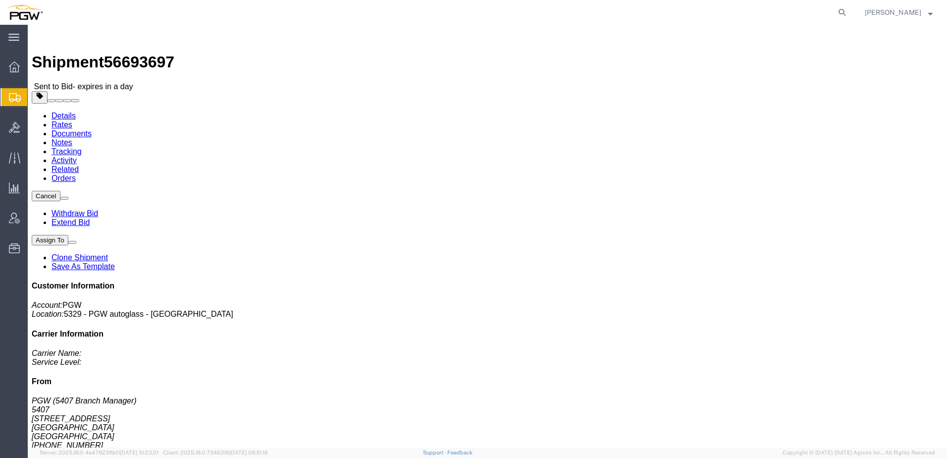
drag, startPoint x: 864, startPoint y: 51, endPoint x: 842, endPoint y: 74, distance: 31.9
click link "Clone Shipment"
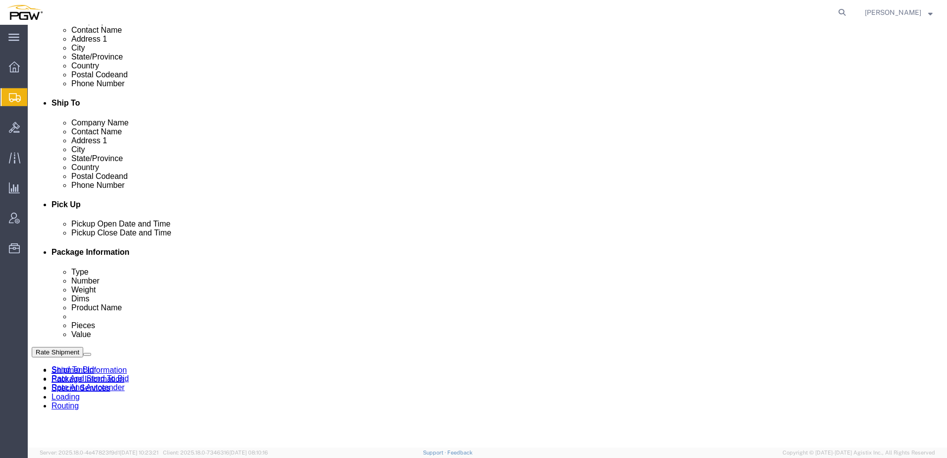
select select "62351"
select select
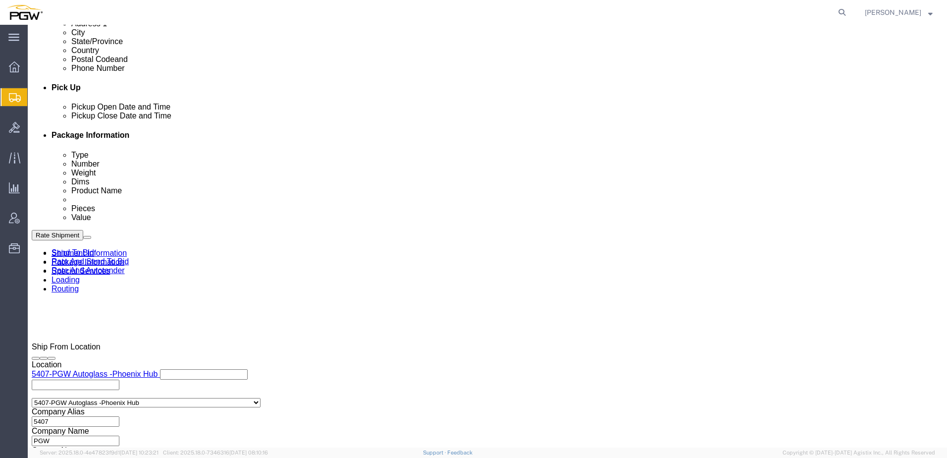
scroll to position [446, 0]
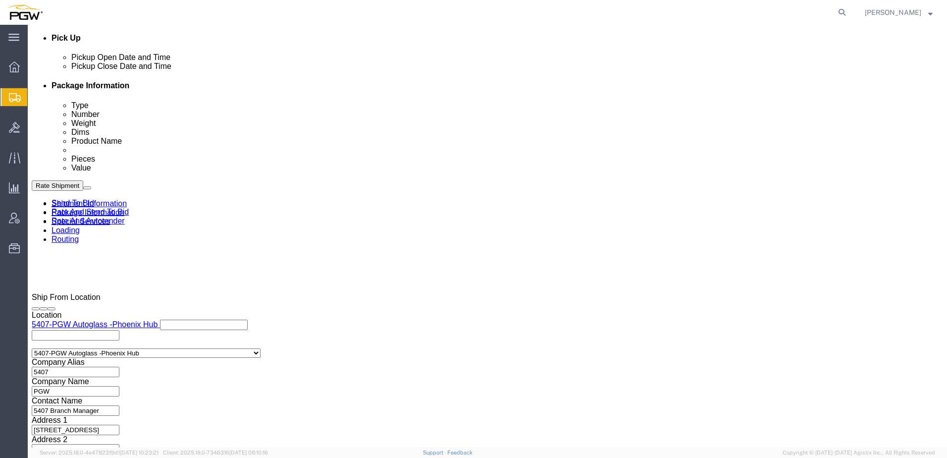
click div "[DATE] 3:00 PM"
click button "Apply"
drag, startPoint x: 86, startPoint y: 16, endPoint x: 137, endPoint y: 16, distance: 51.5
click div "Shipment 56693802 New"
copy span "56693802"
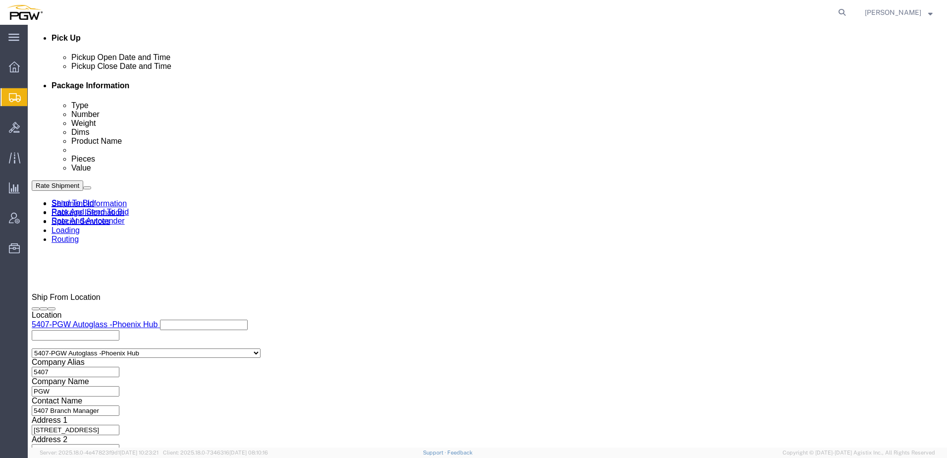
drag, startPoint x: 191, startPoint y: 321, endPoint x: -56, endPoint y: 299, distance: 248.2
click html "Shipment 56693802 New Details Rates Documents Notes Tracking Activity Related O…"
paste input "802"
type input "56693802"
drag, startPoint x: 406, startPoint y: 325, endPoint x: 210, endPoint y: 322, distance: 195.8
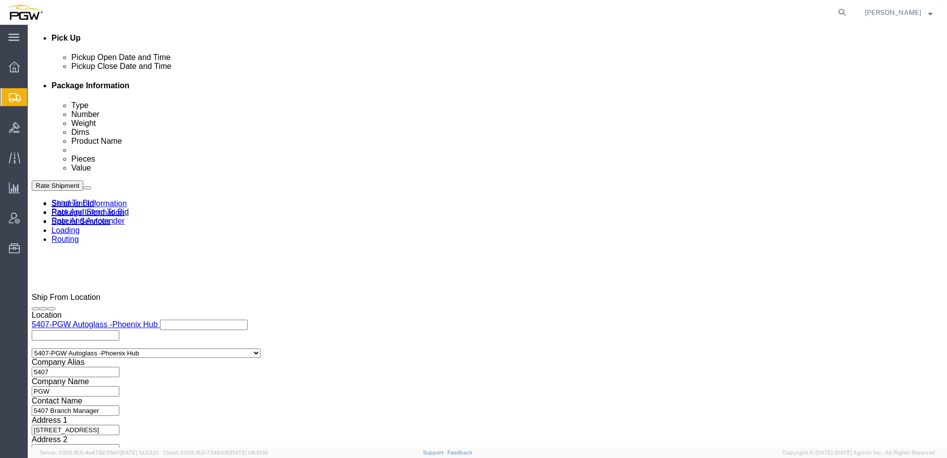
click div "Select Account Type Activity ID Airline Appointment Number ASN Batch Request # …"
paste input "929"
type input "667929"
drag, startPoint x: 194, startPoint y: 321, endPoint x: -147, endPoint y: 257, distance: 347.3
click html "Shipment 56693802 New Details Rates Documents Notes Tracking Activity Related O…"
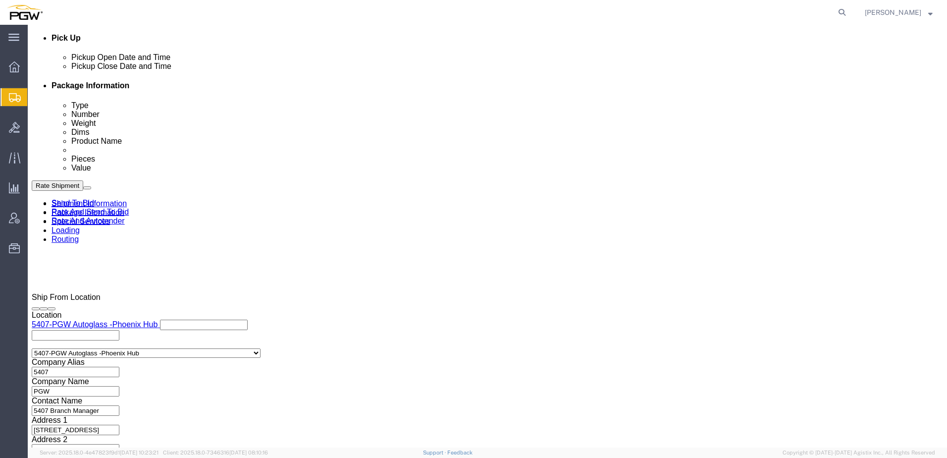
click icon
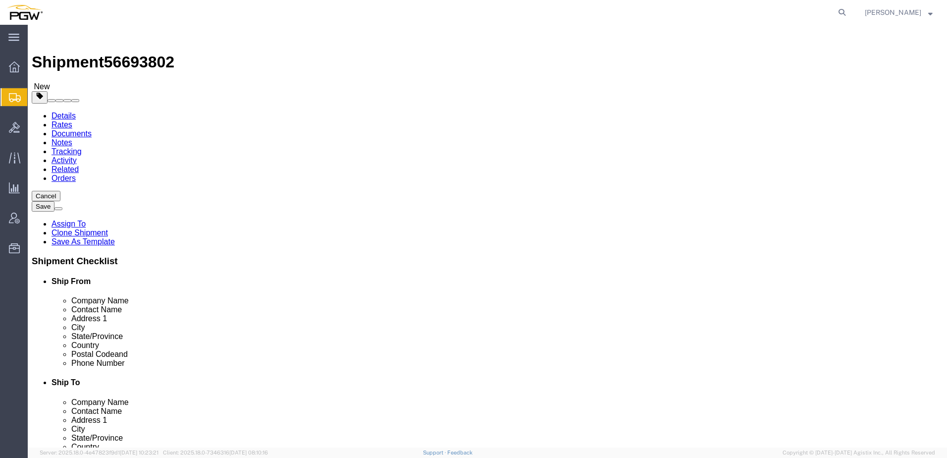
drag, startPoint x: 157, startPoint y: 192, endPoint x: 65, endPoint y: 183, distance: 92.1
click div "Package Type Select Bale(s) Basket(s) Bolt(s) Bottle(s) Buckets Bulk Bundle(s) …"
paste input "8460"
drag, startPoint x: 159, startPoint y: 190, endPoint x: 73, endPoint y: 182, distance: 85.6
click div "Package Type Select Bale(s) Basket(s) Bolt(s) Bottle(s) Buckets Bulk Bundle(s) …"
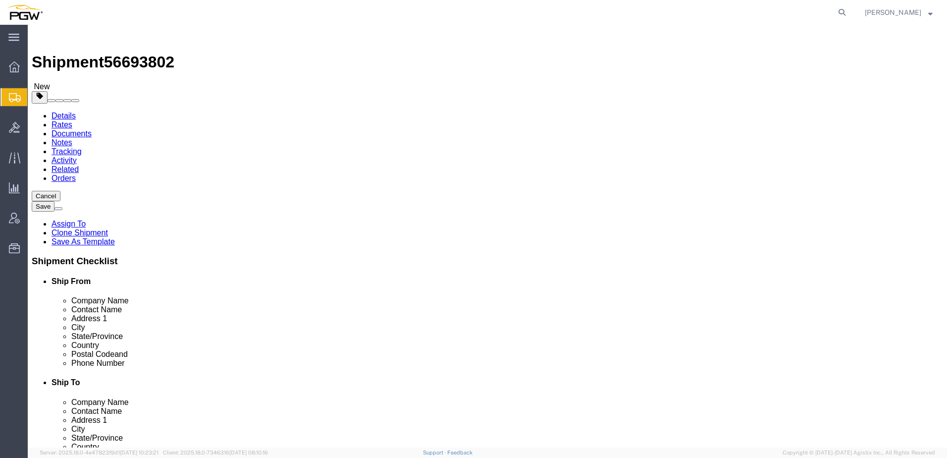
type input "12"
drag, startPoint x: 156, startPoint y: 228, endPoint x: 97, endPoint y: 231, distance: 59.0
click div "Weight 10400.00 Select kgs lbs Ship. t°"
paste input "846"
type input "8460.00"
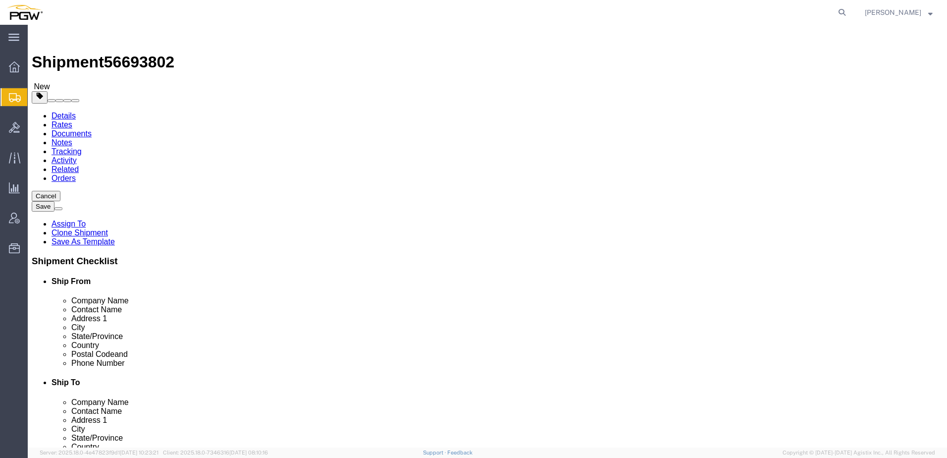
click link "Send To Bid"
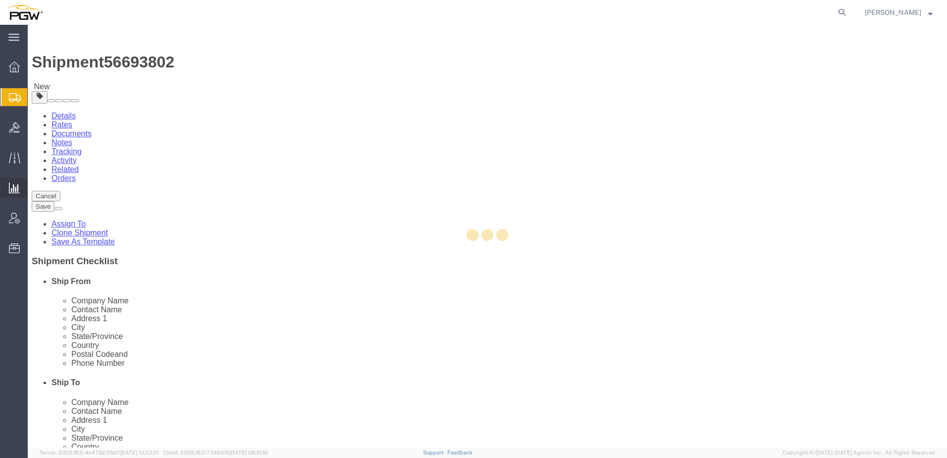
select select "TL"
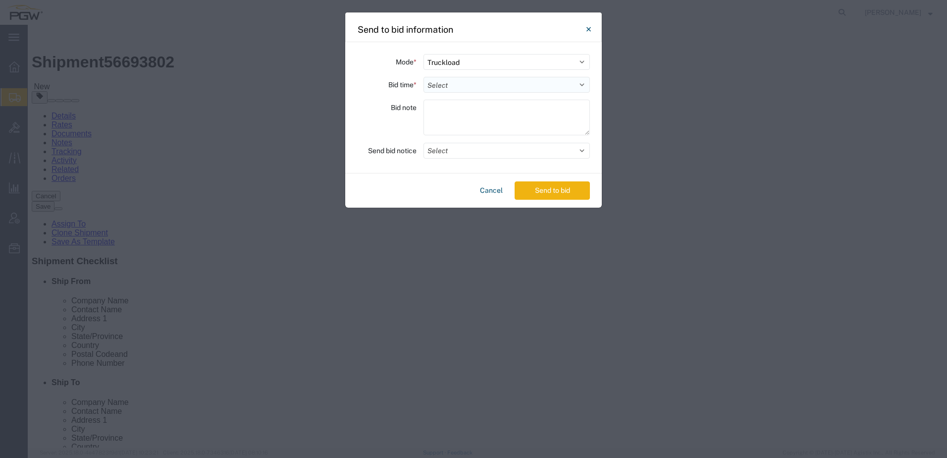
click at [447, 81] on select "Select 30 Min (Rush) 1 Hour (Rush) 2 Hours (Rush) 4 Hours (Rush) 8 Hours (Rush)…" at bounding box center [507, 85] width 167 height 16
select select "24"
click at [424, 77] on select "Select 30 Min (Rush) 1 Hour (Rush) 2 Hours (Rush) 4 Hours (Rush) 8 Hours (Rush)…" at bounding box center [507, 85] width 167 height 16
click at [438, 112] on textarea at bounding box center [507, 118] width 167 height 36
type textarea "Need liftgate"
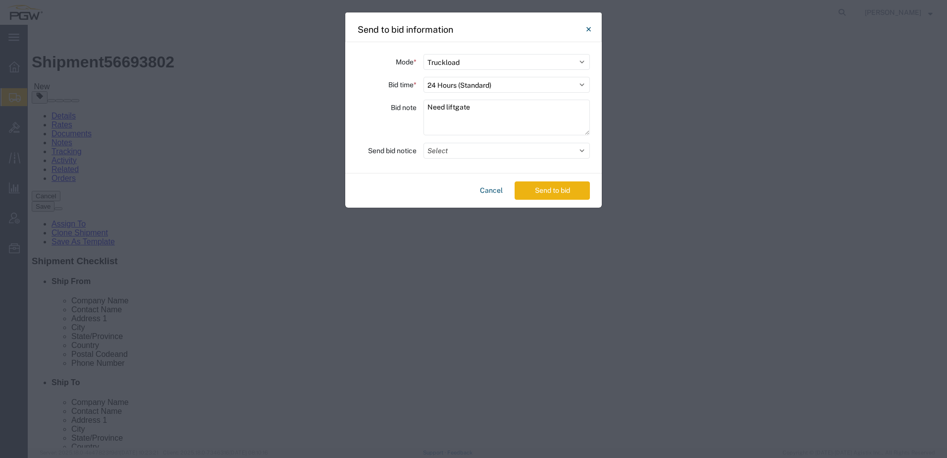
click at [544, 190] on button "Send to bid" at bounding box center [552, 190] width 75 height 18
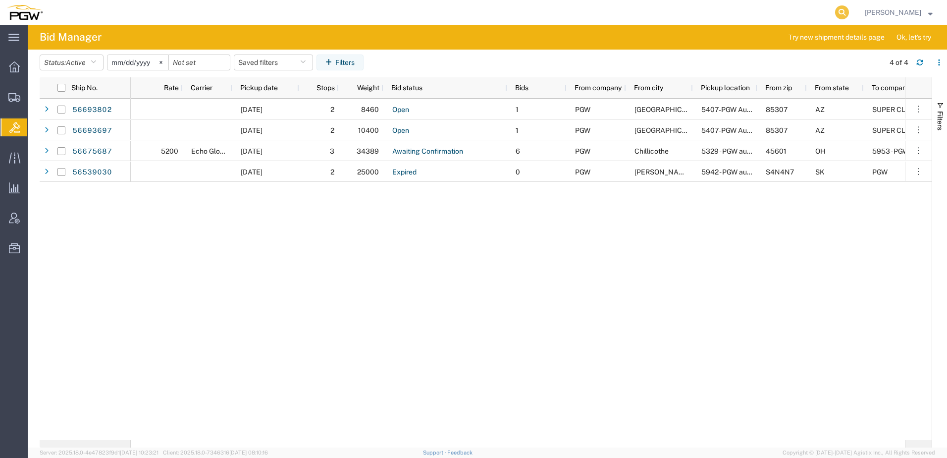
click at [849, 13] on icon at bounding box center [842, 12] width 14 height 14
click at [644, 16] on input "search" at bounding box center [684, 12] width 301 height 24
paste input "56542347"
type input "56542347"
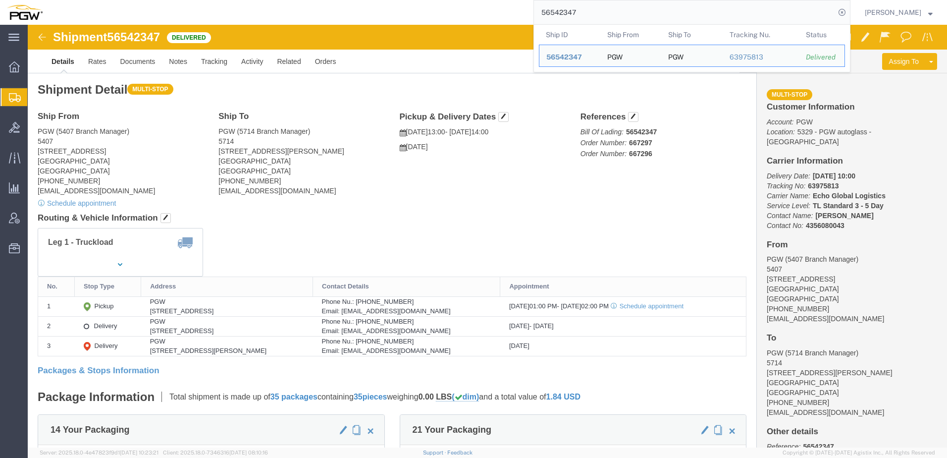
click address "PGW (5407 Branch Manager) [STREET_ADDRESS] [PHONE_NUMBER] [EMAIL_ADDRESS][DOMAI…"
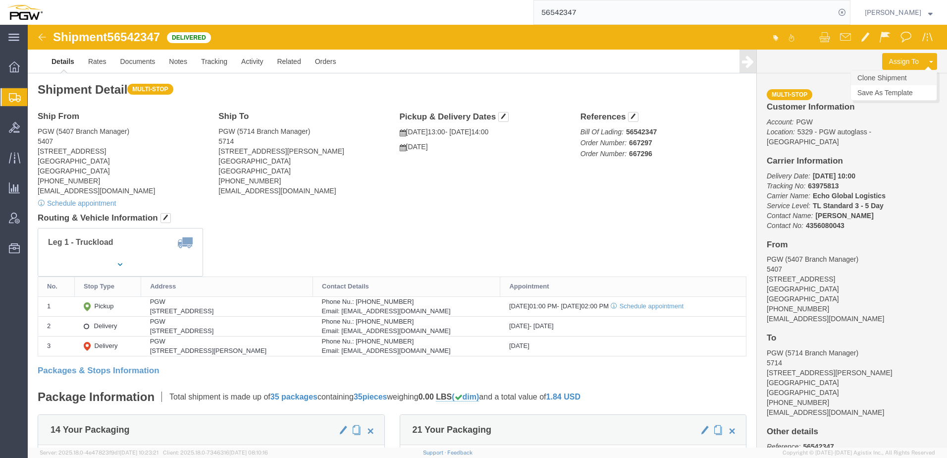
click link "Clone Shipment"
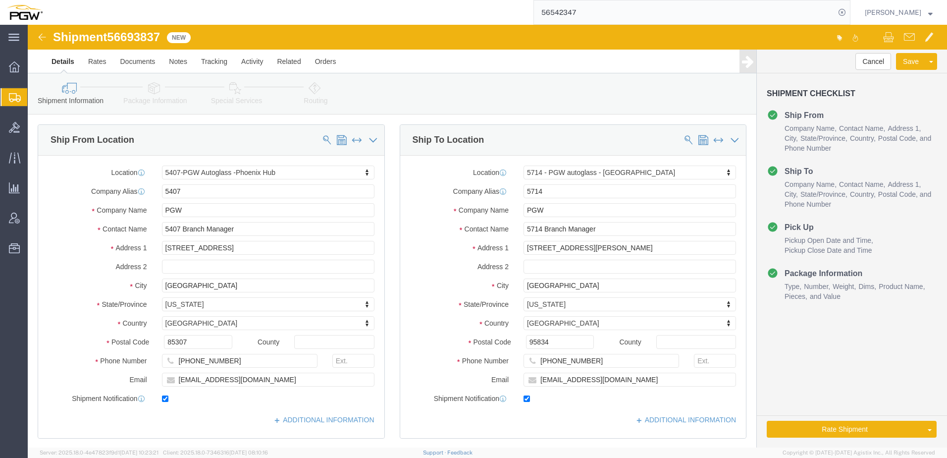
select select "62351"
select select "28469"
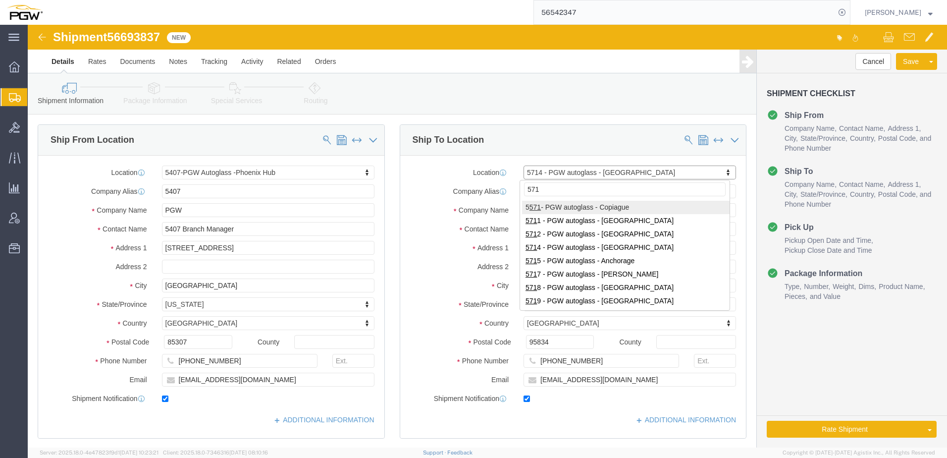
type input "5718"
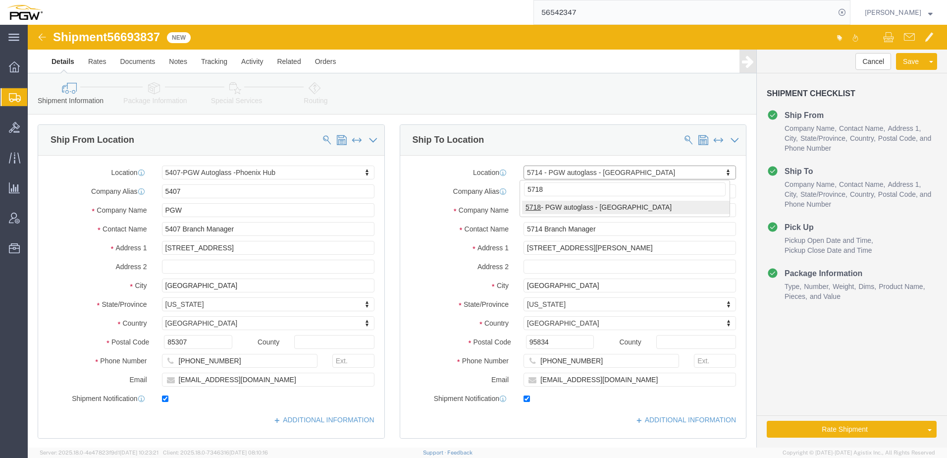
select select "28475"
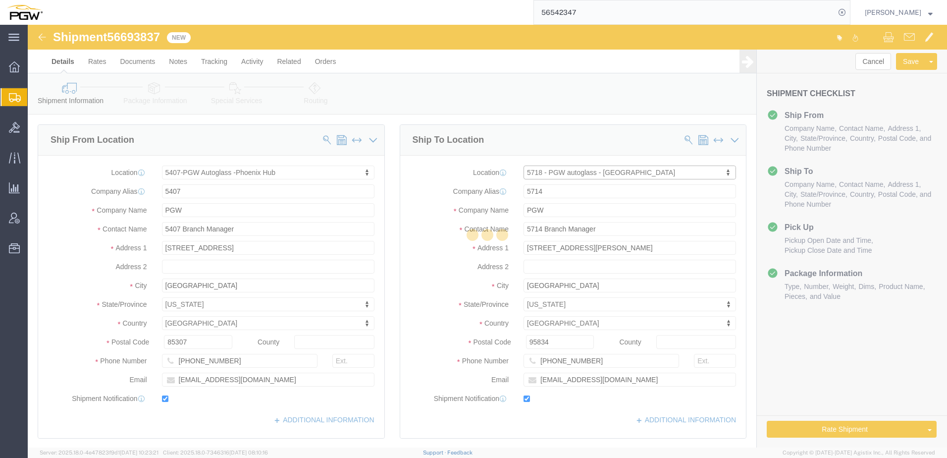
type input "5718"
type input "5718 Branch Manager"
type input "[STREET_ADDRESS]"
type input "Suite 7"
type input "[GEOGRAPHIC_DATA]"
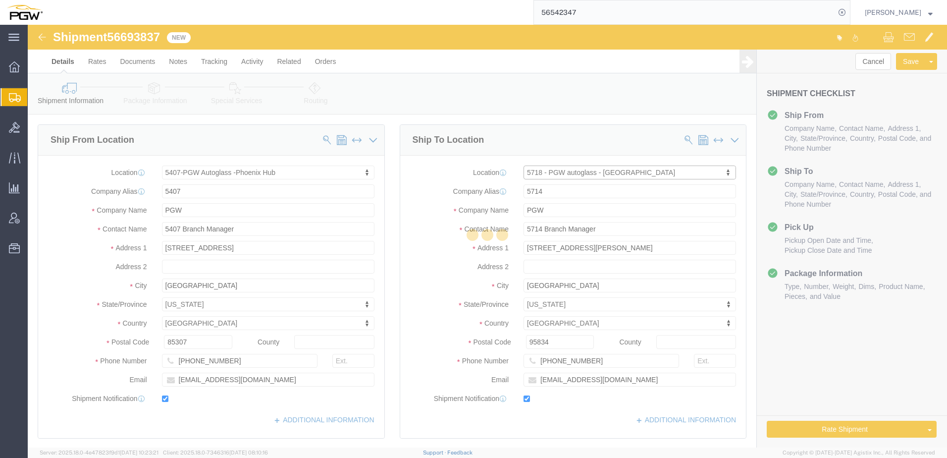
type input "94565"
type input "[PHONE_NUMBER]"
type input "[EMAIL_ADDRESS][DOMAIN_NAME]"
select select "CA"
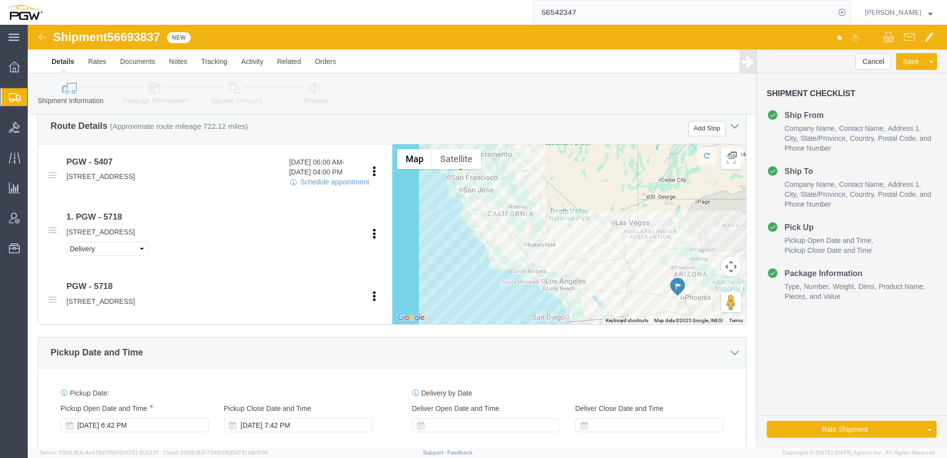
scroll to position [347, 0]
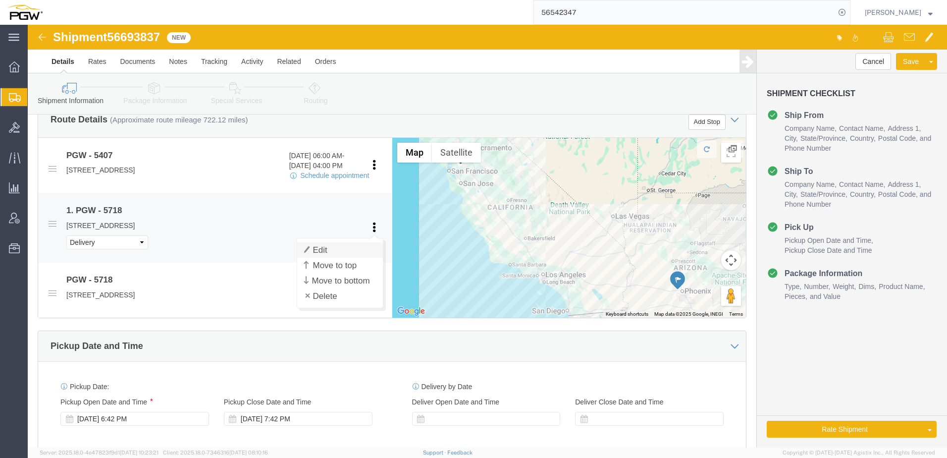
click link "Edit"
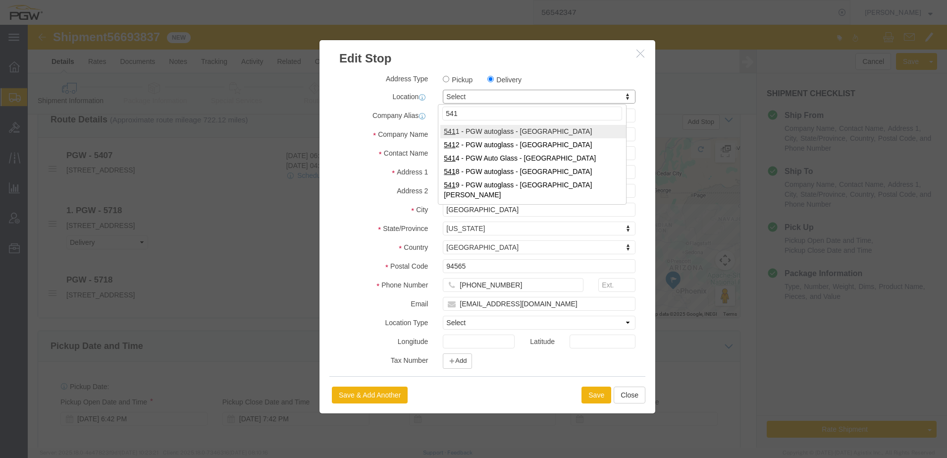
type input "5419"
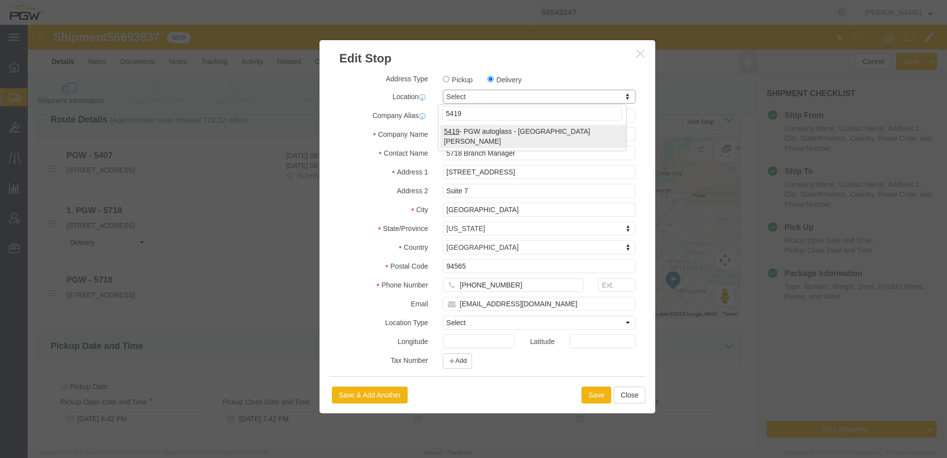
select select "28271"
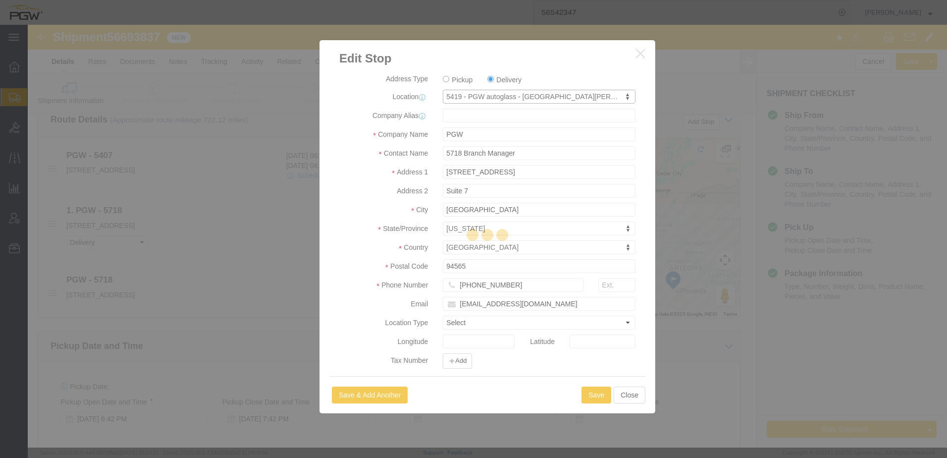
type input "5419"
type input "5419 Branch Manager"
type input "[STREET_ADDRESS]"
type input "[GEOGRAPHIC_DATA][PERSON_NAME]"
type input "95131"
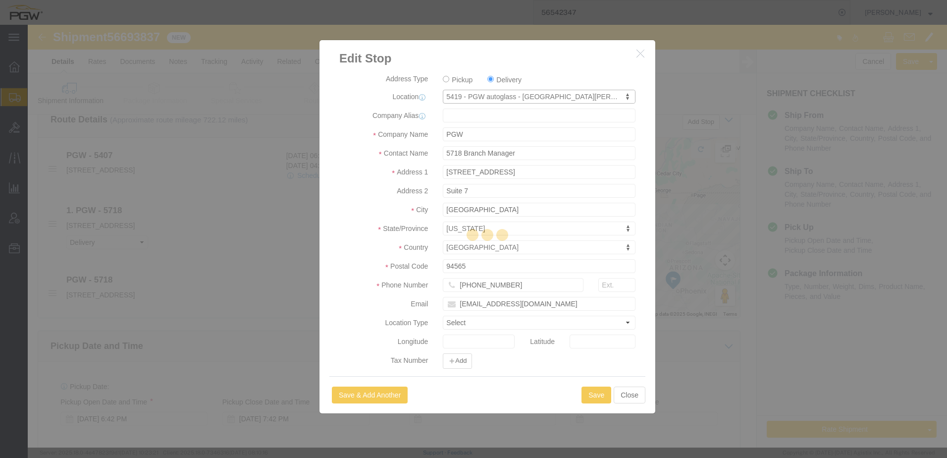
type input "[PHONE_NUMBER]"
type input "[EMAIL_ADDRESS][DOMAIN_NAME]"
select select "CA"
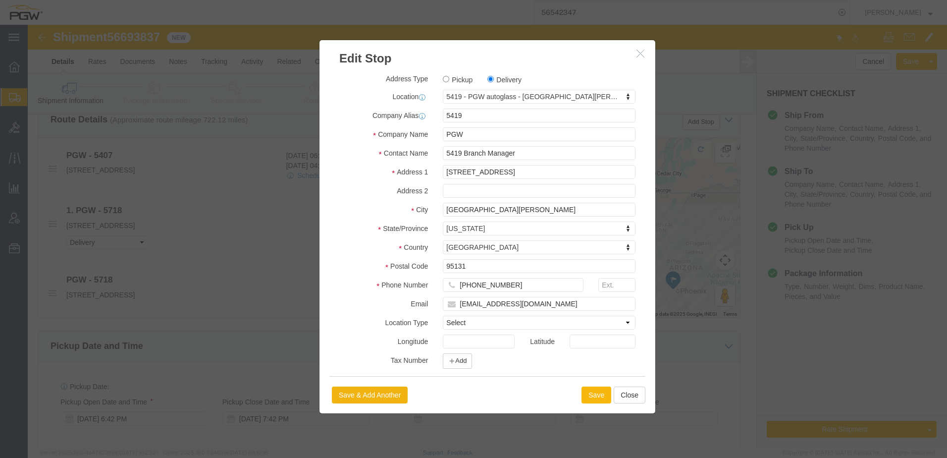
click button "Save"
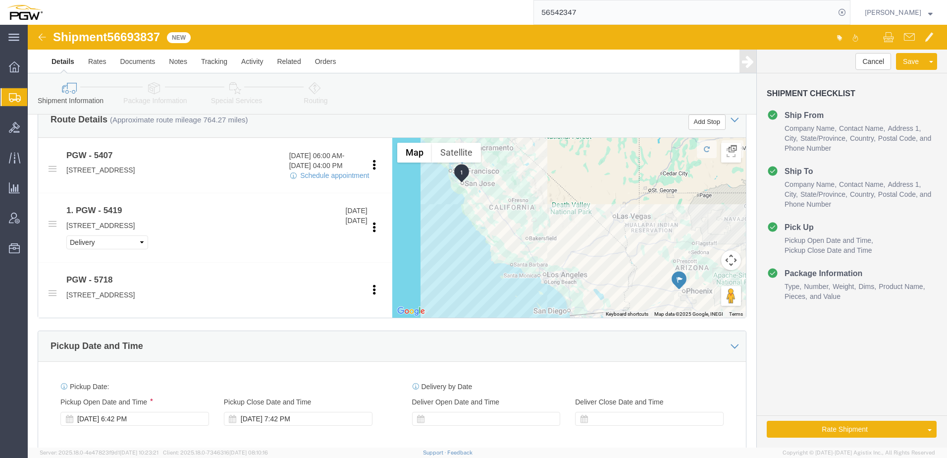
click div "Shipment 56693837 New Details Rates Documents Notes Tracking Activity Related O…"
click div "[DATE] 6:42 PM"
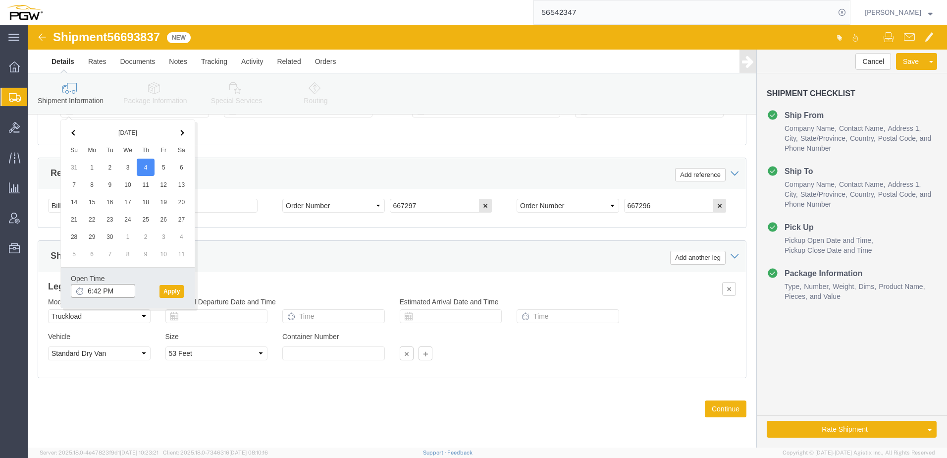
click input "6:42 PM"
type input "8:00 AM"
click button "Apply"
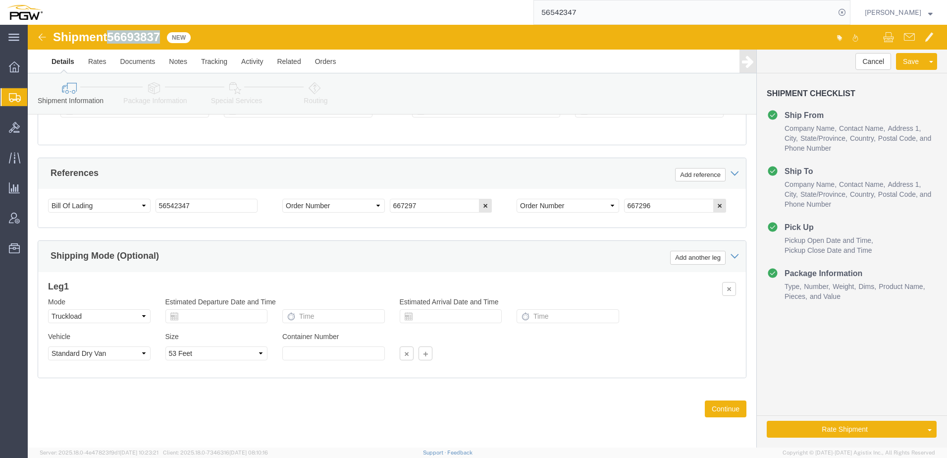
drag, startPoint x: 85, startPoint y: 12, endPoint x: 137, endPoint y: 16, distance: 52.7
click div "Shipment 56693837 New"
copy span "56693837"
drag, startPoint x: 182, startPoint y: 183, endPoint x: 45, endPoint y: 148, distance: 141.6
click div "References Add reference Select Account Type Activity ID Airline Appointment Nu…"
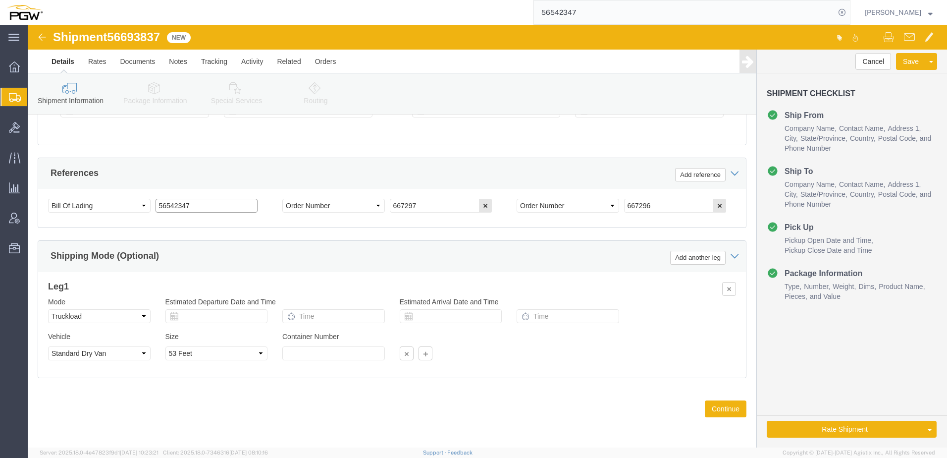
paste input "69383"
drag, startPoint x: 169, startPoint y: 180, endPoint x: -361, endPoint y: 109, distance: 535.0
click html "Shipment 56693837 New Details Rates Documents Notes Tracking Activity Related O…"
type input "56693837"
drag, startPoint x: 422, startPoint y: 182, endPoint x: 75, endPoint y: 158, distance: 347.7
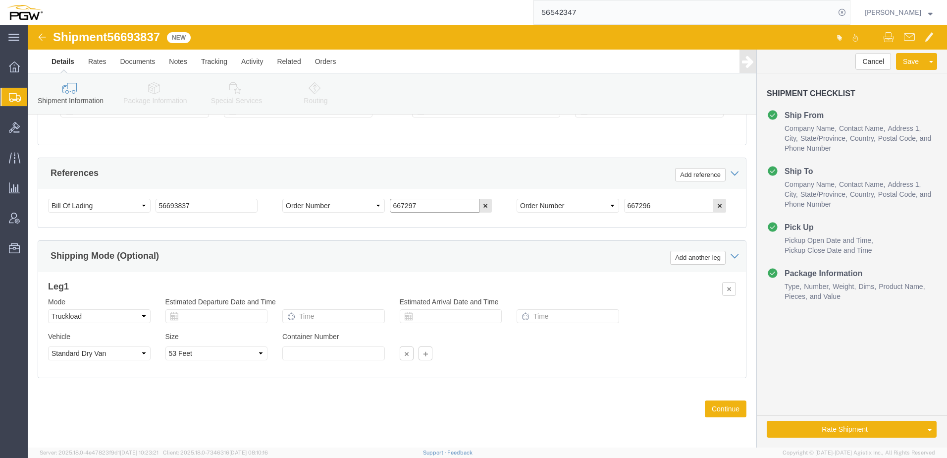
click div "References Add reference Select Account Type Activity ID Airline Appointment Nu…"
paste input "912"
type input "667912"
drag, startPoint x: 643, startPoint y: 181, endPoint x: 329, endPoint y: 162, distance: 314.3
click div "References Add reference Select Account Type Activity ID Airline Appointment Nu…"
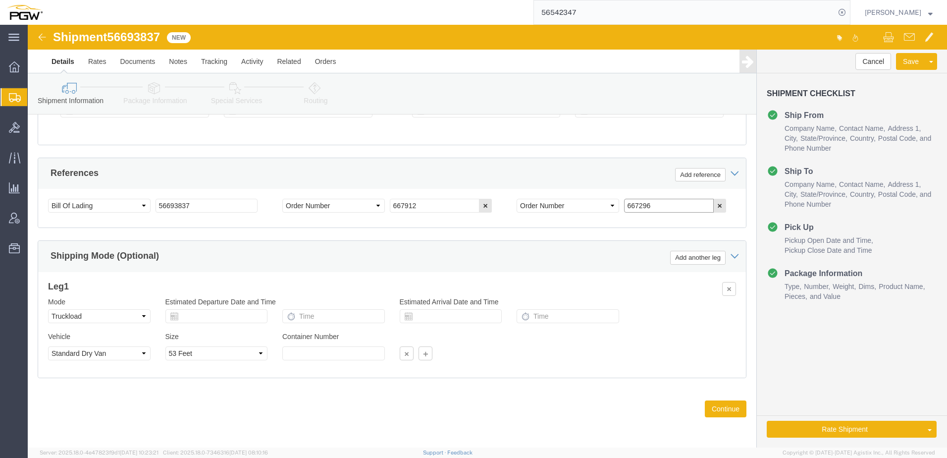
paste input "902"
type input "667902"
click link "Package Information"
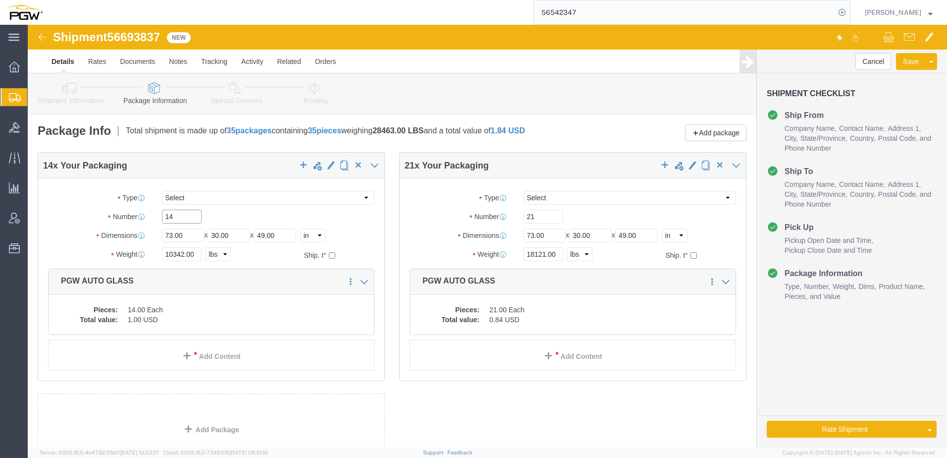
drag, startPoint x: 149, startPoint y: 195, endPoint x: 109, endPoint y: 190, distance: 40.4
click div "Number 14"
drag, startPoint x: 150, startPoint y: 188, endPoint x: 101, endPoint y: 194, distance: 49.5
click div "Number Number of packages of specified package type and dimensions 17"
type input "18"
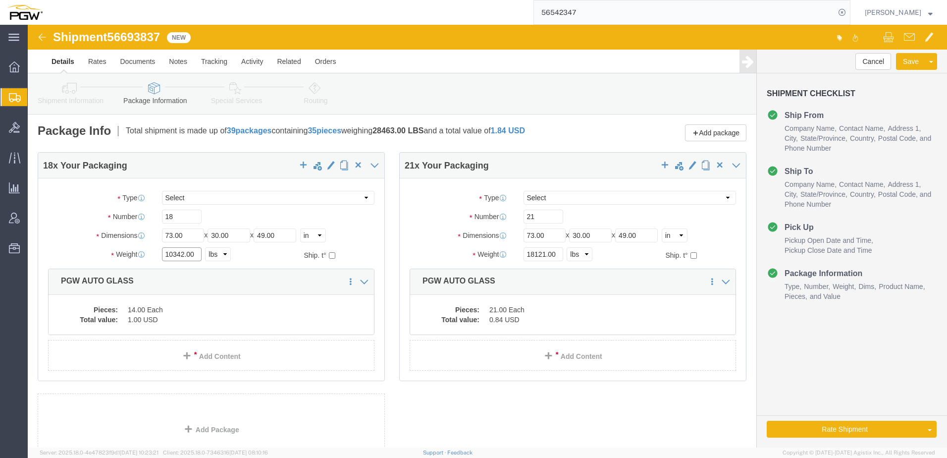
drag, startPoint x: 155, startPoint y: 228, endPoint x: 111, endPoint y: 230, distance: 44.1
click div "Weight 10342.00 Select kgs lbs Ship. t°"
paste input "3737"
type input "13737.00"
click dd "14.00 Each"
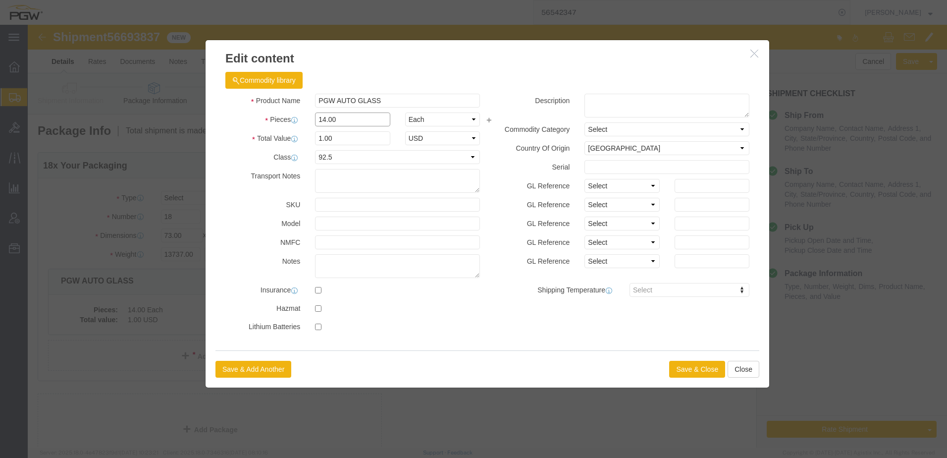
drag, startPoint x: 324, startPoint y: 94, endPoint x: 106, endPoint y: 105, distance: 218.8
click div "Commodity library Product Name PGW AUTO GLASS Pieces 14.00 Select Bag Barrels 1…"
type input "18.00"
type input "1.29"
type input "1.00"
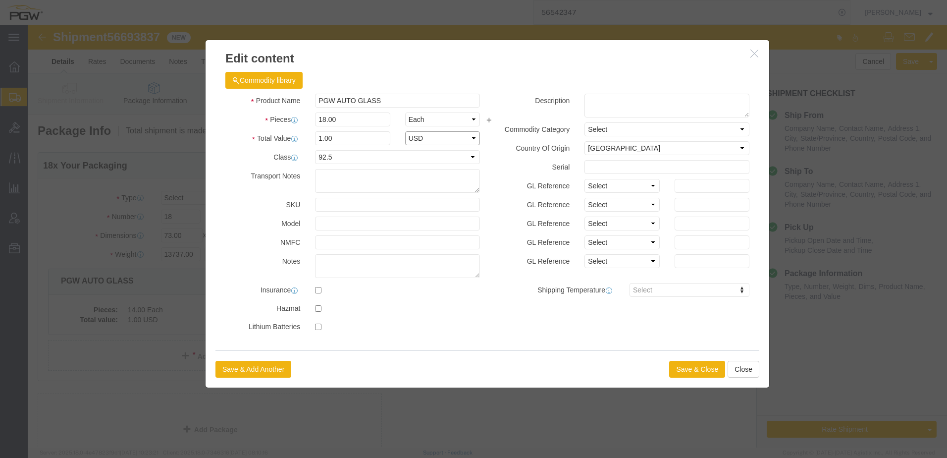
select select "USD"
click button "Save & Close"
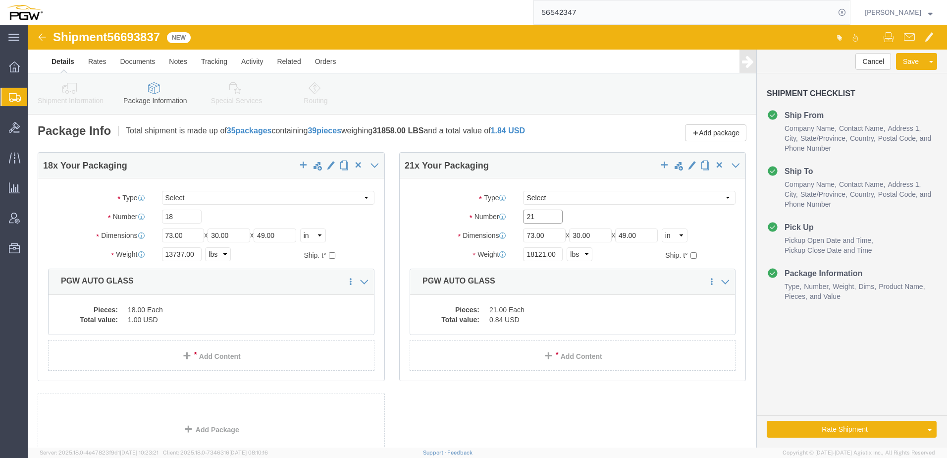
drag, startPoint x: 516, startPoint y: 190, endPoint x: 293, endPoint y: 186, distance: 223.5
click div "18 x Your Packaging Package Type Select Bale(s) Basket(s) Bolt(s) Bottle(s) Buc…"
type input "17"
drag, startPoint x: 515, startPoint y: 226, endPoint x: 366, endPoint y: 224, distance: 148.7
click div "17 x Your Packaging Package Type Select Bale(s) Basket(s) Bolt(s) Bottle(s) Buc…"
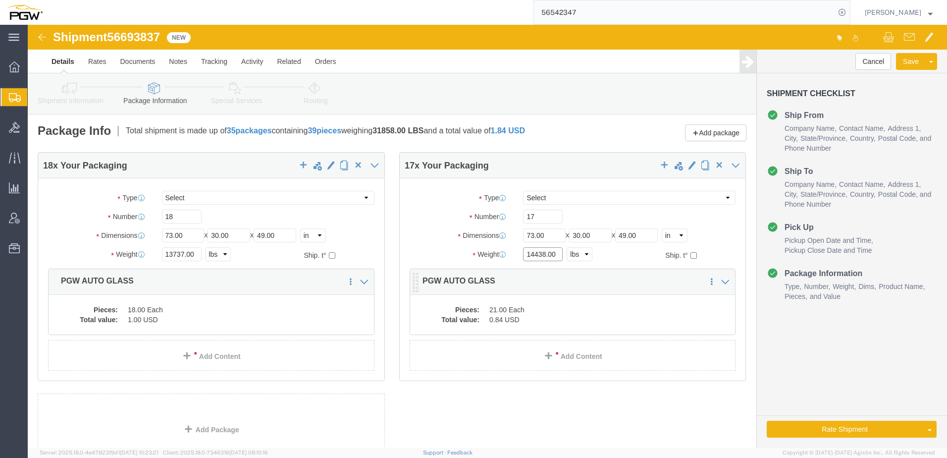
type input "14438.00"
click dd "21.00 Each"
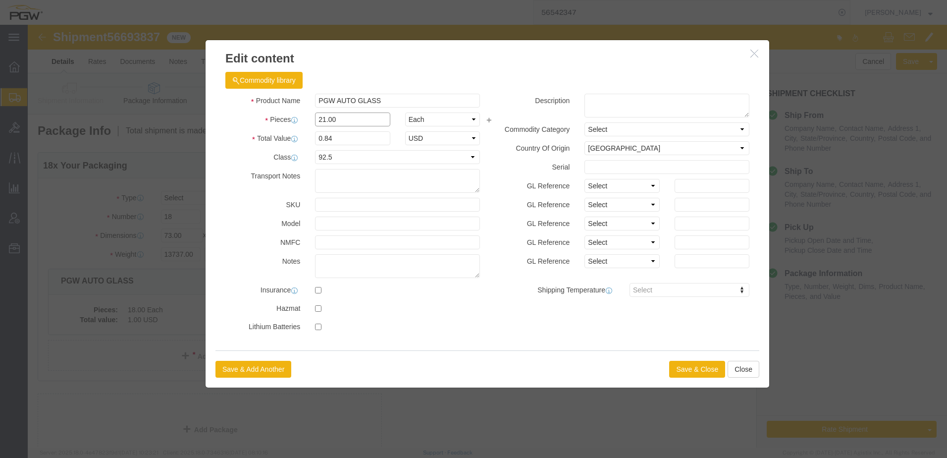
drag, startPoint x: 320, startPoint y: 92, endPoint x: 17, endPoint y: 79, distance: 302.6
click div "Edit content Commodity library Product Name PGW AUTO GLASS Pieces 21.00 Select …"
type input "17.00"
type input "0.68"
type input "1.00"
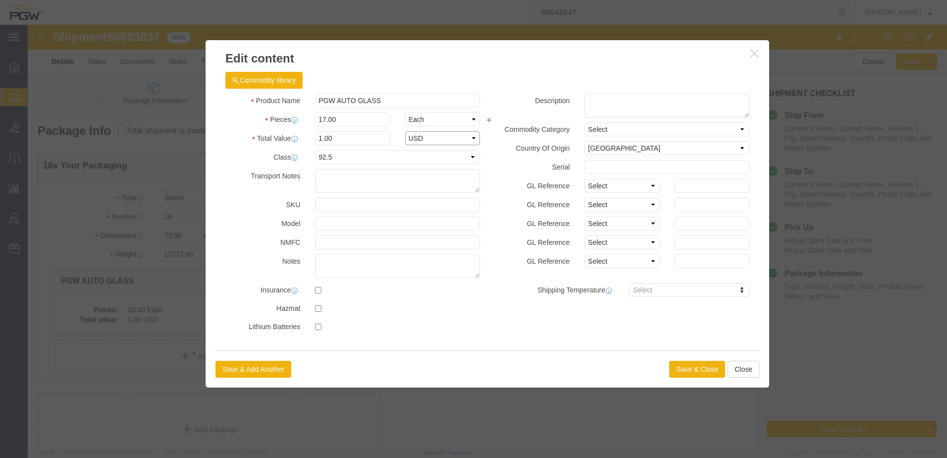
select select "USD"
click button "Save & Close"
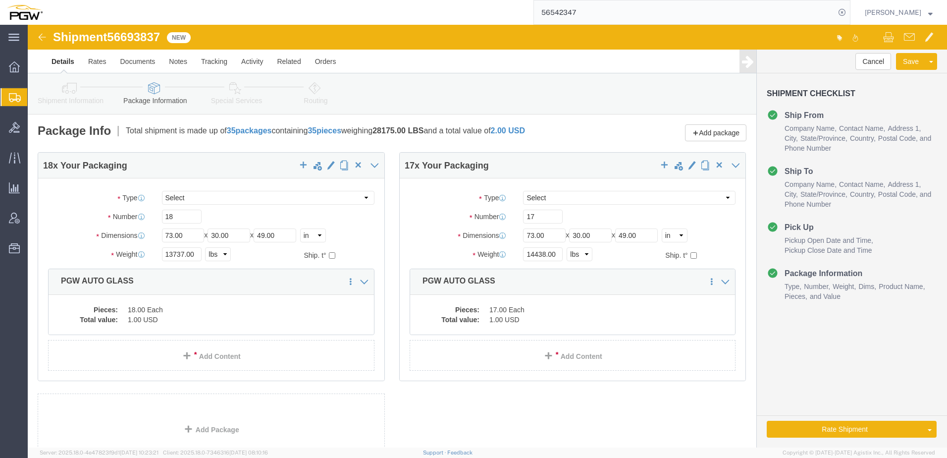
click link "Routing"
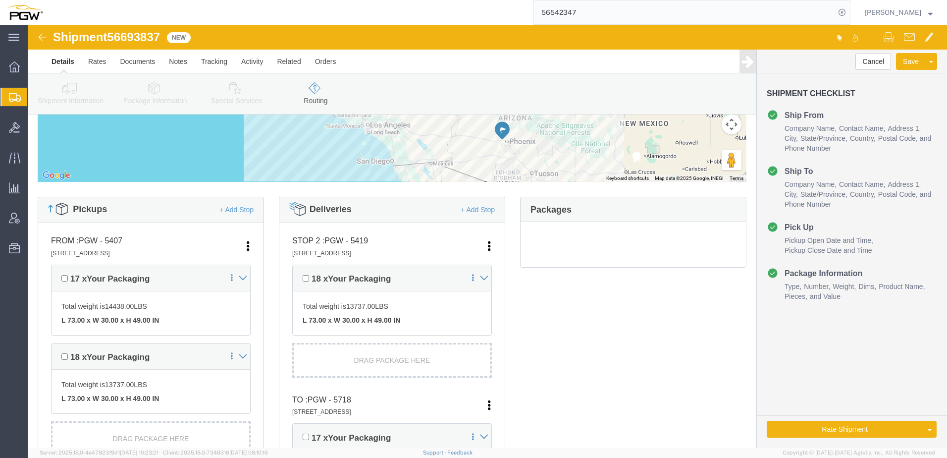
scroll to position [99, 0]
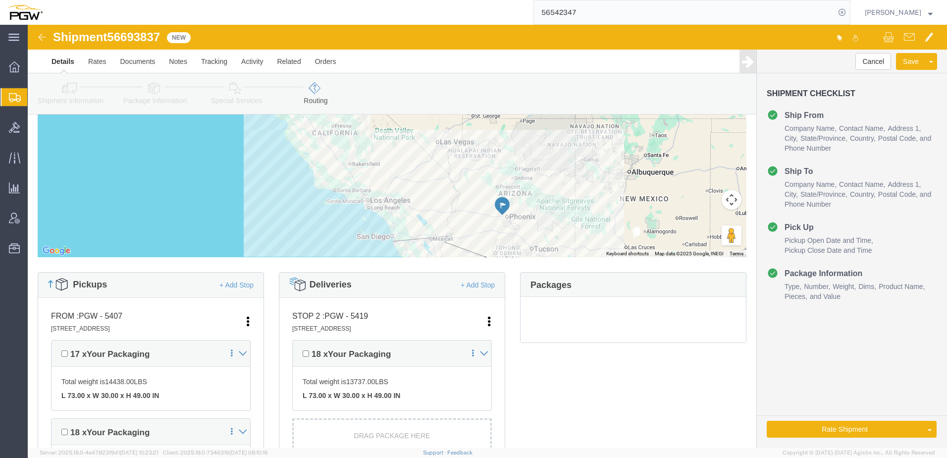
click icon
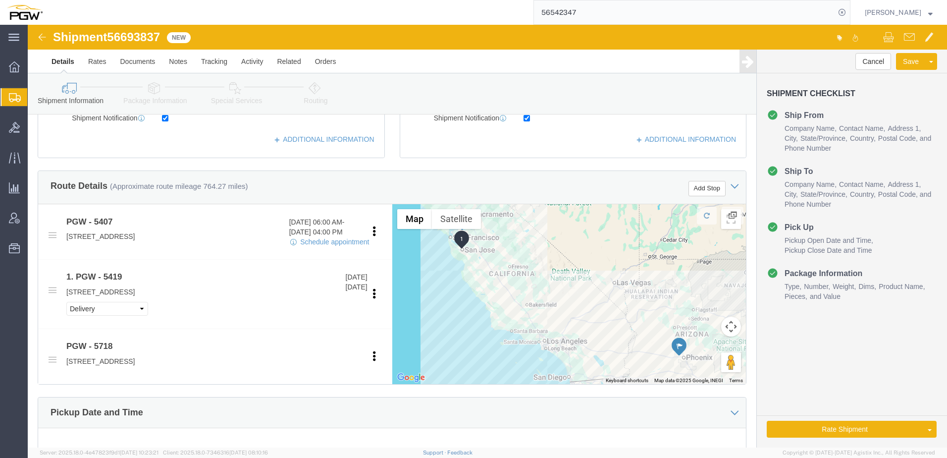
scroll to position [297, 0]
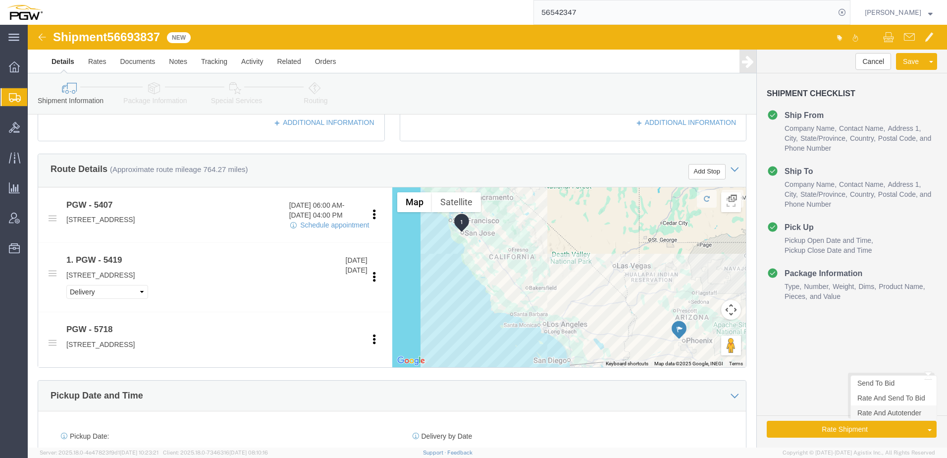
click link "Rate And Autotender"
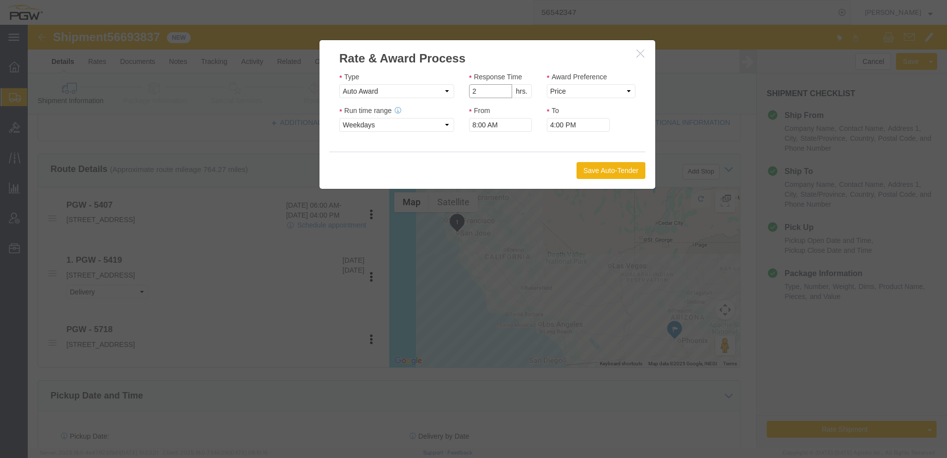
click input "2"
type input "1"
click input "1"
click select "Price Carrier Rank"
select select "LANE_RANK"
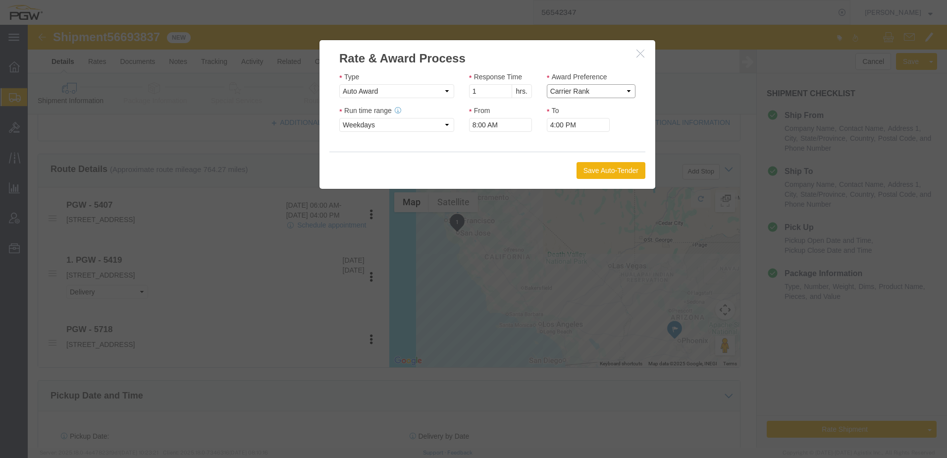
click select "Price Carrier Rank"
click button "Save Auto-Tender"
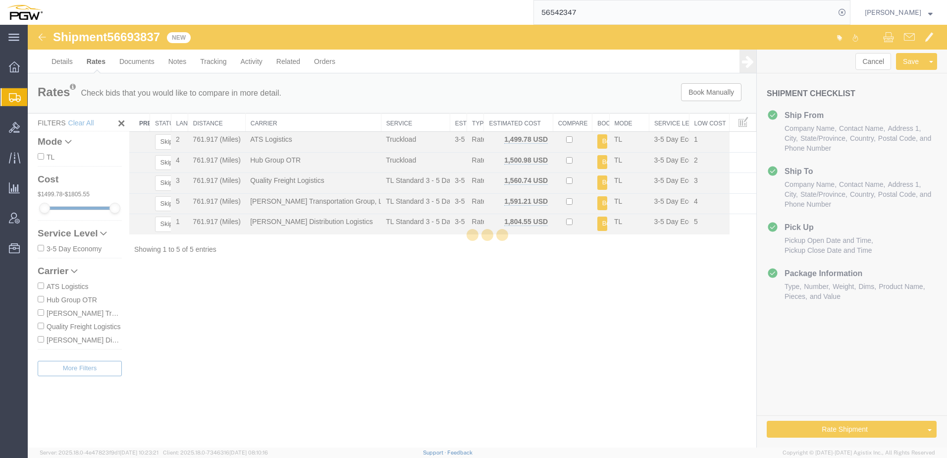
scroll to position [0, 0]
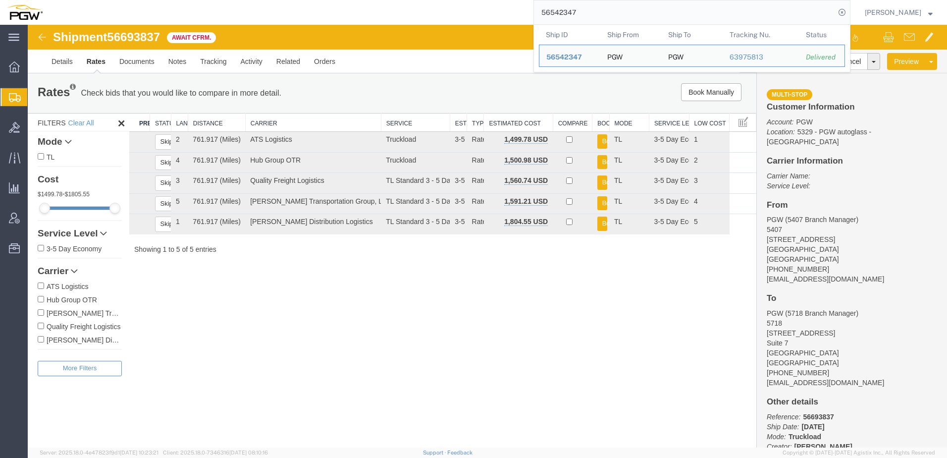
drag, startPoint x: 601, startPoint y: 10, endPoint x: 298, endPoint y: 14, distance: 303.3
click at [298, 14] on div "56542347 Ship ID Ship From Ship To Tracking Nu. Status Ship ID 56542347 Ship Fr…" at bounding box center [450, 12] width 801 height 25
paste input "29"
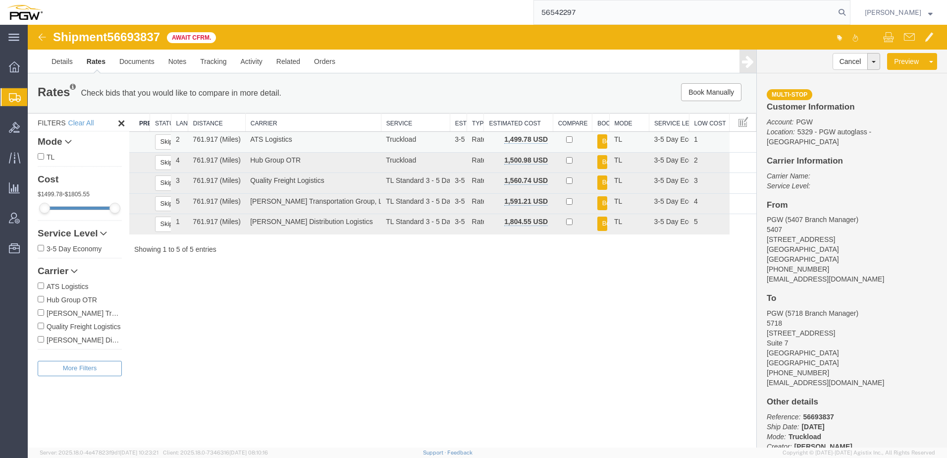
type input "56542297"
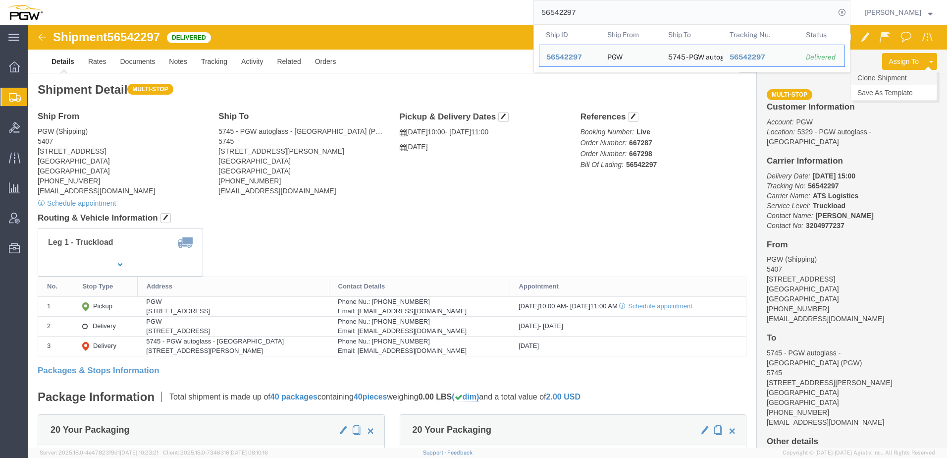
click link "Clone Shipment"
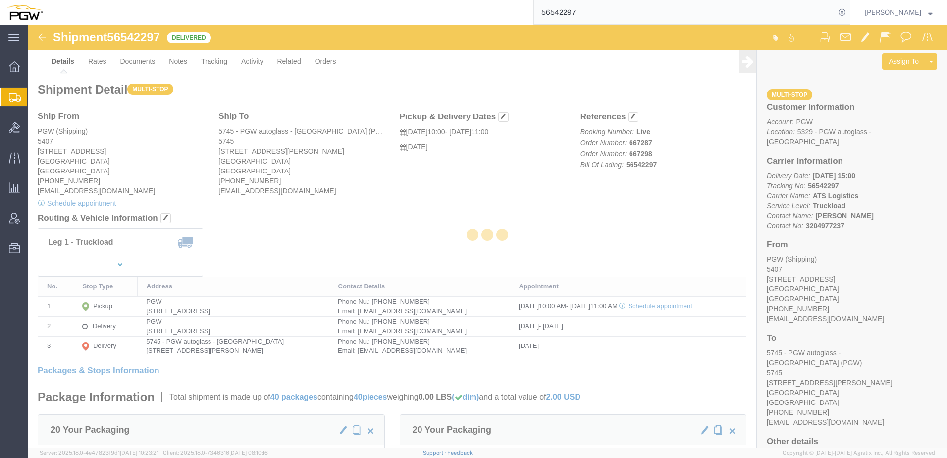
select select "62351"
select select "28493"
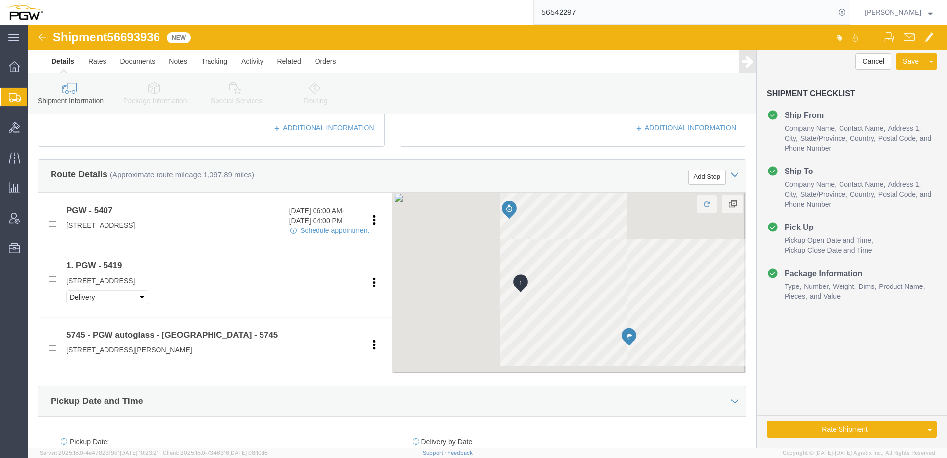
scroll to position [396, 0]
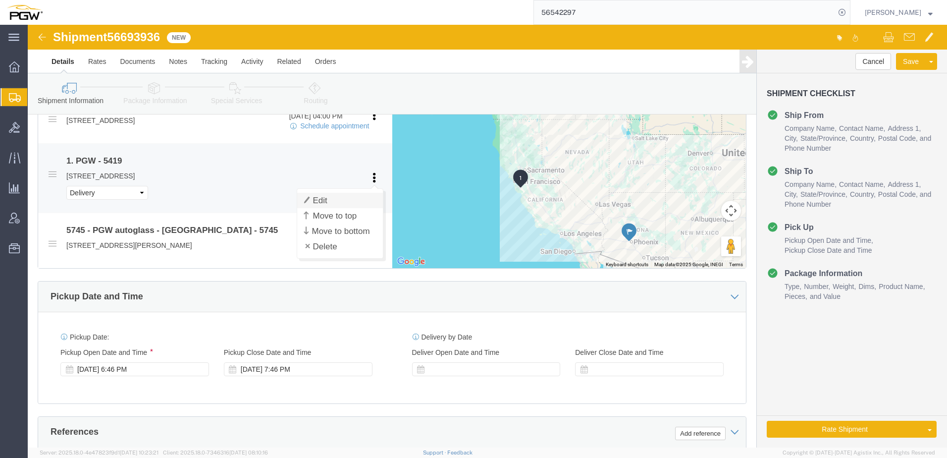
click link "Edit"
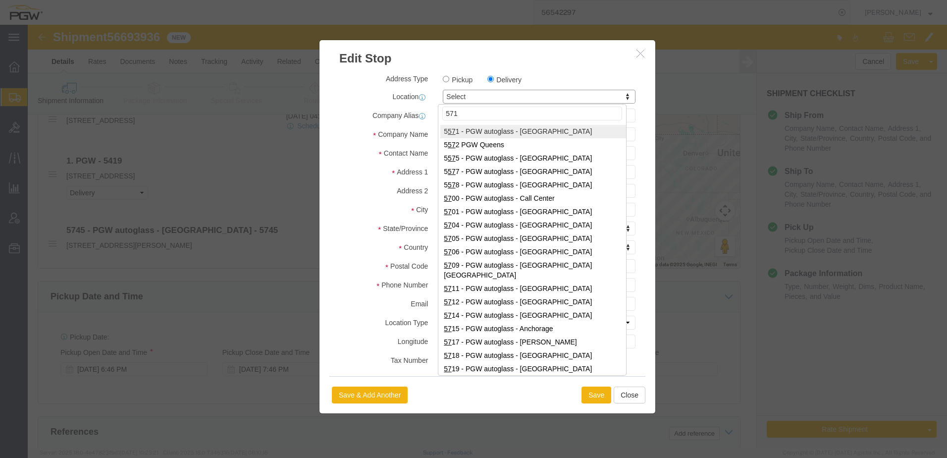
type input "5714"
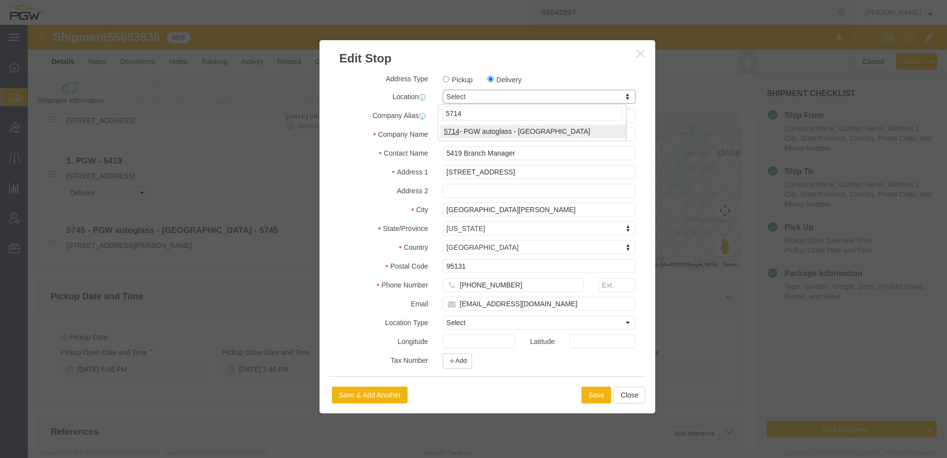
select select "28469"
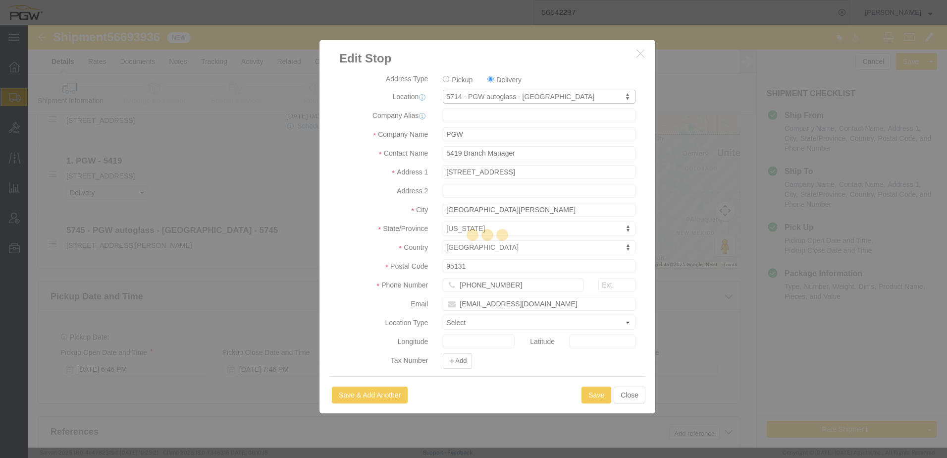
type input "5714"
type input "5714 Branch Manager"
type input "[STREET_ADDRESS][PERSON_NAME]"
type input "[GEOGRAPHIC_DATA]"
type input "95834"
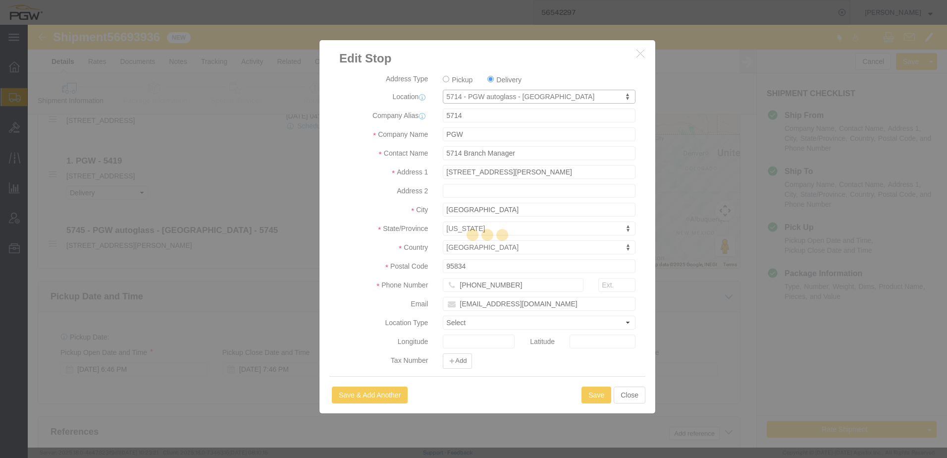
type input "[PHONE_NUMBER]"
type input "[EMAIL_ADDRESS][DOMAIN_NAME]"
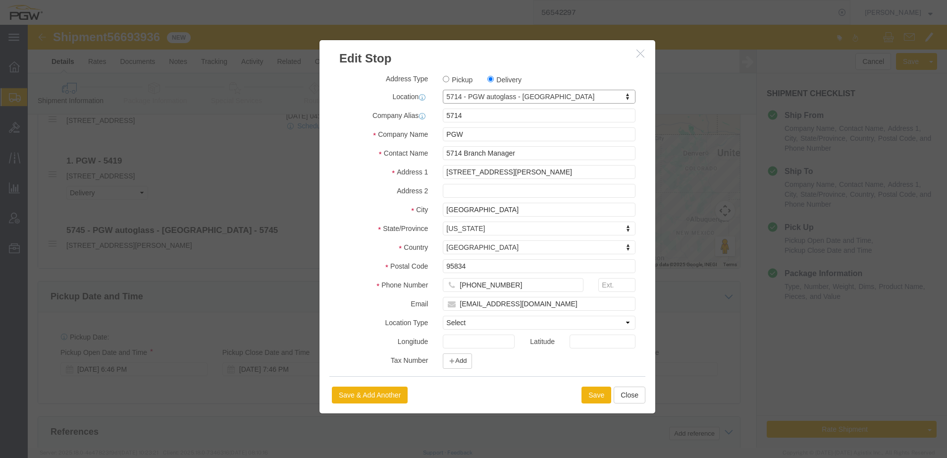
select select "CA"
click button "Save"
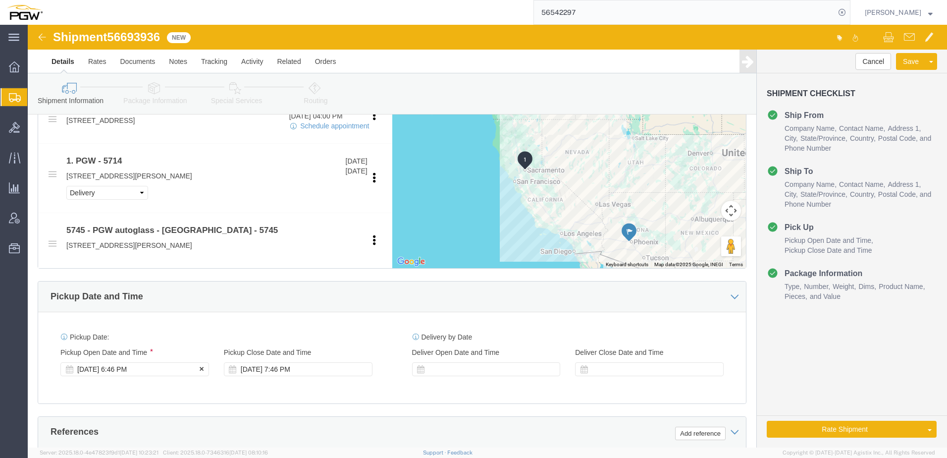
click div "[DATE] 6:46 PM"
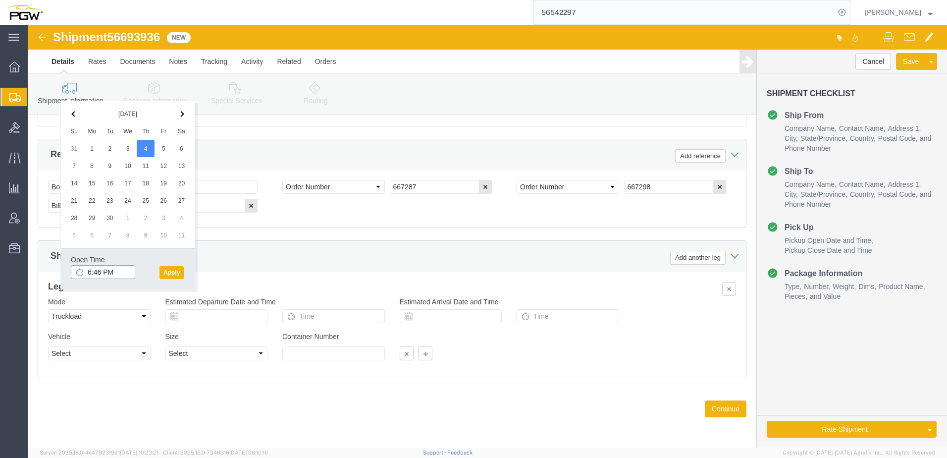
click input "6:46 PM"
type input "9:00 AM"
click button "Apply"
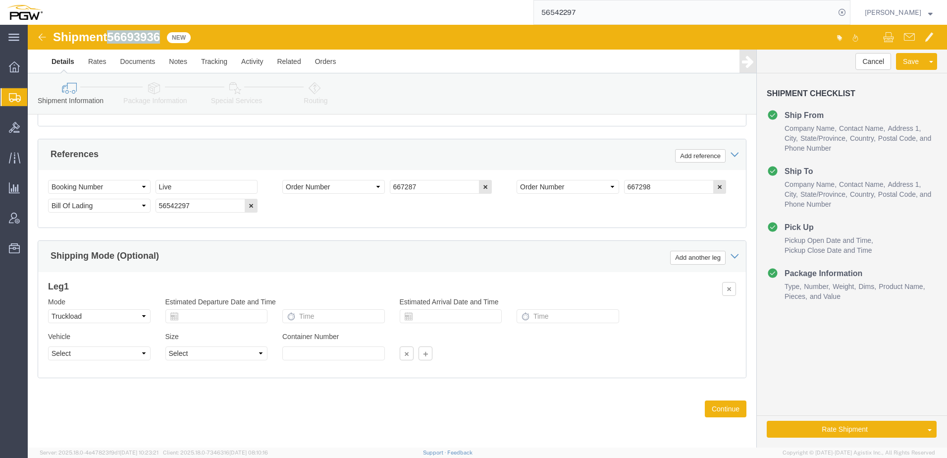
drag, startPoint x: 82, startPoint y: 12, endPoint x: 139, endPoint y: 13, distance: 57.5
click div "Shipment 56693936 New"
copy span "56693936"
drag, startPoint x: 190, startPoint y: 183, endPoint x: 21, endPoint y: 172, distance: 169.3
click div "Select Account Type Activity ID Airline Appointment Number ASN Batch Request # …"
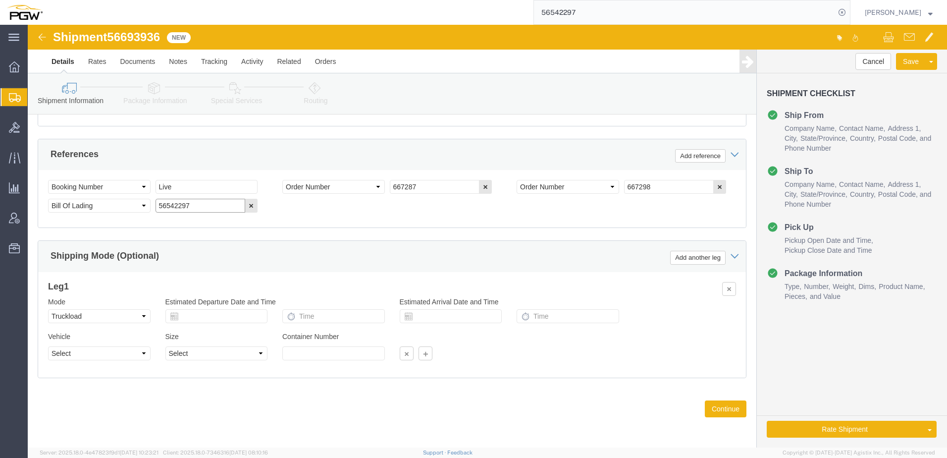
paste input "693936"
type input "56693936"
drag, startPoint x: 415, startPoint y: 162, endPoint x: -99, endPoint y: 133, distance: 514.7
click html "Shipment 56693936 New Details Rates Documents Notes Tracking Activity Related O…"
paste input "913"
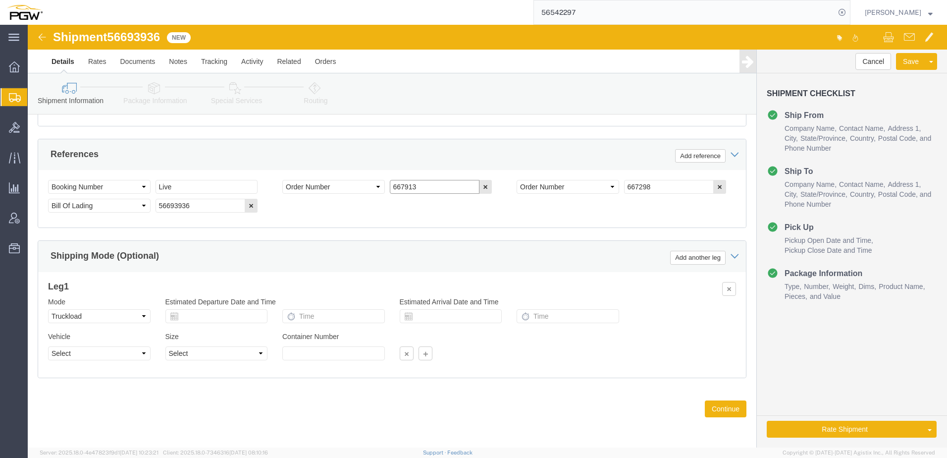
type input "667913"
drag, startPoint x: 641, startPoint y: 163, endPoint x: 320, endPoint y: 151, distance: 321.3
click div "Select Account Type Activity ID Airline Appointment Number ASN Batch Request # …"
paste input "911"
type input "667911"
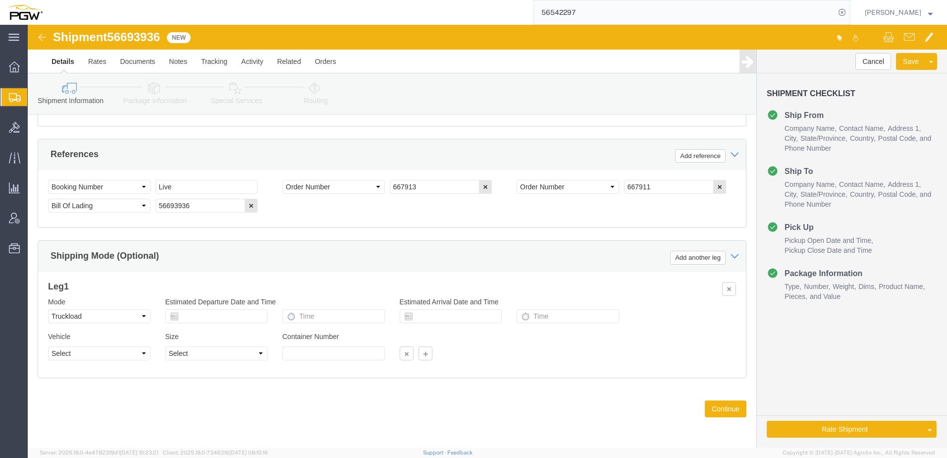
click link "Package Information"
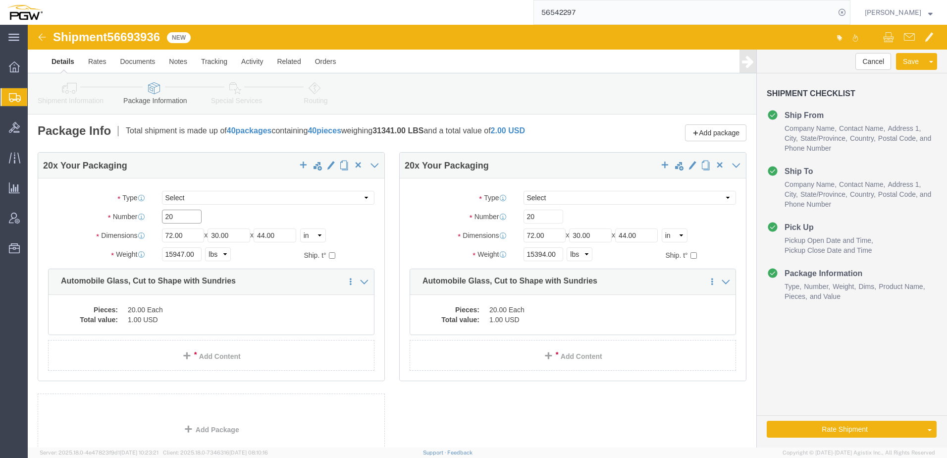
drag, startPoint x: 160, startPoint y: 193, endPoint x: 107, endPoint y: 188, distance: 53.3
click div "Number 20"
type input "18"
drag, startPoint x: 157, startPoint y: 226, endPoint x: 64, endPoint y: 227, distance: 92.2
click div "Weight 15947.00 Select kgs lbs Ship. t°"
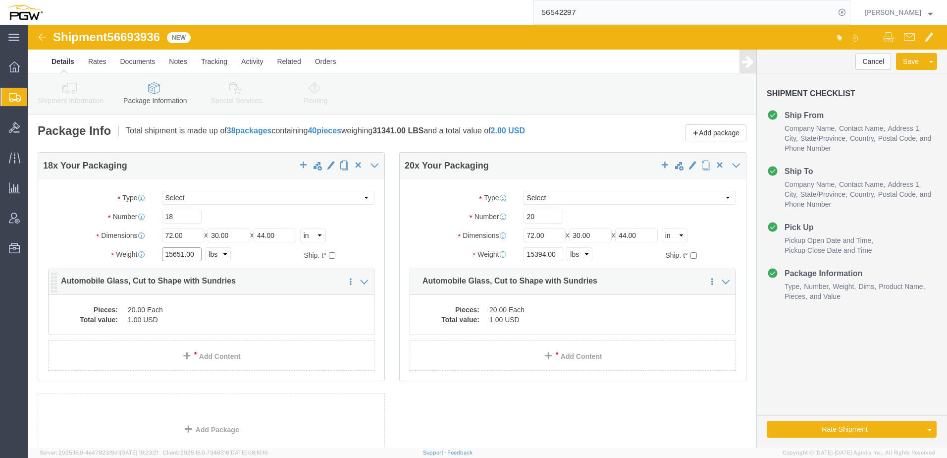
type input "15651.00"
click dd "1.00 USD"
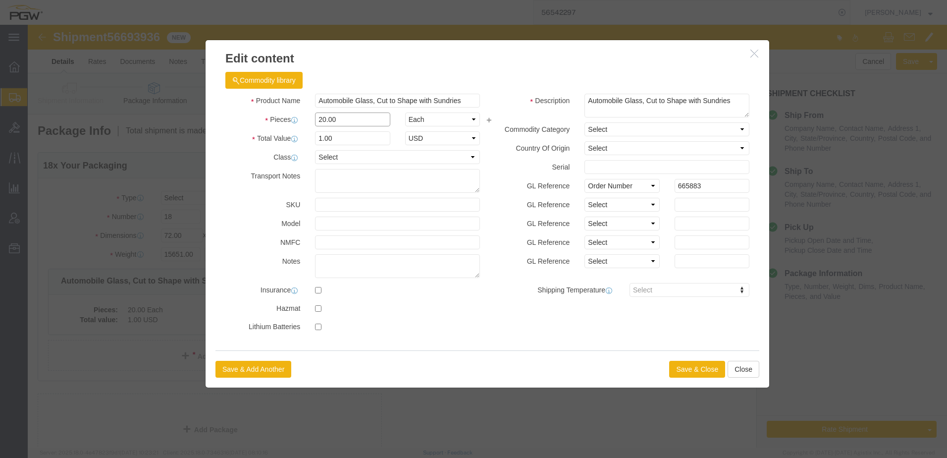
drag, startPoint x: 343, startPoint y: 91, endPoint x: -2, endPoint y: 83, distance: 346.0
click html "Shipment 56693936 New Details Rates Documents Notes Tracking Activity Related O…"
type input "18.00"
type input "0.9"
type input "1.00"
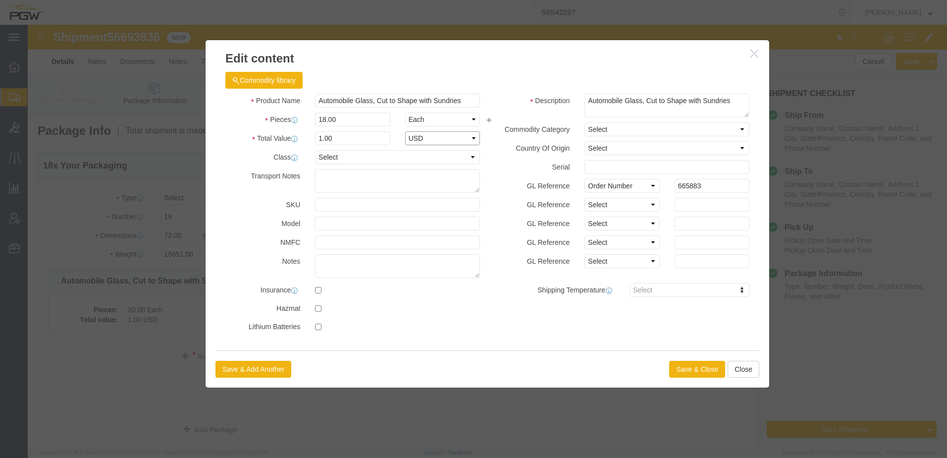
select select "USD"
click button "Save & Close"
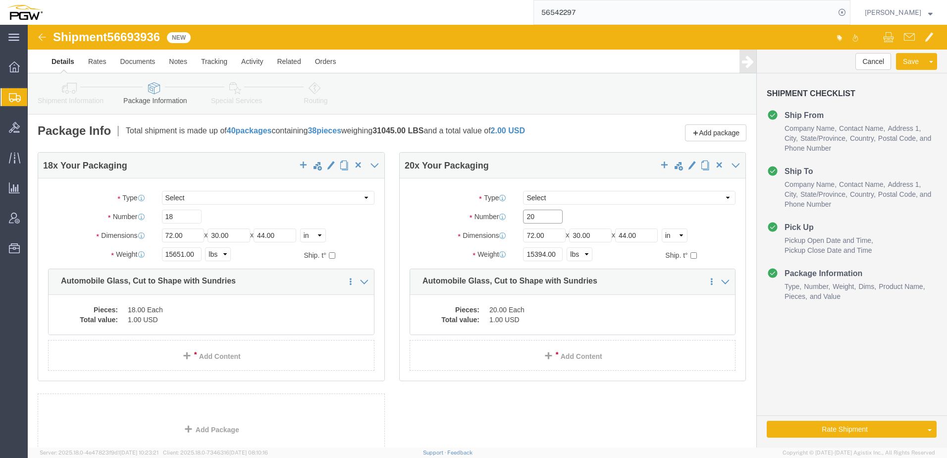
drag, startPoint x: 518, startPoint y: 193, endPoint x: 342, endPoint y: 187, distance: 176.0
click div "18 x Your Packaging Package Type Select Bale(s) Basket(s) Bolt(s) Bottle(s) Buc…"
type input "18"
drag, startPoint x: 513, startPoint y: 230, endPoint x: 317, endPoint y: 227, distance: 196.3
click div "18 x Your Packaging Package Type Select Bale(s) Basket(s) Bolt(s) Bottle(s) Buc…"
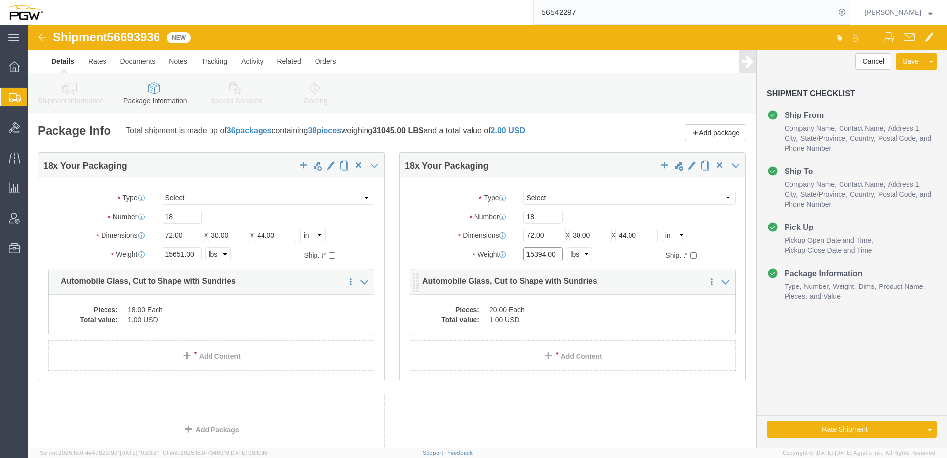
paste input "3641"
type input "13641.00"
click dd "20.00 Each"
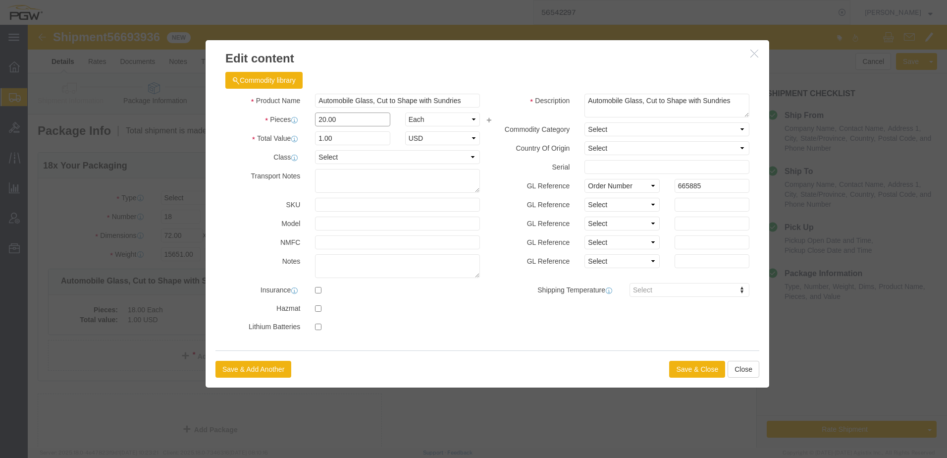
drag, startPoint x: 309, startPoint y: 96, endPoint x: 32, endPoint y: 84, distance: 277.3
click div "Edit content Commodity library Product Name Automobile Glass, Cut to Shape with…"
type input "18.00"
type input "0.9"
type input "1.00"
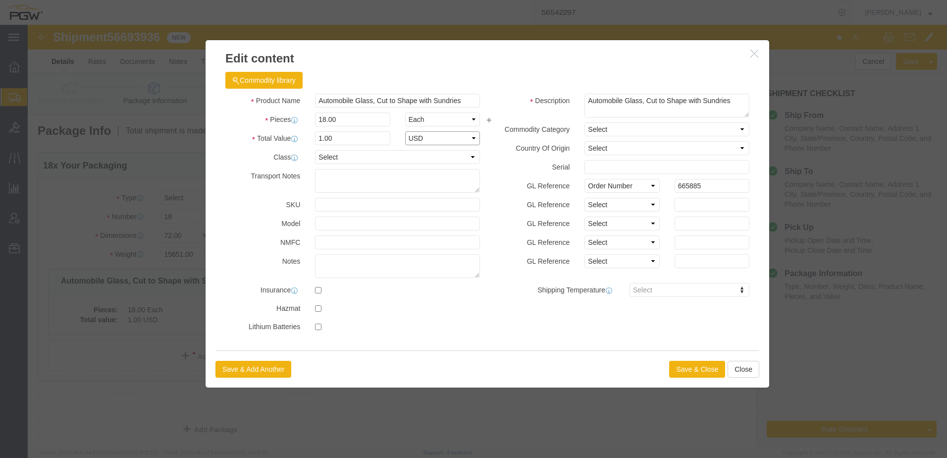
select select "USD"
click button "Save & Close"
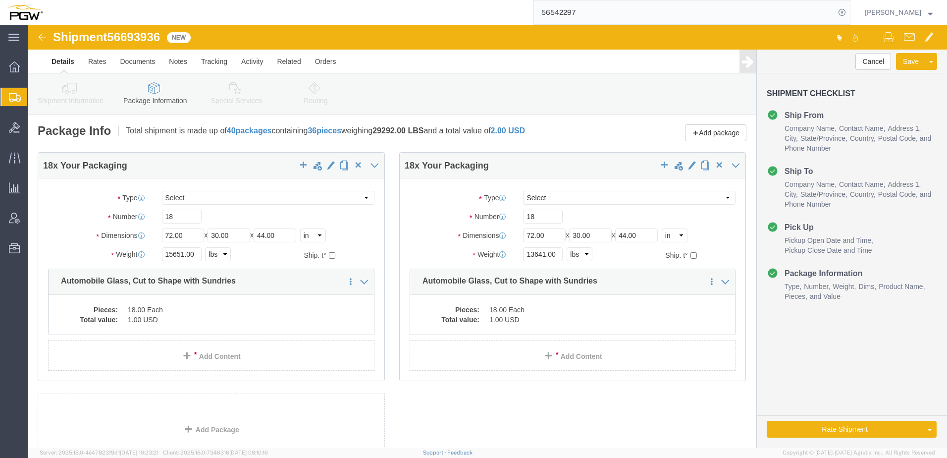
click icon
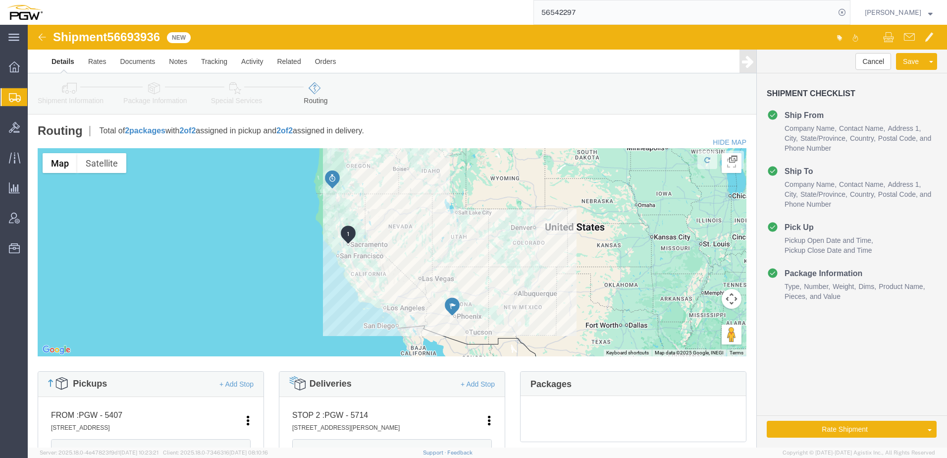
click link "Shipment Information"
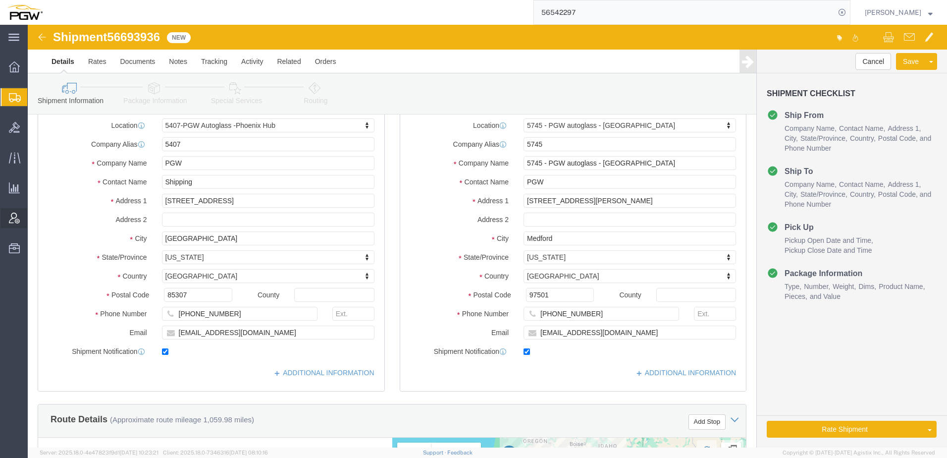
scroll to position [50, 0]
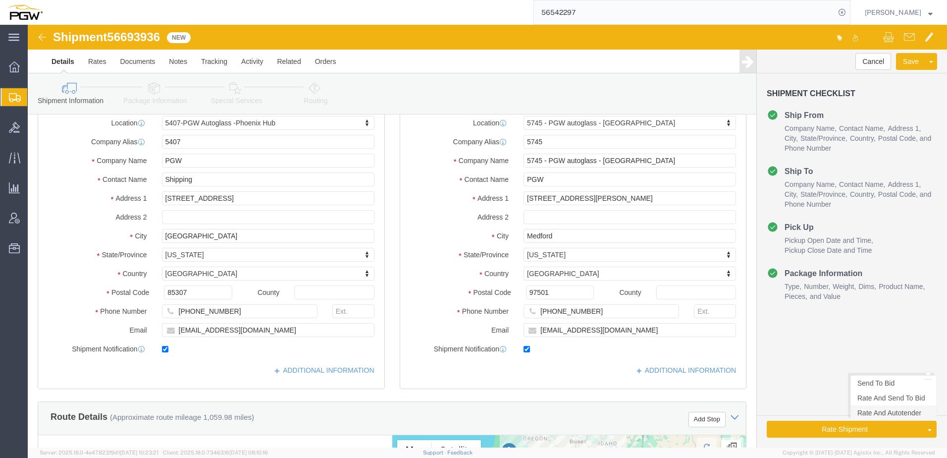
click link "Rate And Autotender"
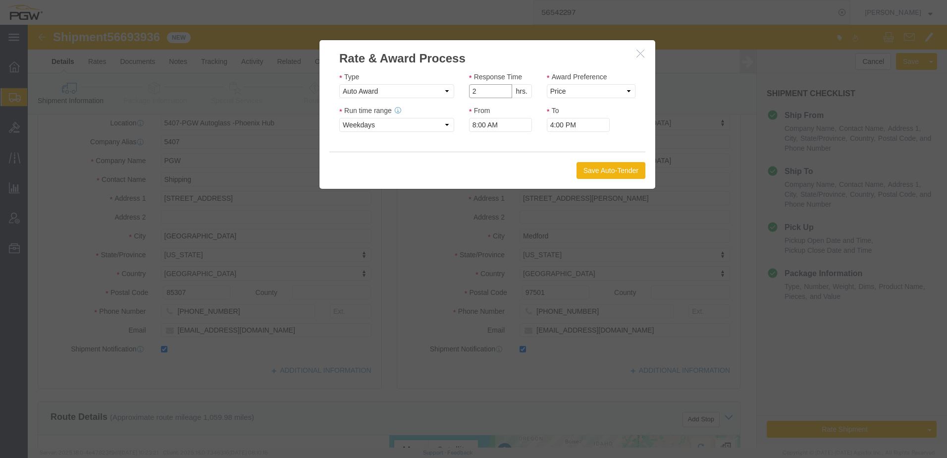
click input "2"
type input "1"
click input "1"
click select "Price Carrier Rank"
select select "LANE_RANK"
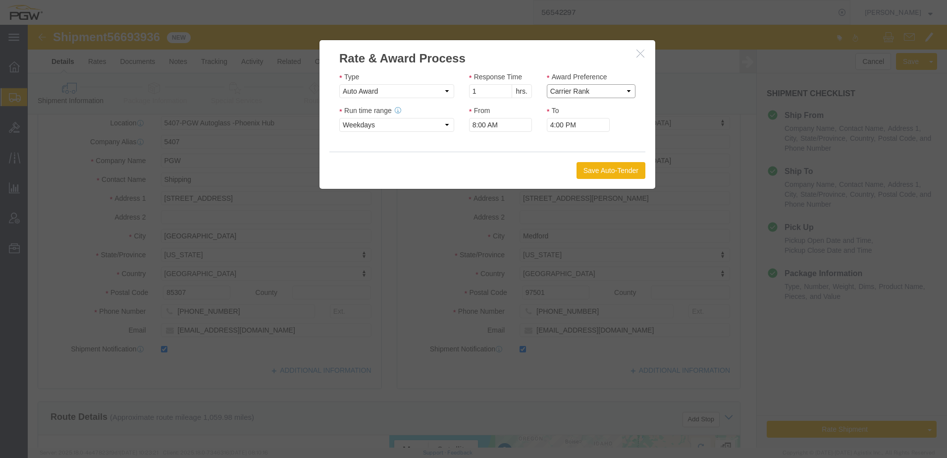
click select "Price Carrier Rank"
drag, startPoint x: 556, startPoint y: 148, endPoint x: 421, endPoint y: 1, distance: 199.5
click button "Save Auto-Tender"
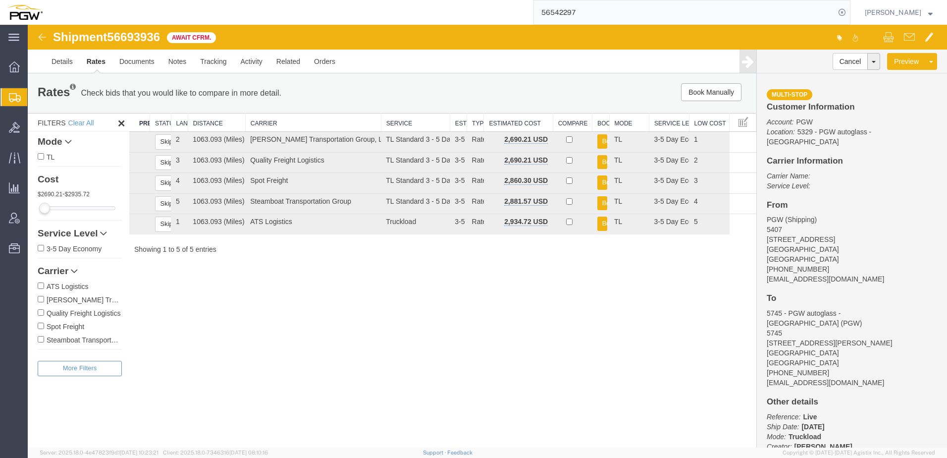
scroll to position [0, 0]
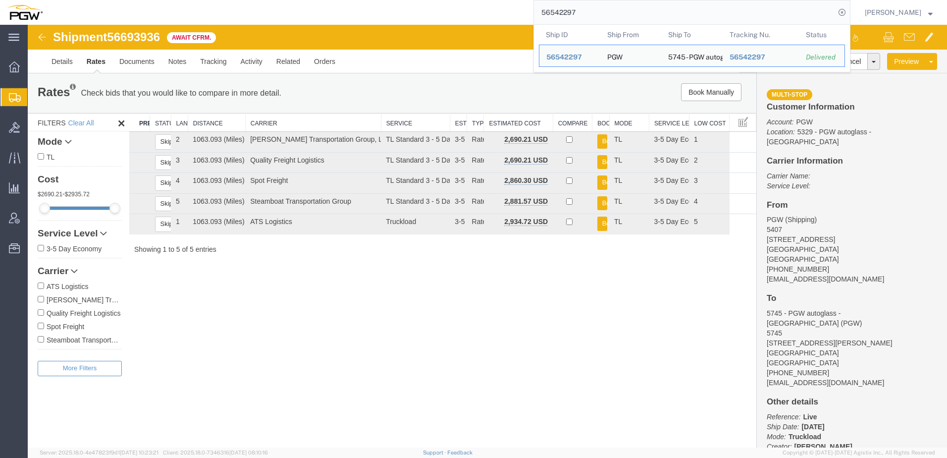
drag, startPoint x: 615, startPoint y: 16, endPoint x: 212, endPoint y: 0, distance: 403.2
click at [212, 0] on html "main_menu Created with Sketch. Collapse Menu Overview Shipments Shipment Manage…" at bounding box center [473, 229] width 947 height 458
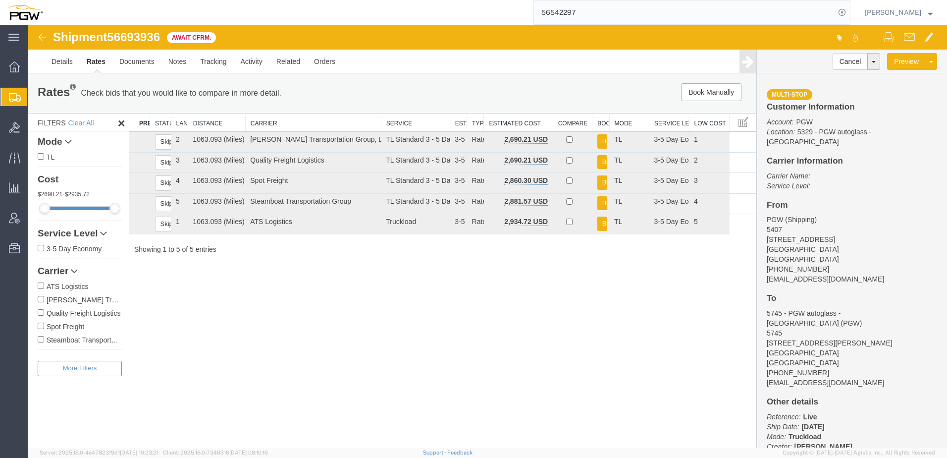
paste input "667913"
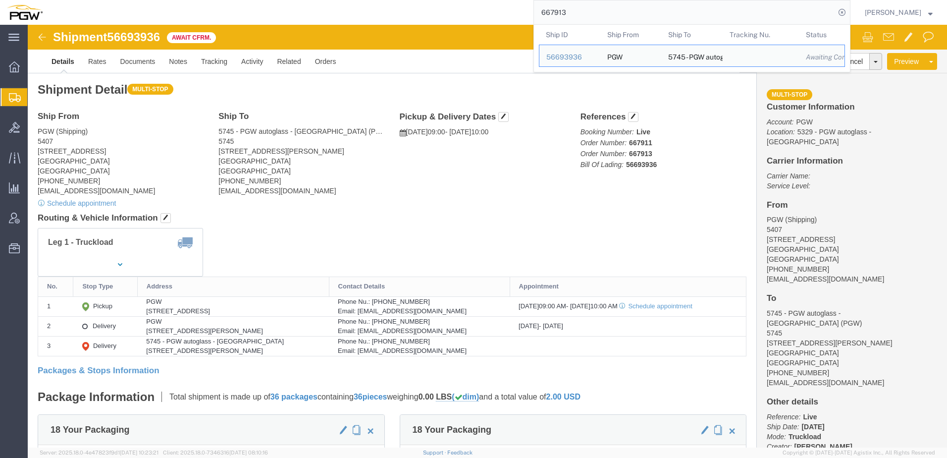
click address "PGW (Shipping) 5407 [STREET_ADDRESS] [PHONE_NUMBER] [EMAIL_ADDRESS][DOMAIN_NAME]"
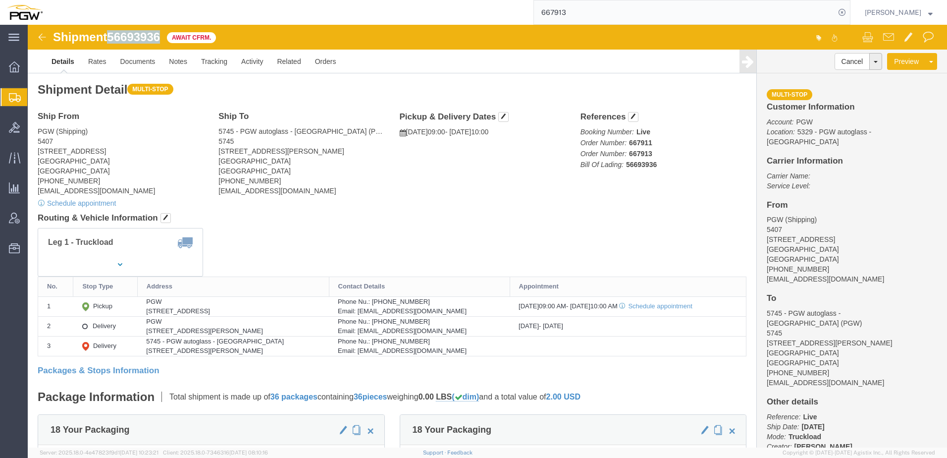
drag, startPoint x: 86, startPoint y: 13, endPoint x: 134, endPoint y: 10, distance: 48.2
click span "56693936"
copy span "56693936"
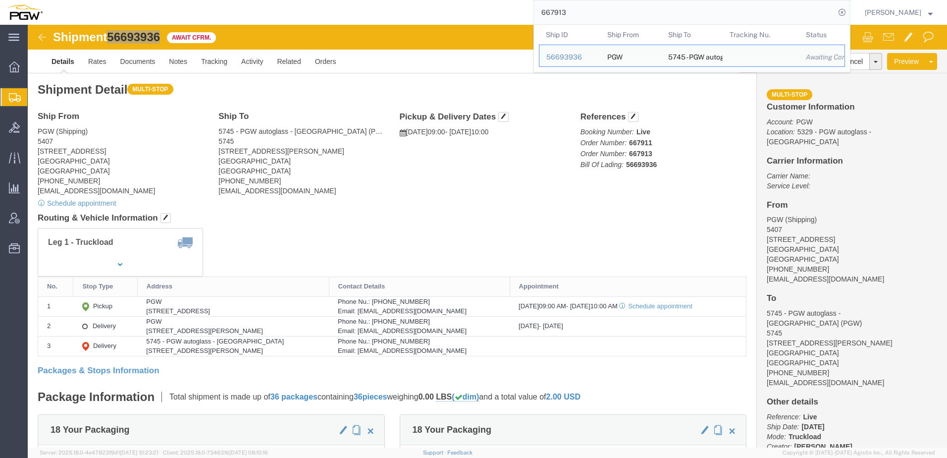
drag, startPoint x: 600, startPoint y: 19, endPoint x: 305, endPoint y: 9, distance: 295.0
click at [293, 9] on div "667913 Ship ID Ship From Ship To Tracking Nu. Status Ship ID 56693936 Ship From…" at bounding box center [450, 12] width 801 height 25
paste input "56693802"
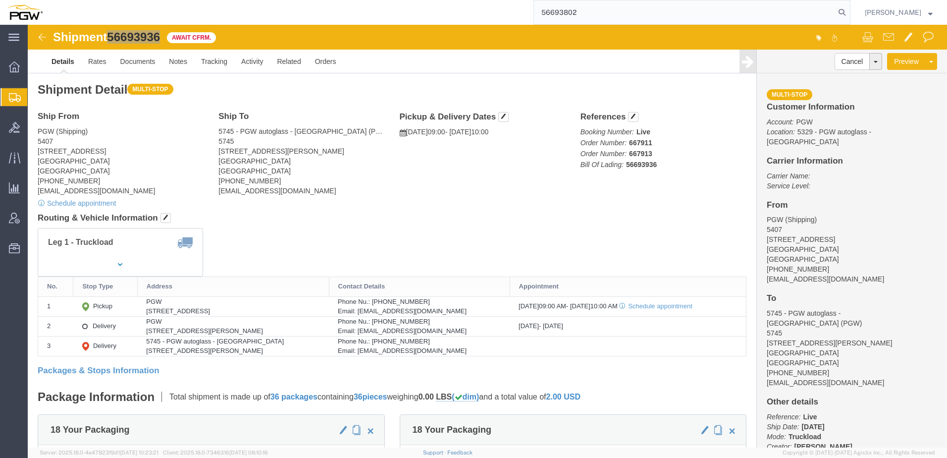
type input "56693802"
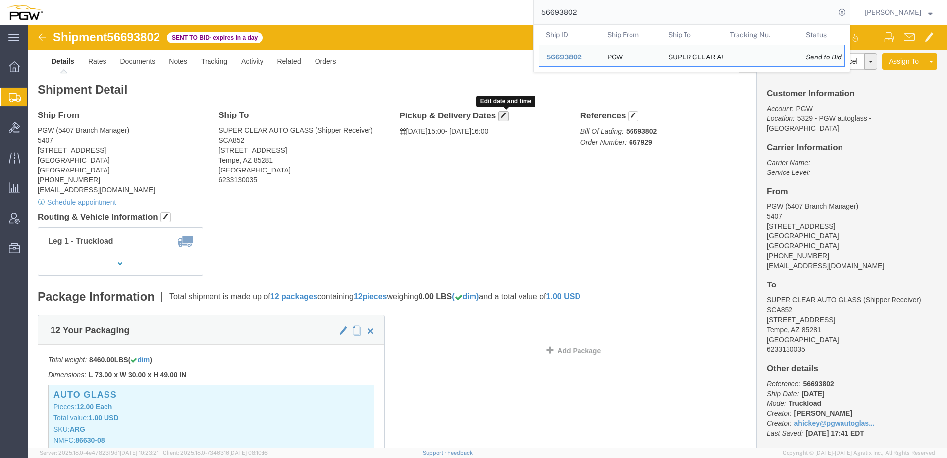
click span "button"
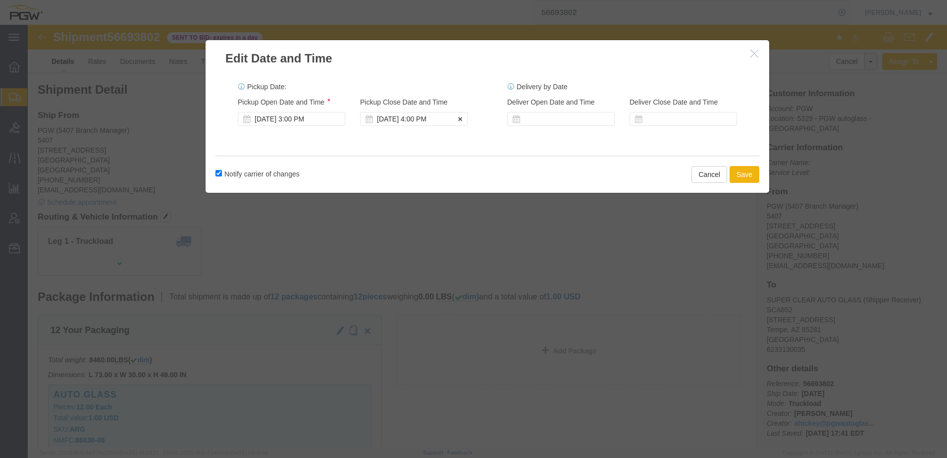
click div "[DATE] 4:00 PM"
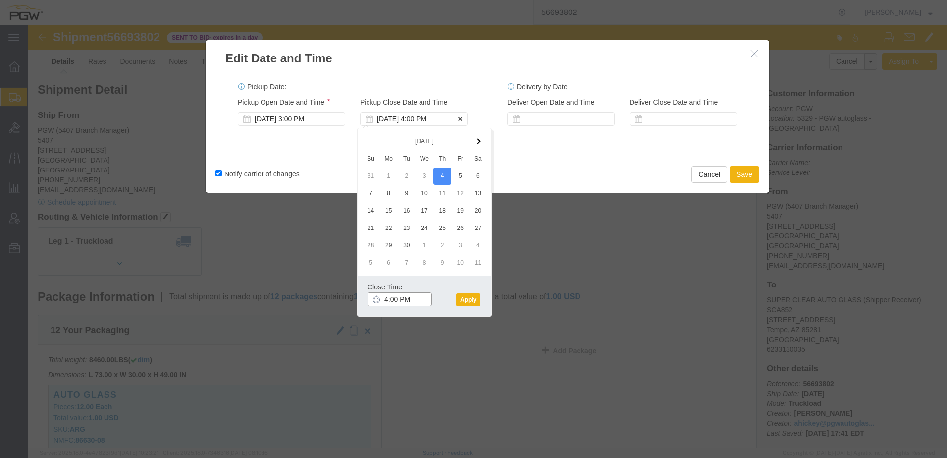
type input "1:00 PM"
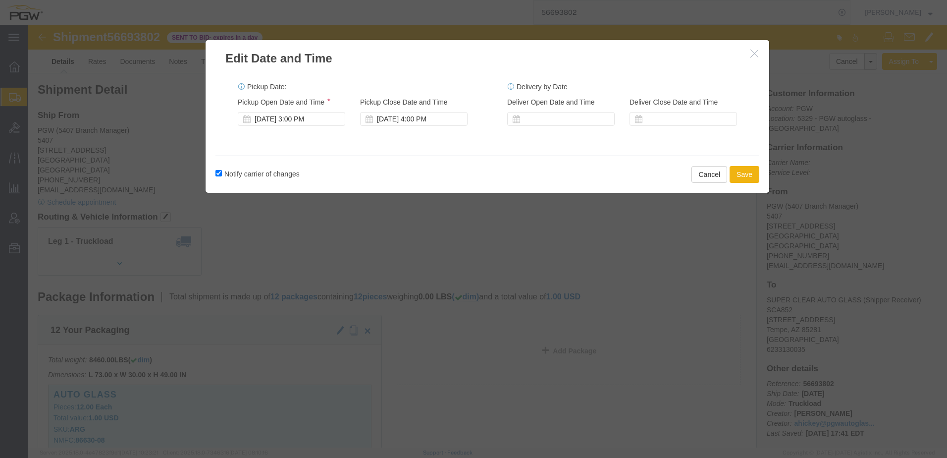
click div "Notify carrier of changes Cancel Save"
click div "[DATE] 3:00 PM"
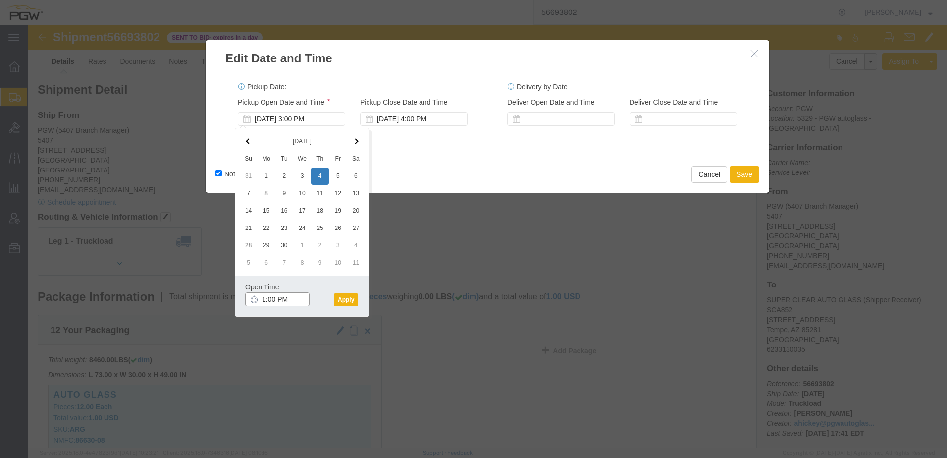
type input "12:00 PM"
click button "Apply"
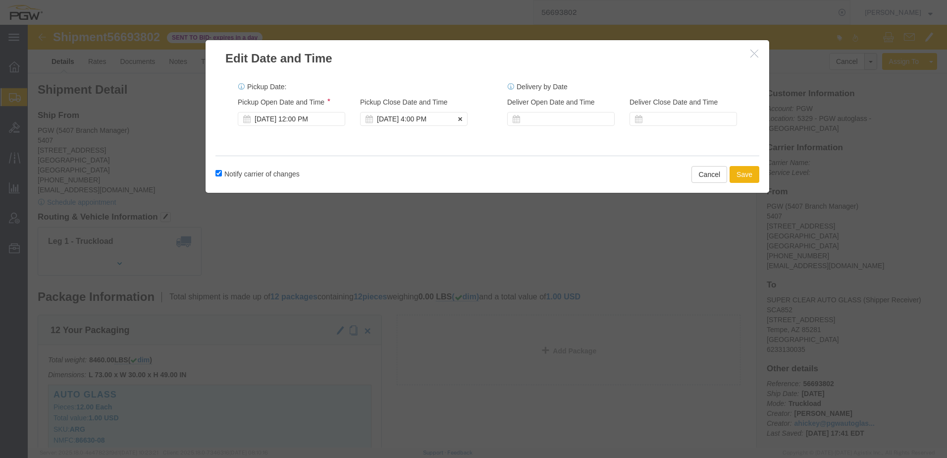
click div "[DATE] 4:00 PM"
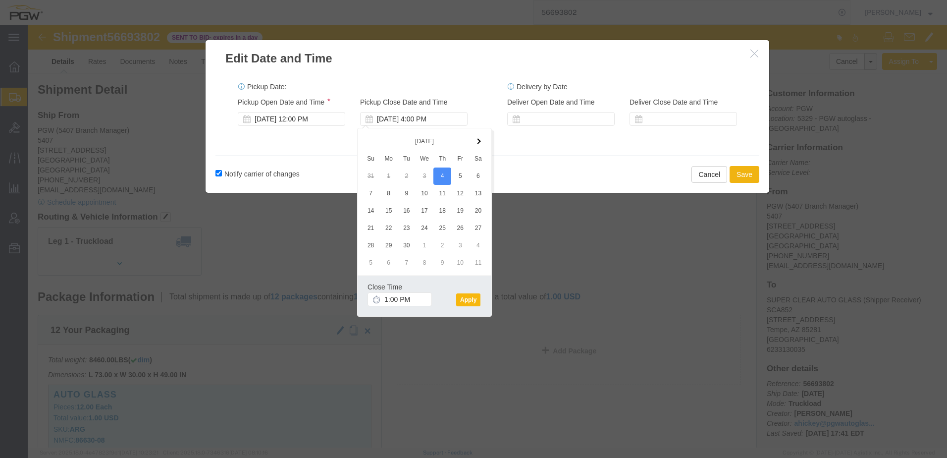
click button "Apply"
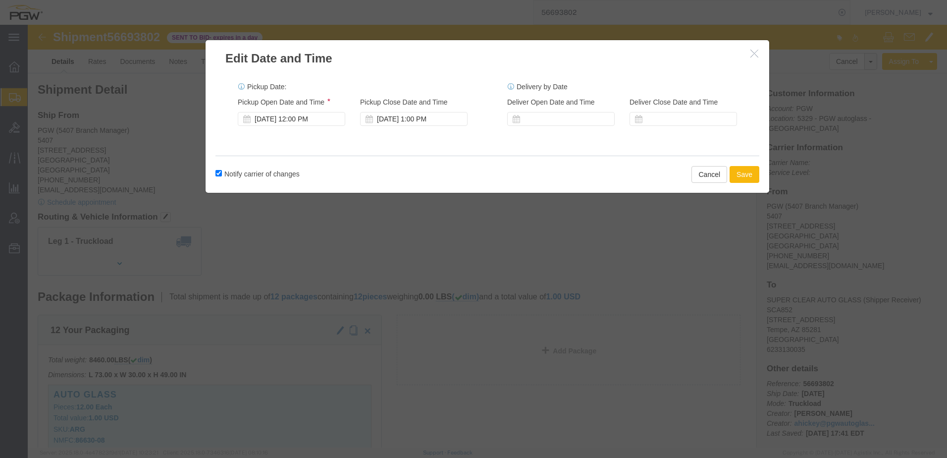
click button "Save"
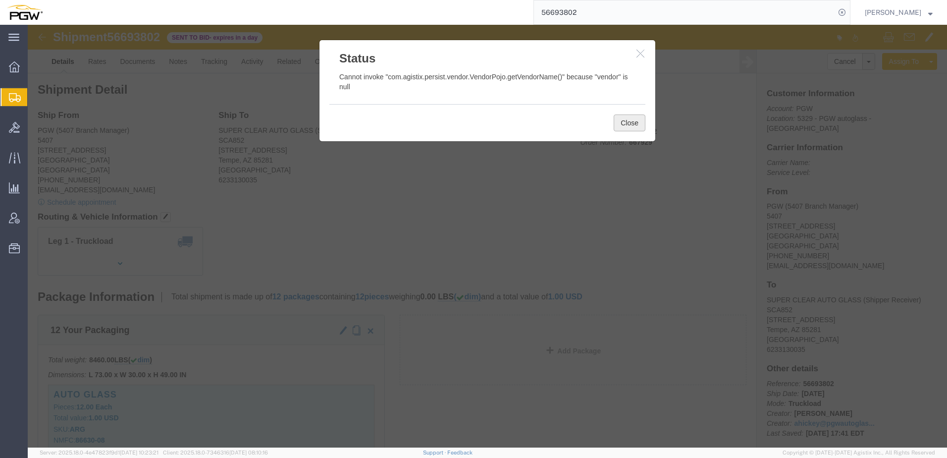
click button "Close"
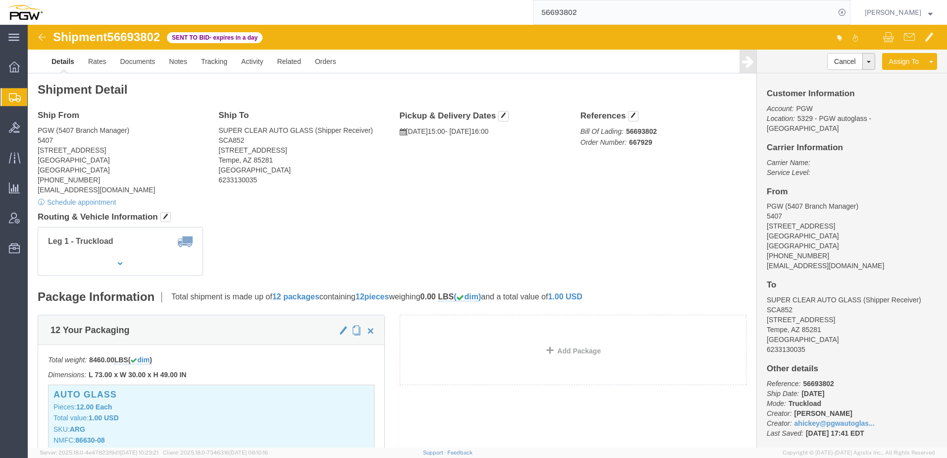
click div "Leg 1 - Truckload Vehicle 1: Box Van (28 Feet) Number of trucks: 1"
click span "button"
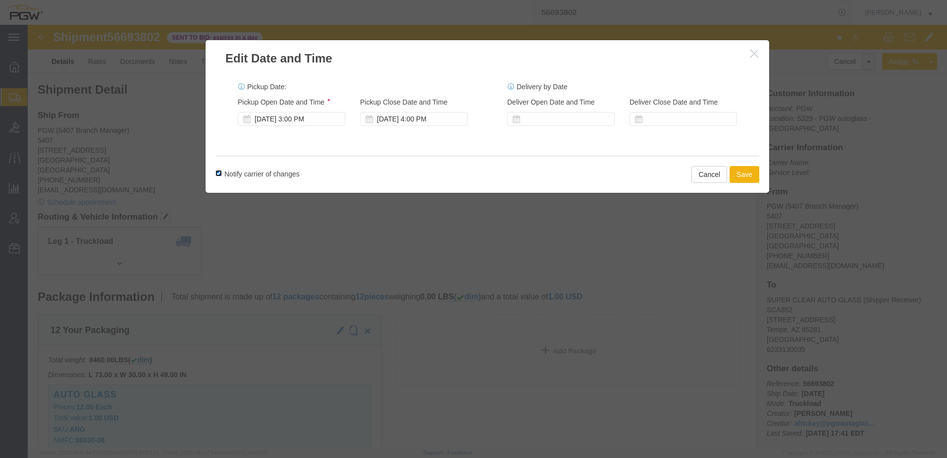
click input "Notify carrier of changes"
checkbox input "false"
click div "[DATE] 3:00 PM"
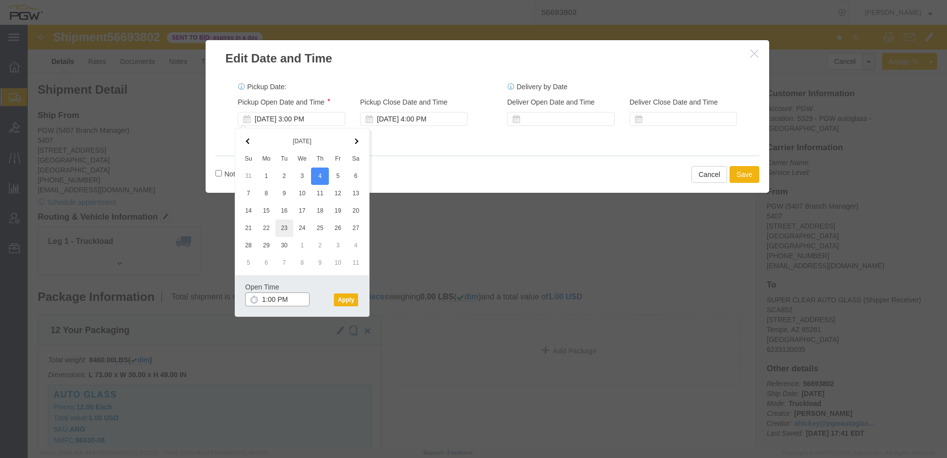
type input "12:00 PM"
click button "Apply"
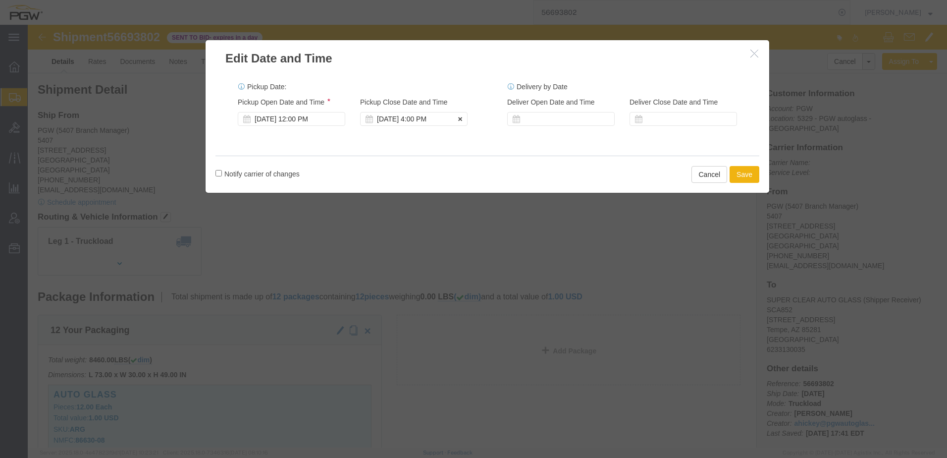
click div "[DATE] 4:00 PM"
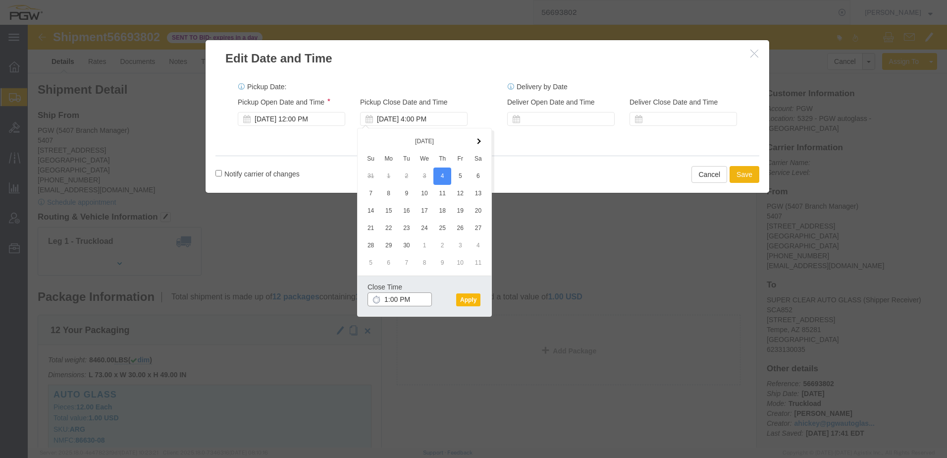
type input "1:00 PM"
click button "Apply"
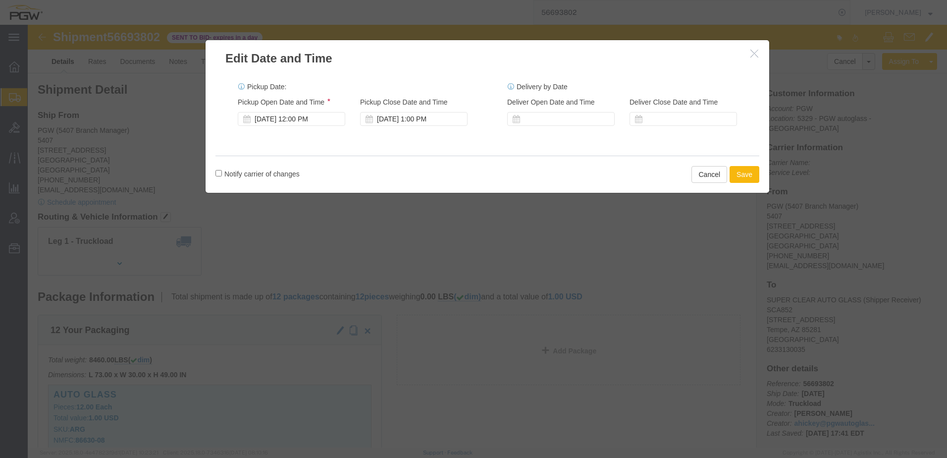
click button "Save"
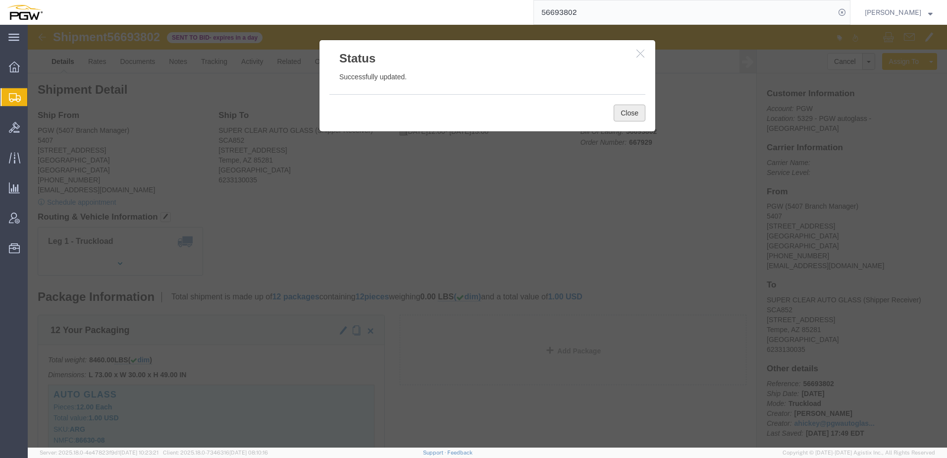
click button "Close"
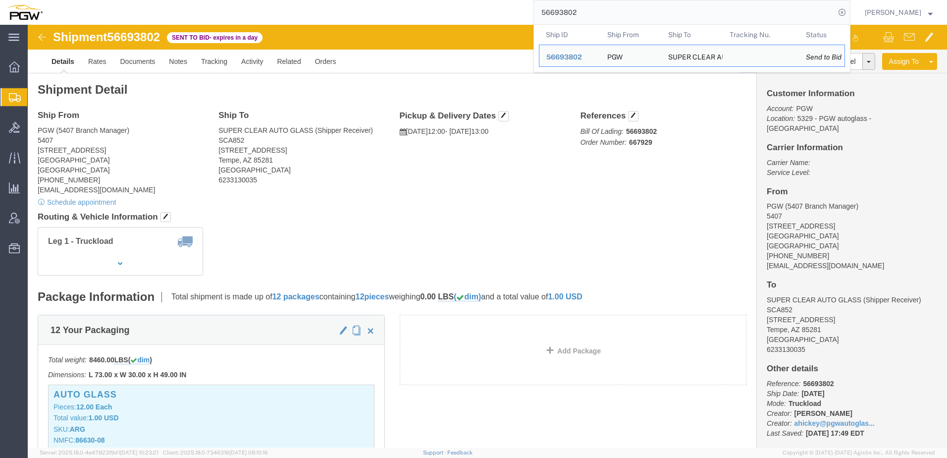
drag, startPoint x: 603, startPoint y: 9, endPoint x: 294, endPoint y: 6, distance: 308.2
click at [307, 5] on div "56693802 Ship ID Ship From Ship To Tracking Nu. Status Ship ID 56693802 Ship Fr…" at bounding box center [450, 12] width 801 height 25
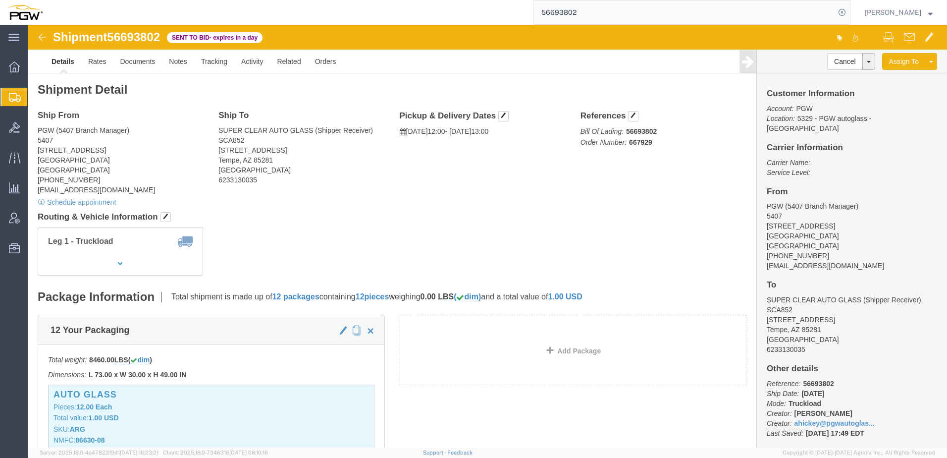
paste input "697"
type input "56693697"
click button "button"
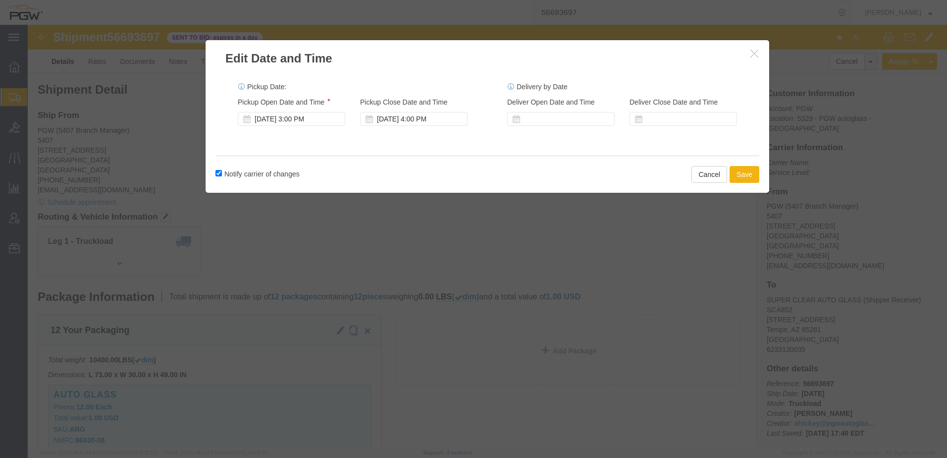
click label "Notify carrier of changes"
click input "Notify carrier of changes"
checkbox input "false"
click div "[DATE] 3:00 PM"
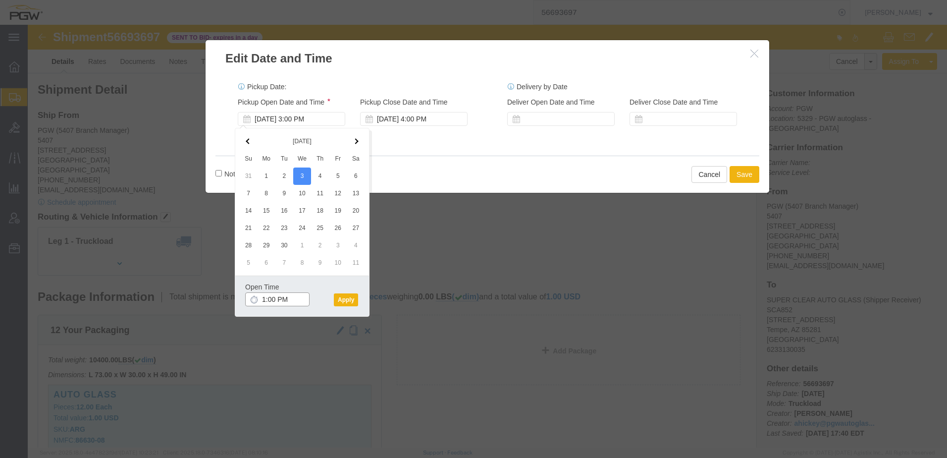
type input "12:00 PM"
click button "Apply"
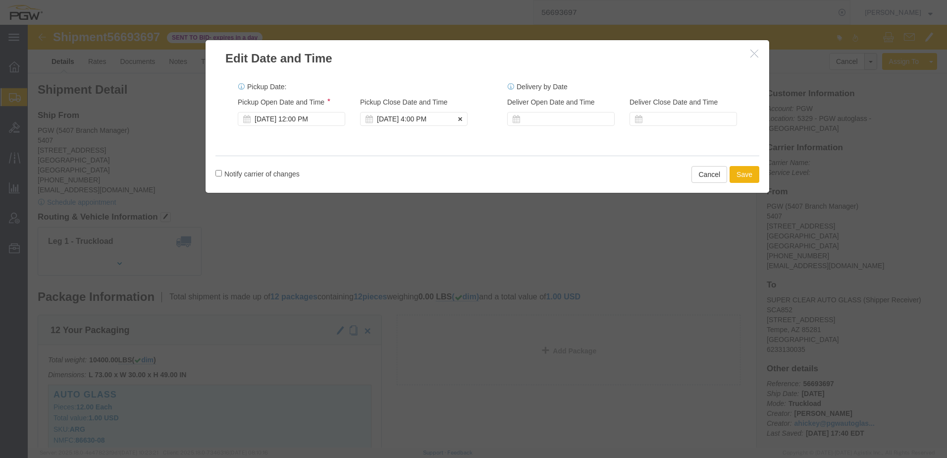
click div "[DATE] 4:00 PM"
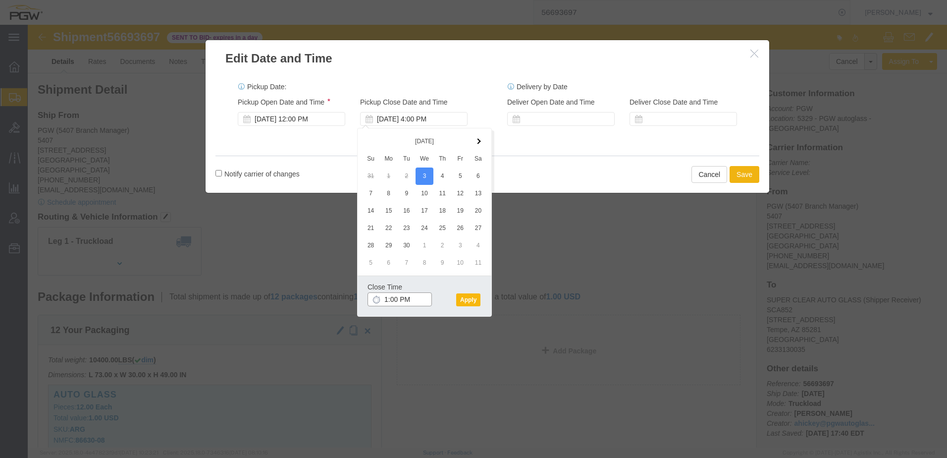
type input "1:00 PM"
click button "Apply"
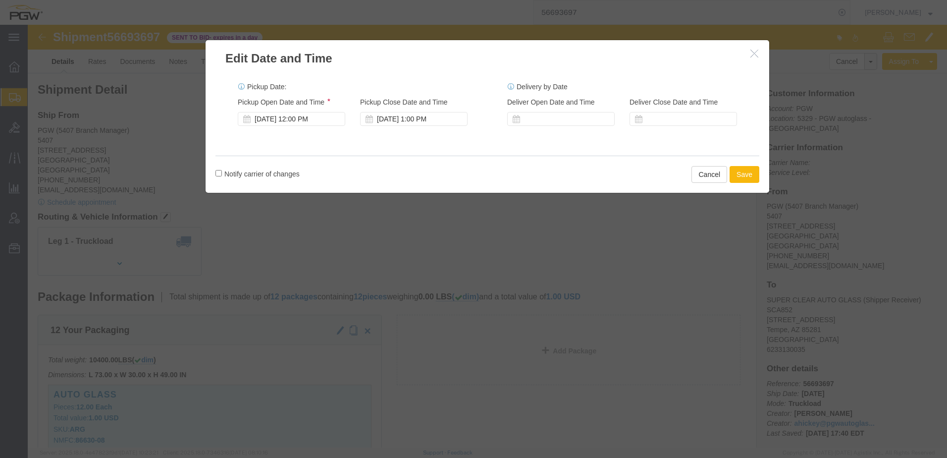
click button "Save"
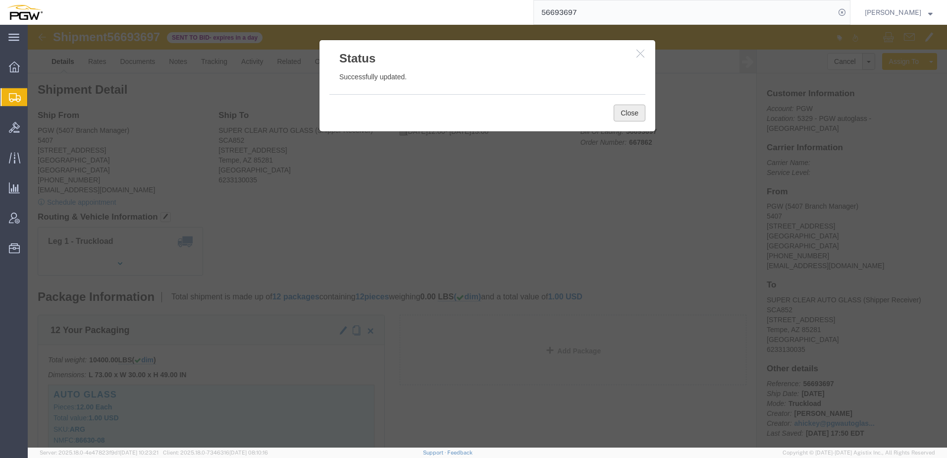
click button "Close"
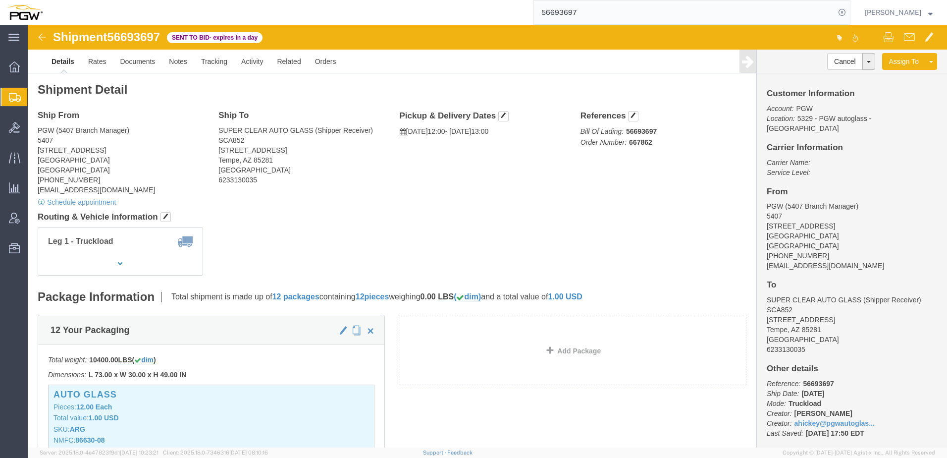
click div "Leg 1 - Truckload Vehicle 1: Box Van (28 Feet) Number of trucks: 1"
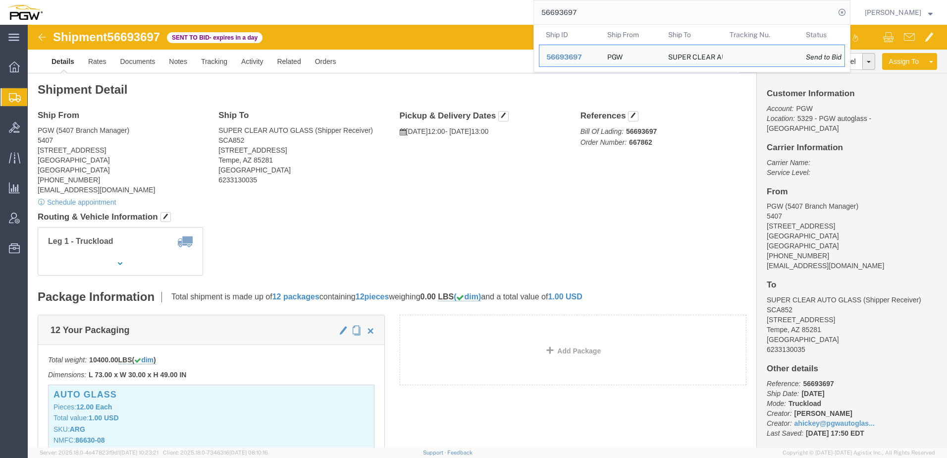
drag, startPoint x: 582, startPoint y: 5, endPoint x: 186, endPoint y: -14, distance: 396.9
click at [186, 0] on html "main_menu Created with Sketch. Collapse Menu Overview Shipments Shipment Manage…" at bounding box center [473, 229] width 947 height 458
paste input "667719"
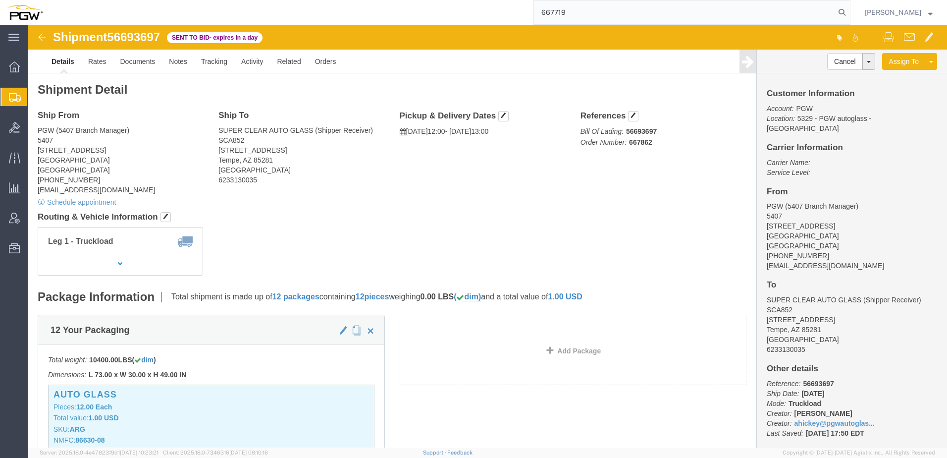
type input "667719"
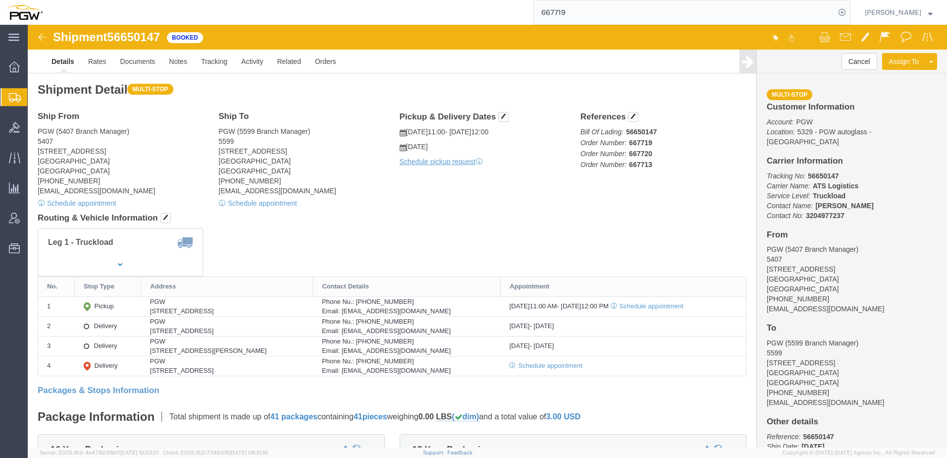
click address "PGW (5407 Branch Manager) [STREET_ADDRESS] [PHONE_NUMBER] [EMAIL_ADDRESS][DOMAI…"
